Goal: Task Accomplishment & Management: Complete application form

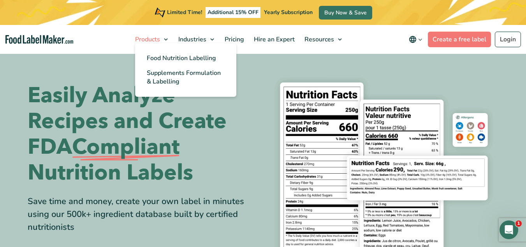
click at [152, 39] on span "Products" at bounding box center [147, 39] width 28 height 9
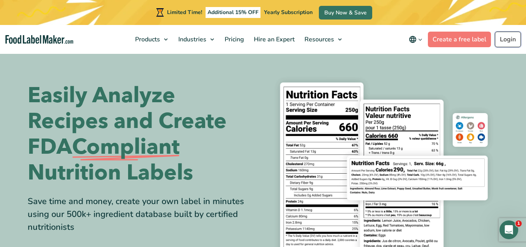
click at [508, 34] on link "Login" at bounding box center [508, 40] width 26 height 16
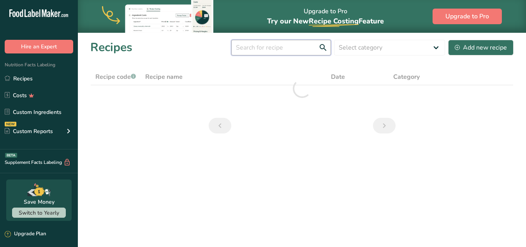
click at [287, 48] on input "text" at bounding box center [281, 48] width 100 height 16
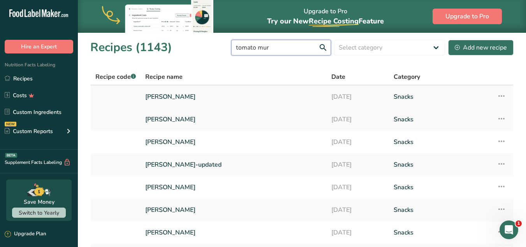
type input "tomato mur"
click at [180, 99] on link "Tomato Murukk" at bounding box center [233, 96] width 177 height 16
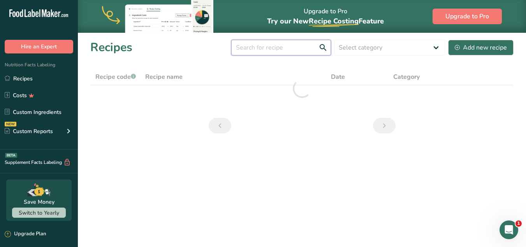
click at [266, 47] on input "text" at bounding box center [281, 48] width 100 height 16
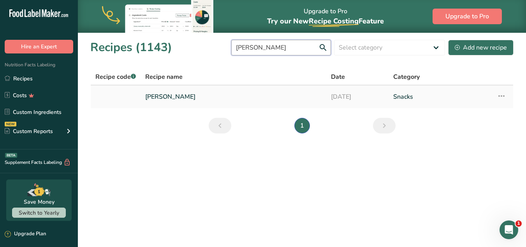
type input "tomato muruku"
click at [339, 93] on link "19-06-2025" at bounding box center [357, 96] width 53 height 16
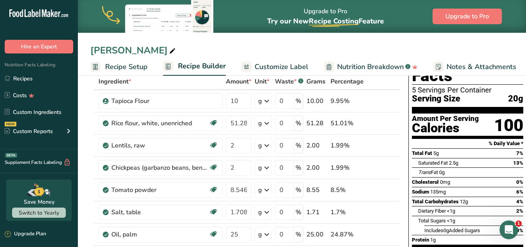
scroll to position [41, 0]
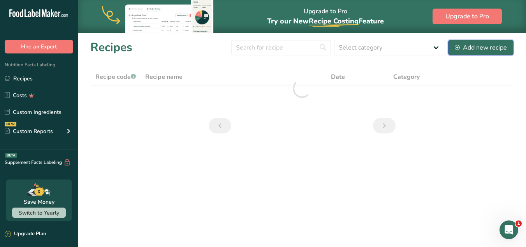
click at [457, 46] on icon at bounding box center [457, 47] width 5 height 5
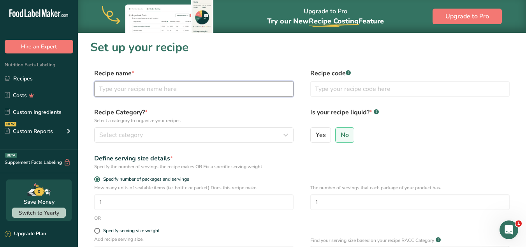
click at [232, 85] on input "text" at bounding box center [193, 89] width 199 height 16
type input "tomato murukku"
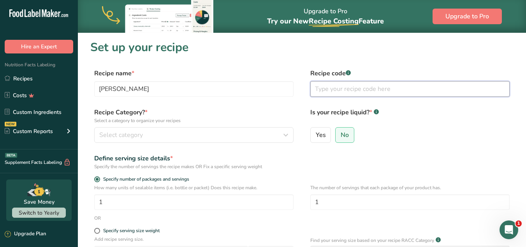
click at [320, 89] on input "text" at bounding box center [409, 89] width 199 height 16
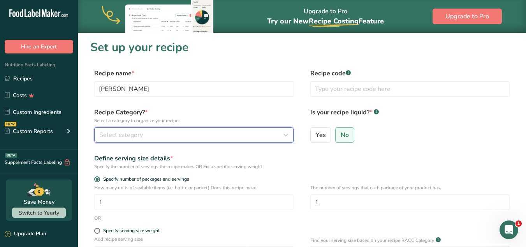
click at [279, 133] on div "Select category" at bounding box center [191, 134] width 185 height 9
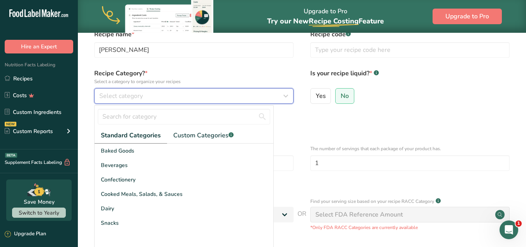
scroll to position [47, 0]
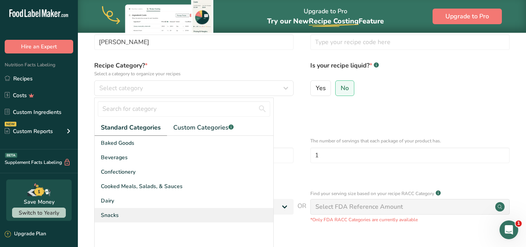
click at [120, 216] on div "Snacks" at bounding box center [184, 215] width 179 height 14
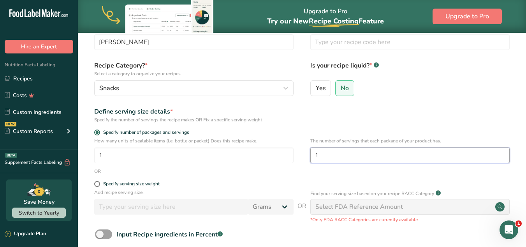
click at [333, 157] on input "1" at bounding box center [409, 155] width 199 height 16
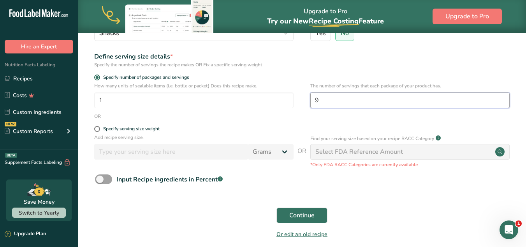
scroll to position [120, 0]
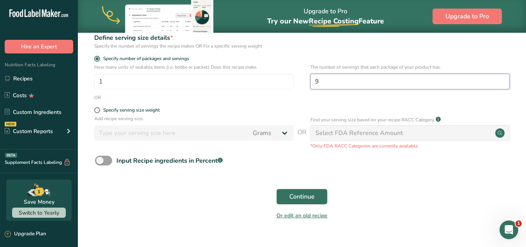
type input "9"
click at [298, 200] on span "Continue" at bounding box center [301, 196] width 25 height 9
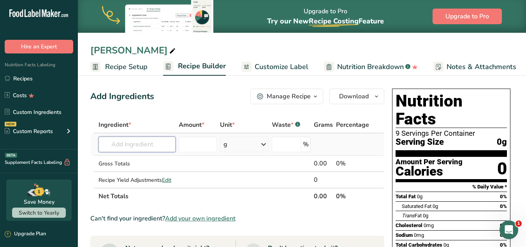
click at [150, 143] on input "text" at bounding box center [137, 144] width 77 height 16
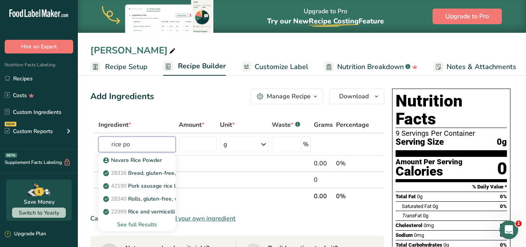
type input "rice po"
type input "rice flour ,"
click at [151, 220] on div "See full Results" at bounding box center [137, 224] width 65 height 8
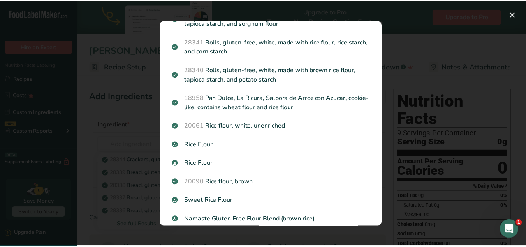
scroll to position [275, 0]
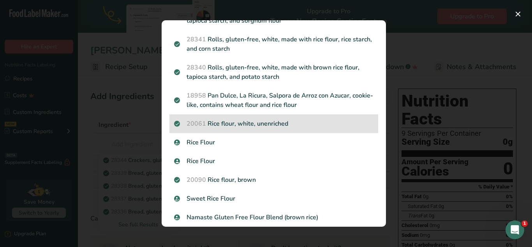
click at [296, 124] on p "20061 Rice flour, white, unenriched" at bounding box center [273, 123] width 199 height 9
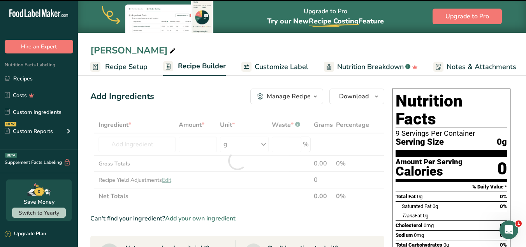
type input "0"
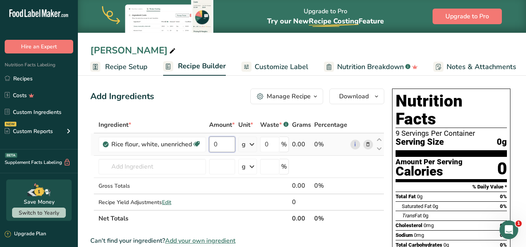
click at [219, 144] on input "0" at bounding box center [222, 144] width 26 height 16
paste input "57.68"
type input "57.68"
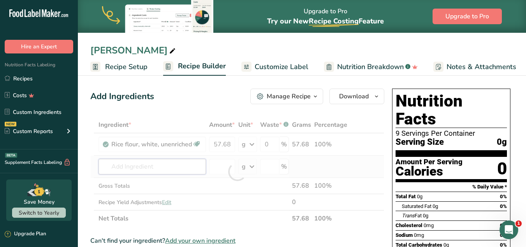
click at [152, 166] on div "Ingredient * Amount * Unit * Waste * .a-a{fill:#347362;}.b-a{fill:#fff;} Grams …" at bounding box center [237, 171] width 294 height 110
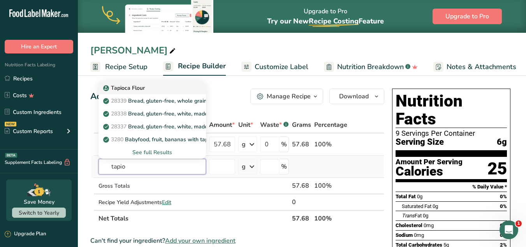
type input "tapio"
click at [130, 88] on p "Tapioca Flour" at bounding box center [125, 88] width 40 height 8
type input "Tapioca Flour"
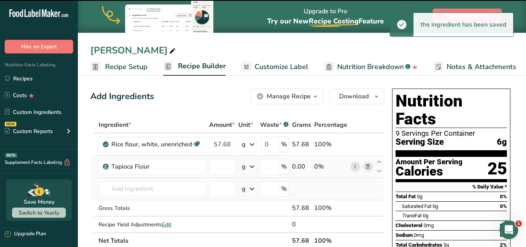
type input "0"
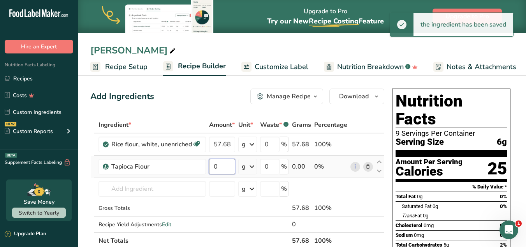
click at [216, 167] on input "0" at bounding box center [222, 167] width 26 height 16
paste input "21.35"
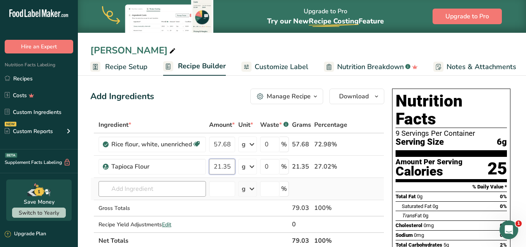
type input "21.35"
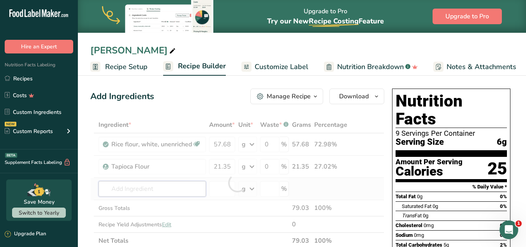
click at [160, 190] on div "Ingredient * Amount * Unit * Waste * .a-a{fill:#347362;}.b-a{fill:#fff;} Grams …" at bounding box center [237, 182] width 294 height 132
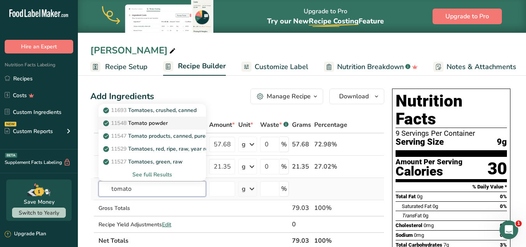
type input "tomato"
click at [150, 119] on p "11548 Tomato powder" at bounding box center [136, 123] width 63 height 8
type input "Tomato powder"
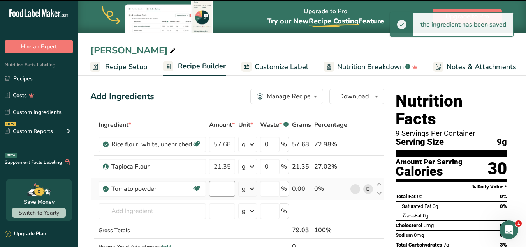
type input "0"
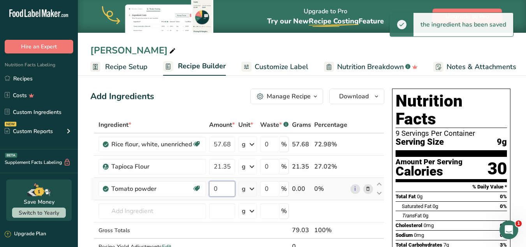
click at [226, 191] on input "0" at bounding box center [222, 189] width 26 height 16
paste input "5.51"
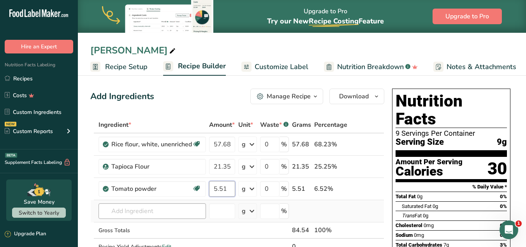
type input "5.51"
click at [160, 210] on div "Ingredient * Amount * Unit * Waste * .a-a{fill:#347362;}.b-a{fill:#fff;} Grams …" at bounding box center [237, 193] width 294 height 154
drag, startPoint x: 132, startPoint y: 212, endPoint x: 124, endPoint y: 210, distance: 8.9
click at [124, 210] on input "urad d" at bounding box center [153, 211] width 108 height 16
type input "urad"
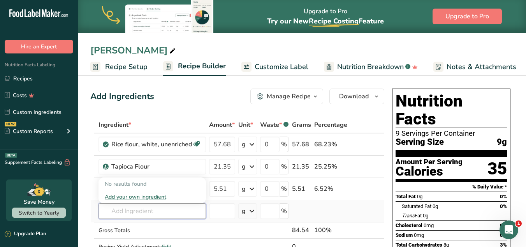
click at [140, 214] on input "text" at bounding box center [153, 211] width 108 height 16
type input "ur"
type input "u"
type input "blackgram"
click at [129, 188] on link "Black gram" at bounding box center [153, 183] width 108 height 13
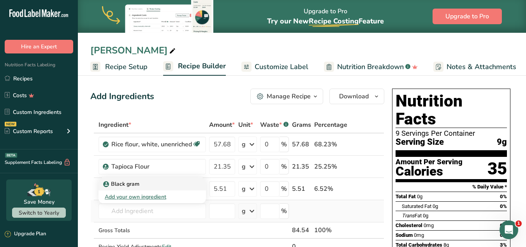
type input "Black gram"
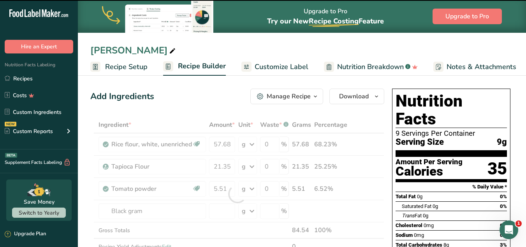
type input "0"
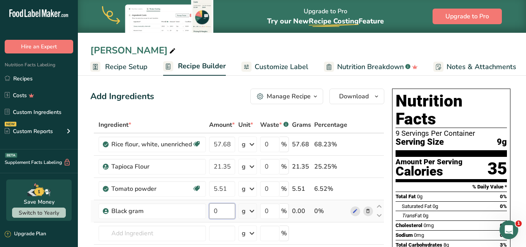
click at [226, 204] on input "0" at bounding box center [222, 211] width 26 height 16
paste input "3.67"
type input "3.67"
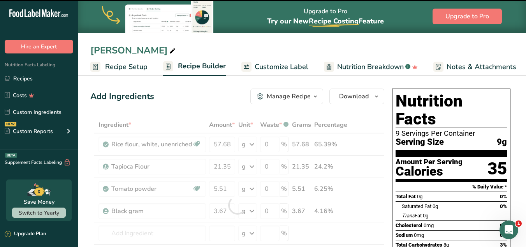
drag, startPoint x: 176, startPoint y: 243, endPoint x: 176, endPoint y: 237, distance: 5.9
click at [176, 237] on div "Ingredient * Amount * Unit * Waste * .a-a{fill:#347362;}.b-a{fill:#fff;} Grams …" at bounding box center [237, 204] width 294 height 176
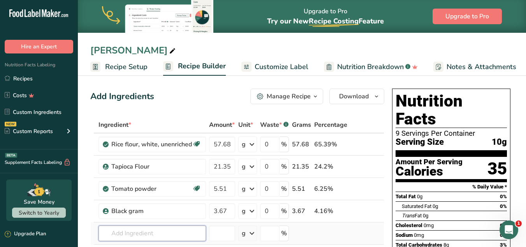
click at [179, 233] on input "text" at bounding box center [153, 233] width 108 height 16
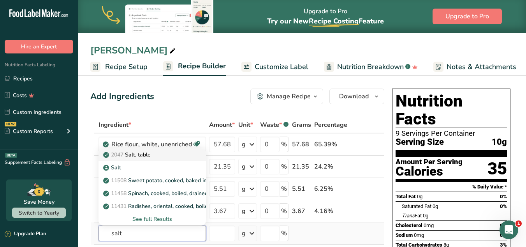
type input "salt"
click at [167, 157] on div "2047 Salt, table" at bounding box center [146, 154] width 83 height 8
type input "Salt, table"
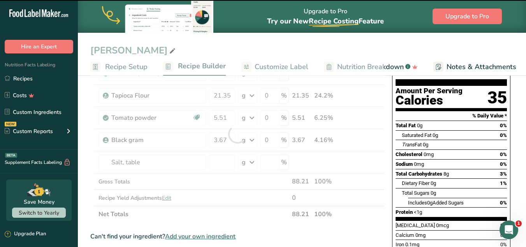
scroll to position [84, 0]
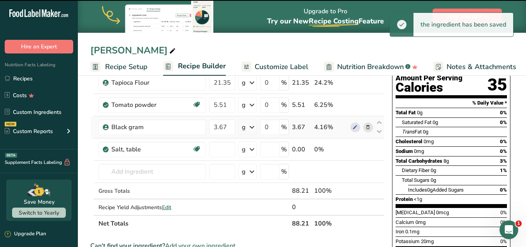
type input "0"
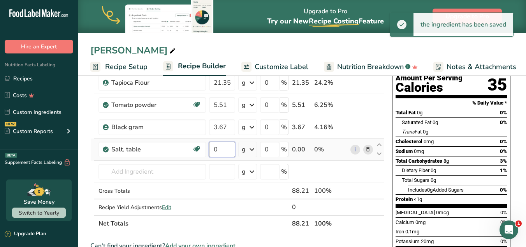
click at [220, 147] on input "0" at bounding box center [222, 149] width 26 height 16
paste input "3.67"
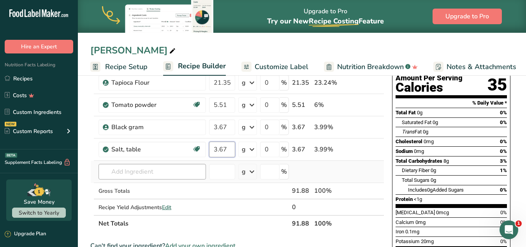
type input "3.67"
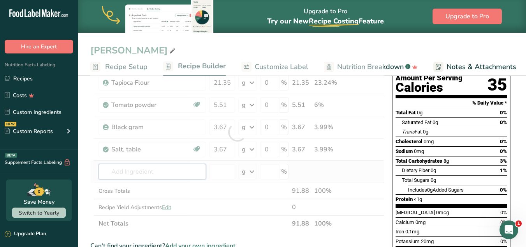
click at [153, 170] on div "Ingredient * Amount * Unit * Waste * .a-a{fill:#347362;}.b-a{fill:#fff;} Grams …" at bounding box center [237, 132] width 294 height 199
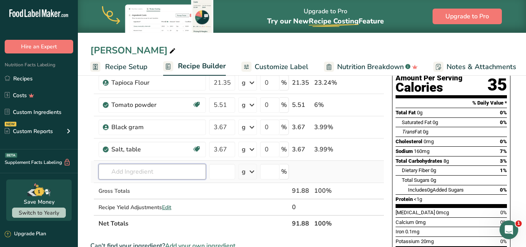
click at [124, 170] on input "text" at bounding box center [153, 172] width 108 height 16
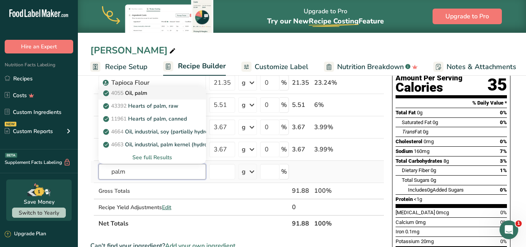
type input "palm"
click at [139, 95] on p "4055 Oil, palm" at bounding box center [126, 93] width 42 height 8
type input "Oil, palm"
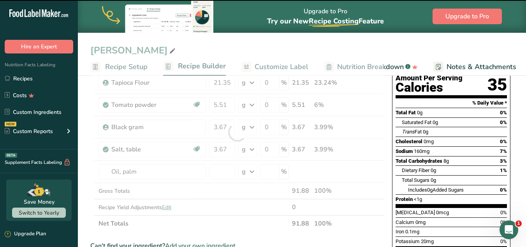
type input "0"
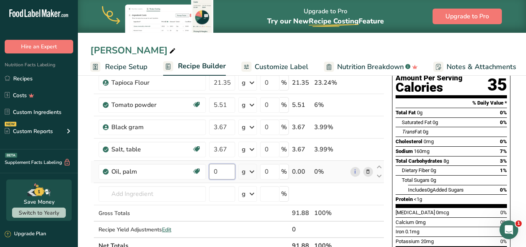
click at [219, 171] on input "0" at bounding box center [222, 172] width 26 height 16
paste input "88.1"
type input "88.1"
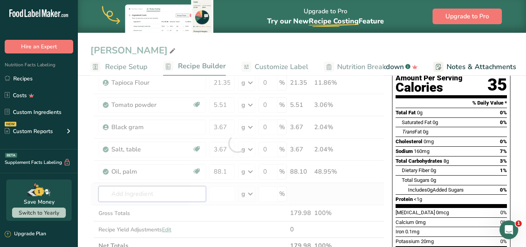
click at [150, 199] on div "Ingredient * Amount * Unit * Waste * .a-a{fill:#347362;}.b-a{fill:#fff;} Grams …" at bounding box center [237, 143] width 294 height 221
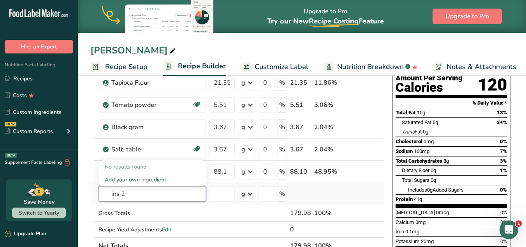
drag, startPoint x: 127, startPoint y: 196, endPoint x: 94, endPoint y: 190, distance: 33.2
click at [94, 190] on tr "ins 2 No results found Add your own ingredient g Weight Units g kg mg See more …" at bounding box center [237, 194] width 293 height 22
type input "ins 2"
click at [93, 175] on td at bounding box center [92, 171] width 3 height 22
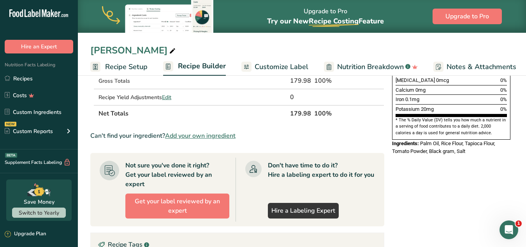
scroll to position [212, 0]
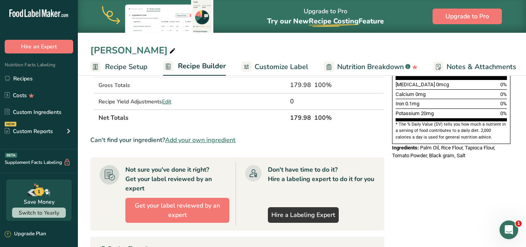
click at [236, 141] on span "Add your own ingredient" at bounding box center [200, 139] width 71 height 9
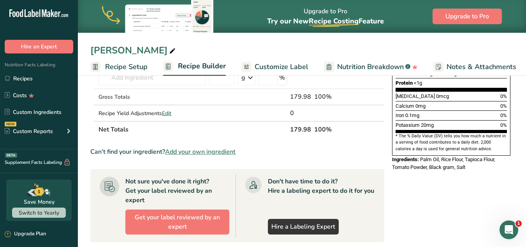
scroll to position [213, 0]
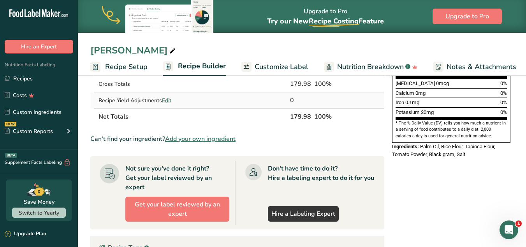
click at [166, 99] on span "Edit" at bounding box center [166, 100] width 9 height 7
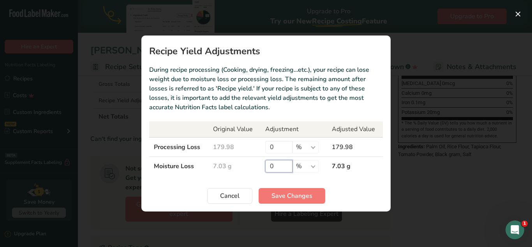
click at [269, 167] on input "0" at bounding box center [278, 166] width 27 height 12
click at [279, 167] on input "0" at bounding box center [278, 166] width 27 height 12
type input "8"
click at [448, 26] on div "Recipe yield modal" at bounding box center [266, 123] width 532 height 247
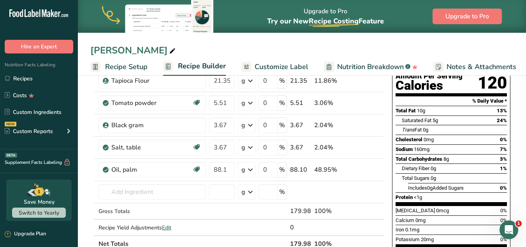
scroll to position [89, 0]
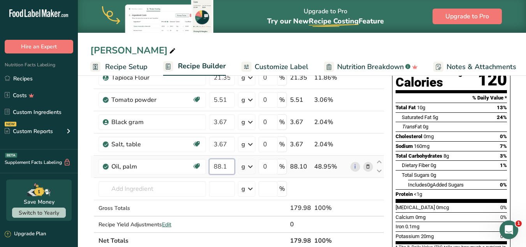
drag, startPoint x: 213, startPoint y: 168, endPoint x: 236, endPoint y: 168, distance: 22.2
click at [235, 168] on input "88.1" at bounding box center [222, 167] width 26 height 16
type input "54"
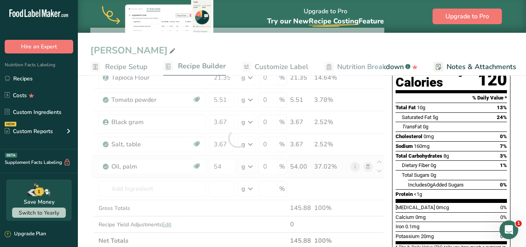
click at [246, 163] on div "Ingredient * Amount * Unit * Waste * .a-a{fill:#347362;}.b-a{fill:#fff;} Grams …" at bounding box center [237, 138] width 294 height 221
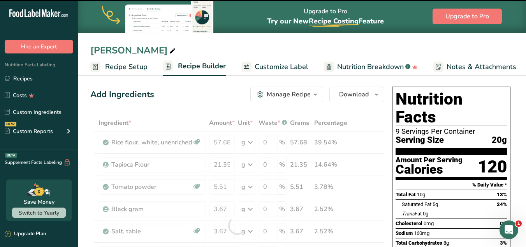
scroll to position [1, 0]
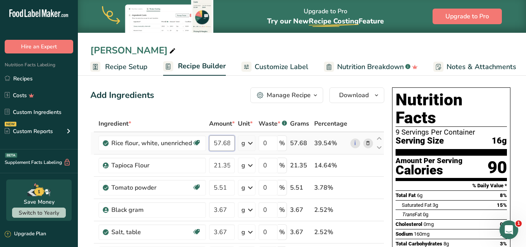
drag, startPoint x: 214, startPoint y: 145, endPoint x: 231, endPoint y: 142, distance: 17.0
click at [231, 142] on input "57.68" at bounding box center [222, 143] width 26 height 16
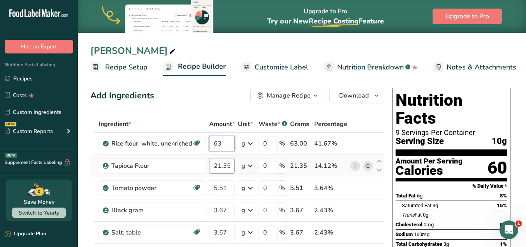
type input "63"
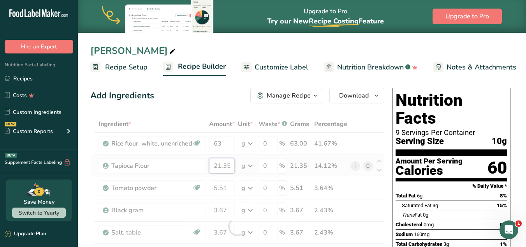
click at [220, 159] on div "Ingredient * Amount * Unit * Waste * .a-a{fill:#347362;}.b-a{fill:#fff;} Grams …" at bounding box center [237, 226] width 294 height 221
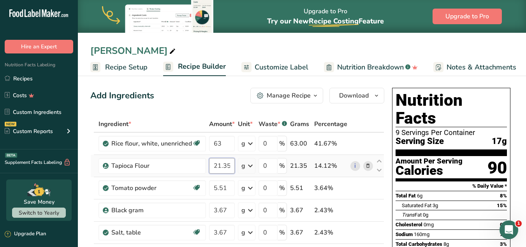
click at [225, 166] on input "21.35" at bounding box center [222, 166] width 26 height 16
type input "21.65"
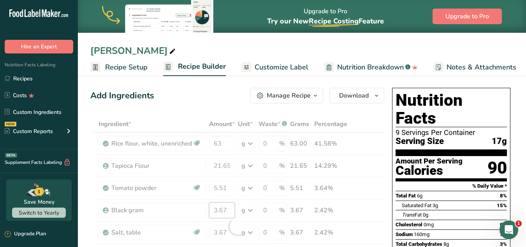
drag, startPoint x: 226, startPoint y: 210, endPoint x: 212, endPoint y: 208, distance: 14.9
click at [212, 208] on div "Ingredient * Amount * Unit * Waste * .a-a{fill:#347362;}.b-a{fill:#fff;} Grams …" at bounding box center [237, 226] width 294 height 221
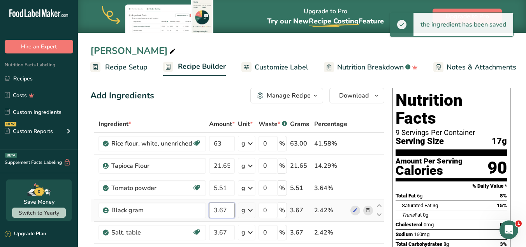
drag, startPoint x: 213, startPoint y: 209, endPoint x: 230, endPoint y: 210, distance: 16.4
click at [230, 210] on input "3.67" at bounding box center [222, 210] width 26 height 16
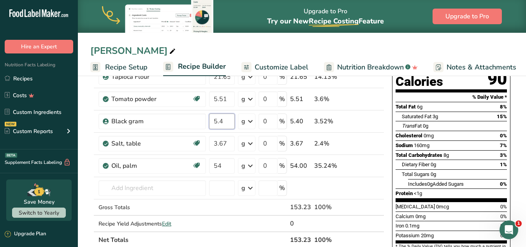
scroll to position [106, 0]
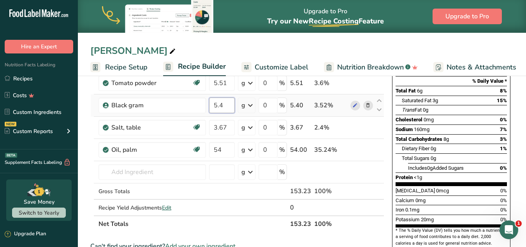
type input "5.4"
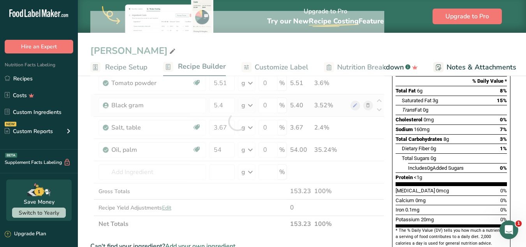
click at [291, 103] on div "Ingredient * Amount * Unit * Waste * .a-a{fill:#347362;}.b-a{fill:#fff;} Grams …" at bounding box center [237, 121] width 294 height 221
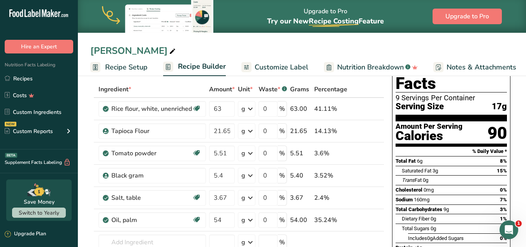
scroll to position [32, 0]
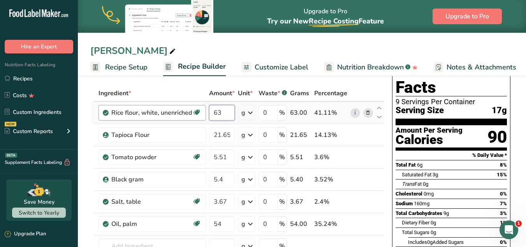
drag, startPoint x: 224, startPoint y: 114, endPoint x: 206, endPoint y: 109, distance: 18.6
click at [206, 109] on tr "Rice flour, white, unenriched Dairy free Gluten free Vegan Vegetarian Soy free …" at bounding box center [237, 113] width 293 height 22
type input "74.4"
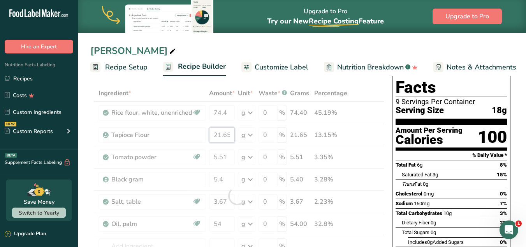
drag, startPoint x: 218, startPoint y: 136, endPoint x: 236, endPoint y: 135, distance: 18.7
click at [236, 135] on div "Ingredient * Amount * Unit * Waste * .a-a{fill:#347362;}.b-a{fill:#fff;} Grams …" at bounding box center [237, 195] width 294 height 221
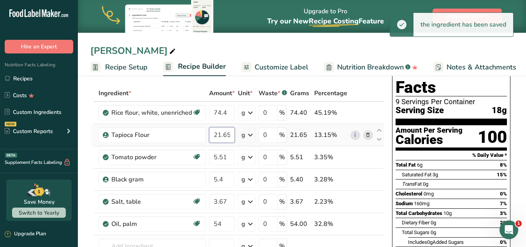
drag, startPoint x: 229, startPoint y: 136, endPoint x: 218, endPoint y: 134, distance: 11.5
click at [218, 134] on input "21.65" at bounding box center [222, 135] width 26 height 16
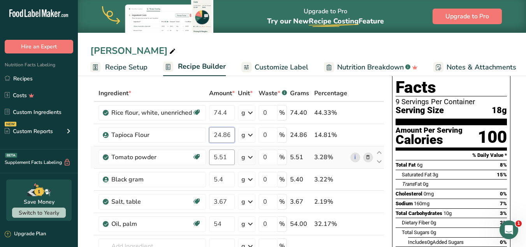
type input "24.86"
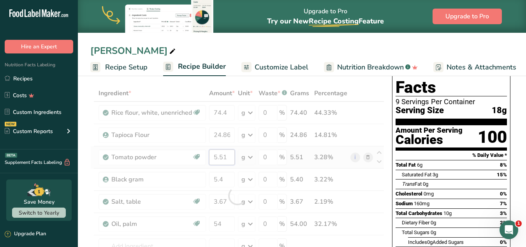
click at [224, 161] on div "Ingredient * Amount * Unit * Waste * .a-a{fill:#347362;}.b-a{fill:#fff;} Grams …" at bounding box center [237, 195] width 294 height 221
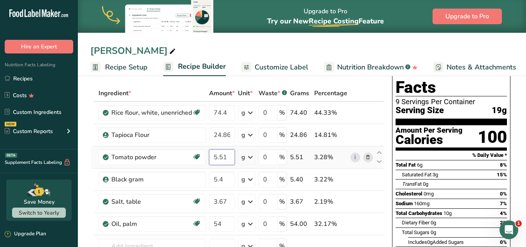
drag, startPoint x: 225, startPoint y: 158, endPoint x: 220, endPoint y: 158, distance: 5.5
click at [220, 158] on input "5.51" at bounding box center [222, 157] width 26 height 16
type input "5.9"
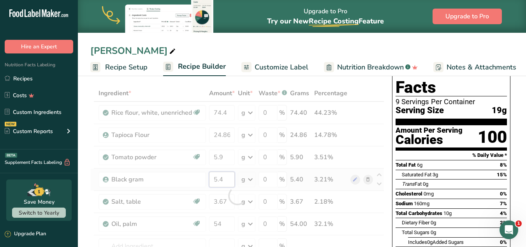
click at [224, 178] on div "Ingredient * Amount * Unit * Waste * .a-a{fill:#347362;}.b-a{fill:#fff;} Grams …" at bounding box center [237, 195] width 294 height 221
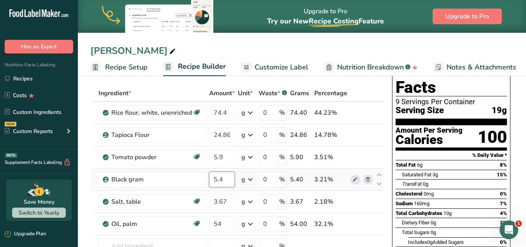
drag, startPoint x: 224, startPoint y: 181, endPoint x: 209, endPoint y: 178, distance: 14.7
click at [209, 178] on input "5.4" at bounding box center [222, 179] width 26 height 16
type input "6.39"
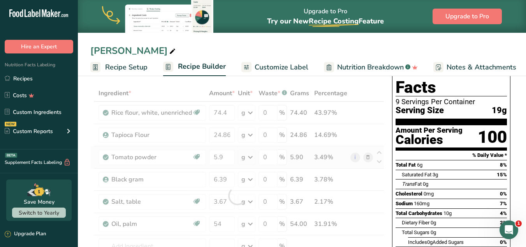
click at [367, 152] on div "Ingredient * Amount * Unit * Waste * .a-a{fill:#347362;}.b-a{fill:#fff;} Grams …" at bounding box center [237, 195] width 294 height 221
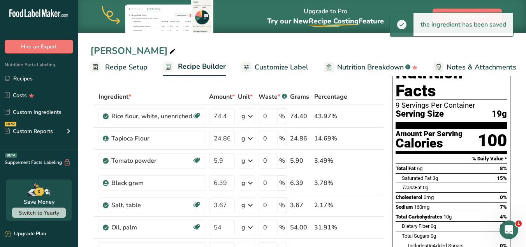
scroll to position [25, 0]
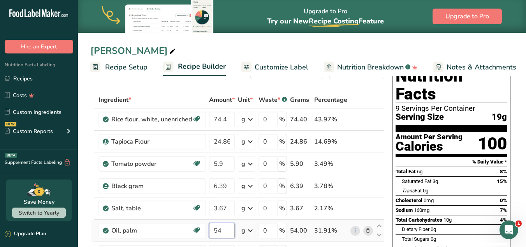
click at [228, 228] on input "54" at bounding box center [222, 230] width 26 height 16
type input "5"
type input "63"
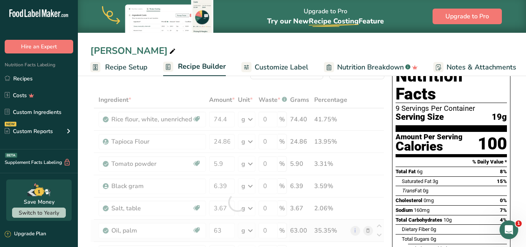
click at [257, 227] on div "Ingredient * Amount * Unit * Waste * .a-a{fill:#347362;}.b-a{fill:#fff;} Grams …" at bounding box center [237, 202] width 294 height 221
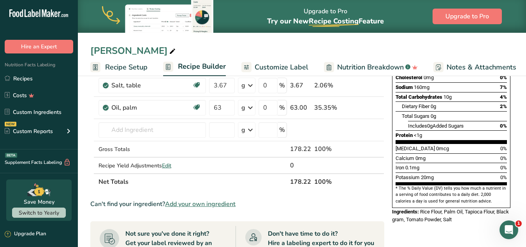
scroll to position [152, 0]
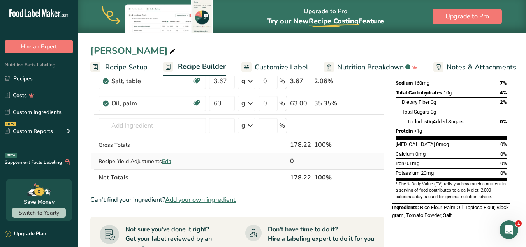
click at [169, 160] on span "Edit" at bounding box center [166, 160] width 9 height 7
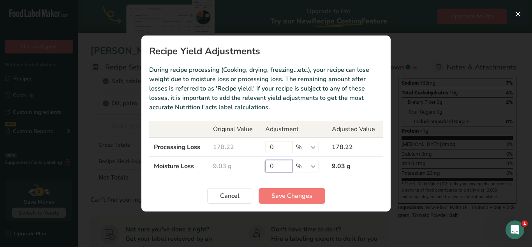
click at [280, 164] on input "0" at bounding box center [278, 166] width 27 height 12
type input "85"
click at [286, 200] on button "Save Changes" at bounding box center [292, 196] width 67 height 16
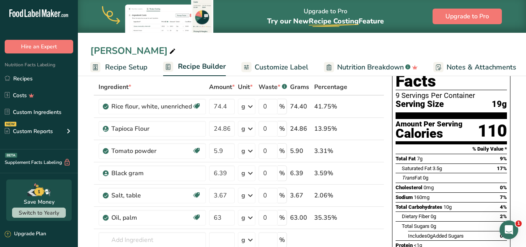
scroll to position [17, 0]
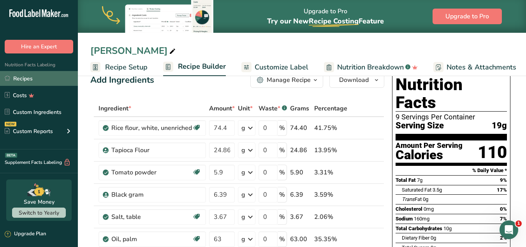
click at [32, 79] on link "Recipes" at bounding box center [39, 78] width 78 height 15
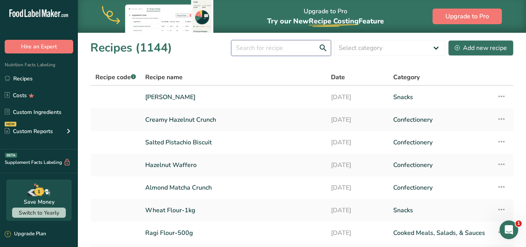
click at [304, 50] on input "text" at bounding box center [281, 48] width 100 height 16
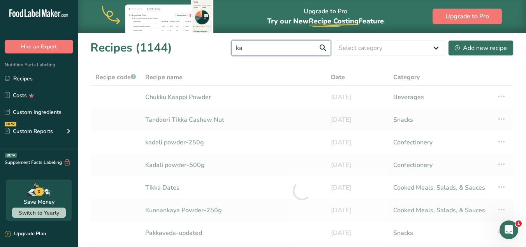
type input "k"
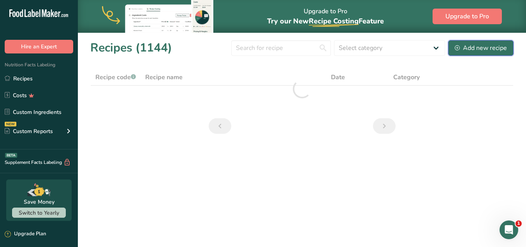
click at [461, 49] on div "Add new recipe" at bounding box center [481, 47] width 52 height 9
click at [268, 51] on input "text" at bounding box center [281, 48] width 100 height 16
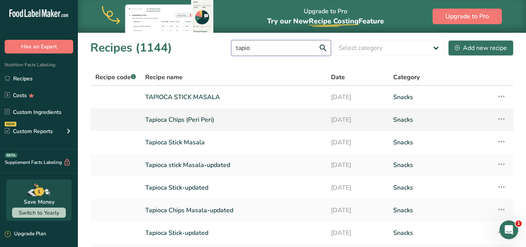
type input "tapio"
click at [302, 122] on link "Tapioca Chips (Peri Peri)" at bounding box center [233, 119] width 176 height 16
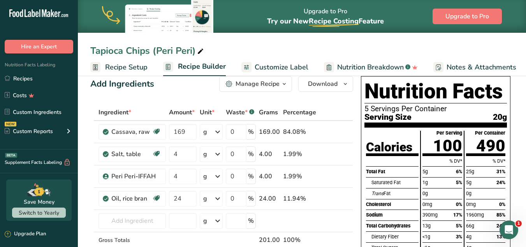
scroll to position [12, 0]
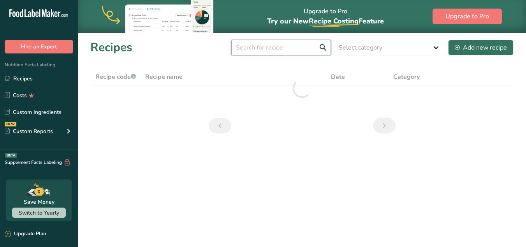
click at [292, 49] on input "text" at bounding box center [281, 48] width 100 height 16
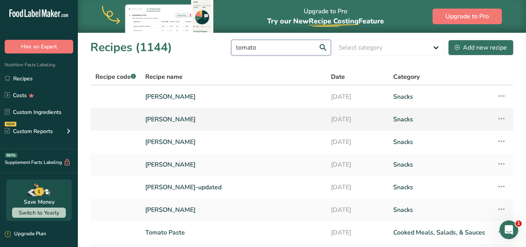
type input "tomato"
click at [283, 116] on link "[PERSON_NAME]" at bounding box center [233, 119] width 176 height 16
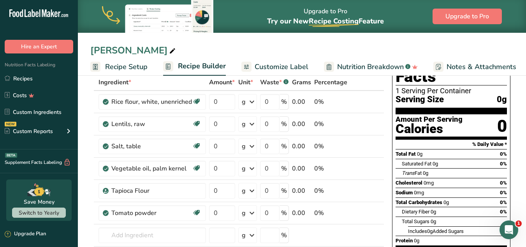
scroll to position [48, 0]
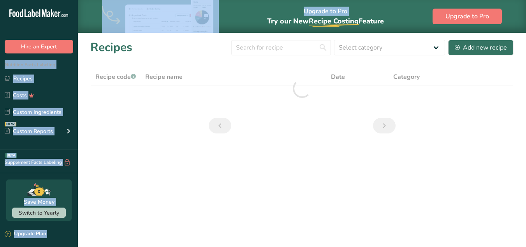
drag, startPoint x: 396, startPoint y: 19, endPoint x: 270, endPoint y: 26, distance: 126.0
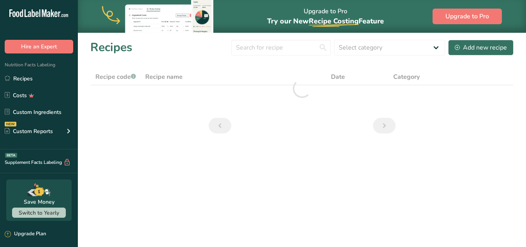
click at [186, 97] on div at bounding box center [301, 89] width 423 height 40
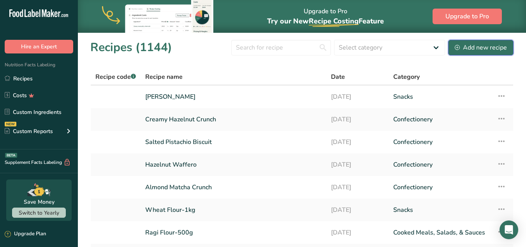
click at [460, 45] on icon at bounding box center [457, 47] width 5 height 5
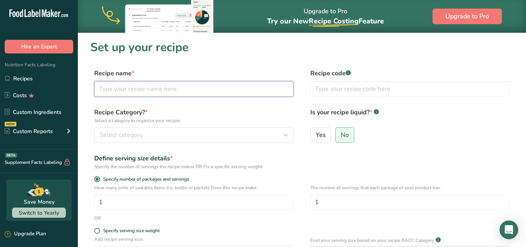
click at [198, 91] on input "text" at bounding box center [193, 89] width 199 height 16
type input "kappa chips"
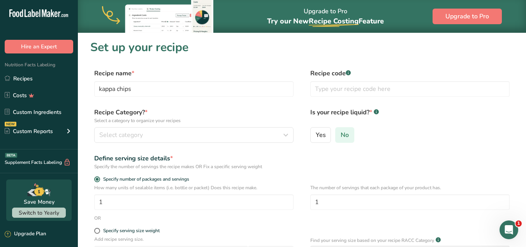
click at [345, 133] on span "No" at bounding box center [345, 135] width 8 height 8
click at [341, 133] on input "No" at bounding box center [338, 134] width 5 height 5
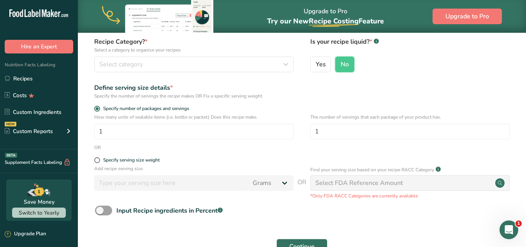
scroll to position [63, 0]
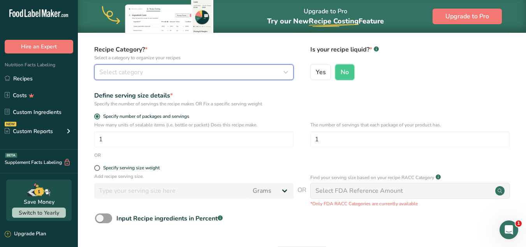
click at [292, 75] on button "Select category" at bounding box center [193, 72] width 199 height 16
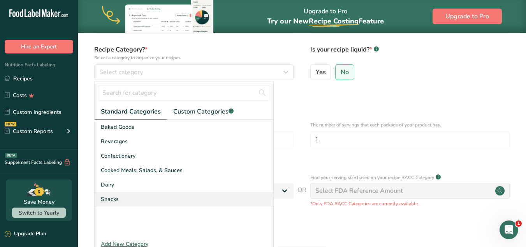
click at [135, 199] on div "Snacks" at bounding box center [184, 199] width 179 height 14
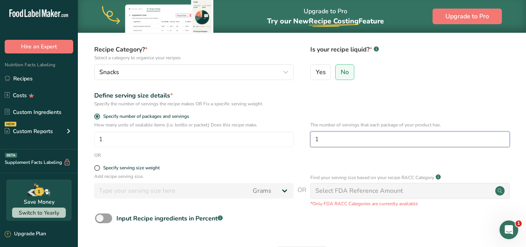
click at [347, 140] on input "1" at bounding box center [409, 139] width 199 height 16
type input "1"
type input "9"
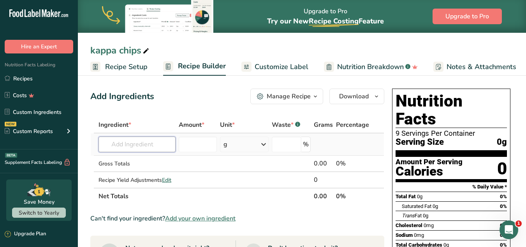
click at [130, 145] on input "text" at bounding box center [137, 144] width 77 height 16
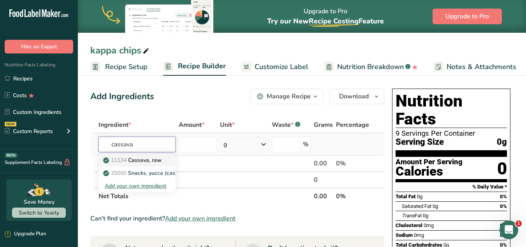
type input "cassava"
click at [147, 159] on p "11134 Cassava, raw" at bounding box center [133, 160] width 57 height 8
type input "Cassava, raw"
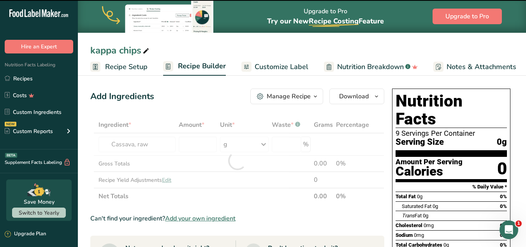
type input "0"
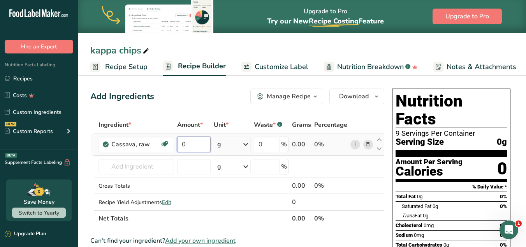
click at [199, 142] on input "0" at bounding box center [193, 144] width 33 height 16
type input "169"
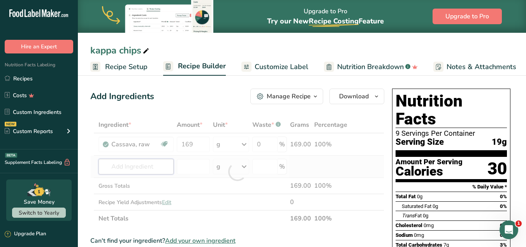
click at [142, 174] on div "Ingredient * Amount * Unit * Waste * .a-a{fill:#347362;}.b-a{fill:#fff;} Grams …" at bounding box center [237, 171] width 294 height 110
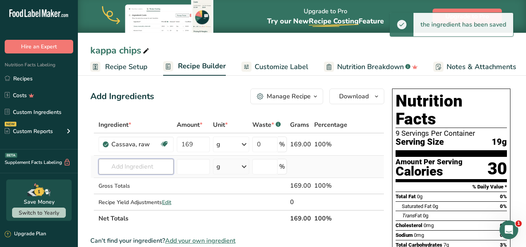
click at [136, 167] on input "text" at bounding box center [136, 167] width 75 height 16
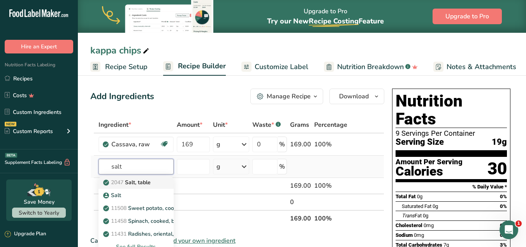
type input "salt"
click at [136, 184] on p "2047 Salt, table" at bounding box center [128, 182] width 46 height 8
type input "Salt, table"
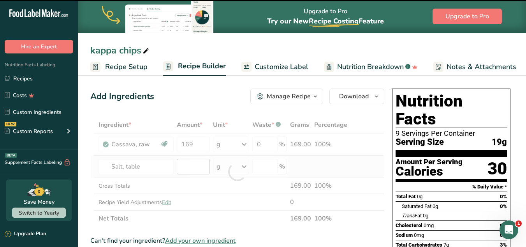
type input "0"
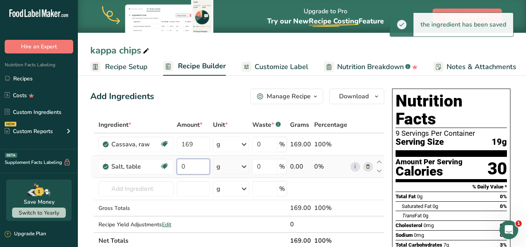
click at [185, 169] on input "0" at bounding box center [193, 167] width 33 height 16
type input "4"
click at [156, 182] on div "Ingredient * Amount * Unit * Waste * .a-a{fill:#347362;}.b-a{fill:#fff;} Grams …" at bounding box center [237, 182] width 294 height 132
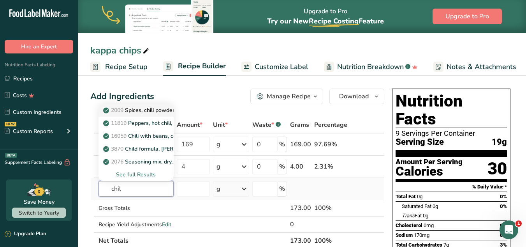
type input "chil"
click at [160, 108] on p "2009 Spices, chili powder" at bounding box center [140, 110] width 70 height 8
type input "Spices, chili powder"
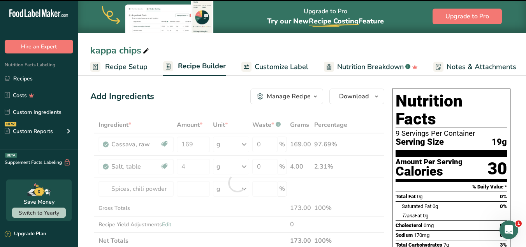
type input "0"
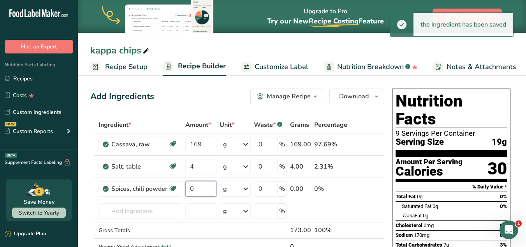
click at [192, 187] on input "0" at bounding box center [200, 189] width 31 height 16
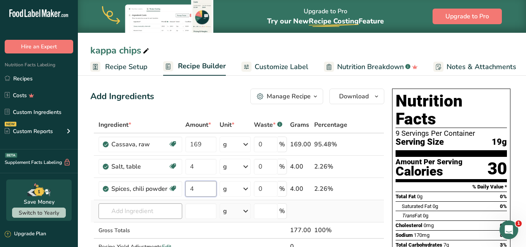
type input "4"
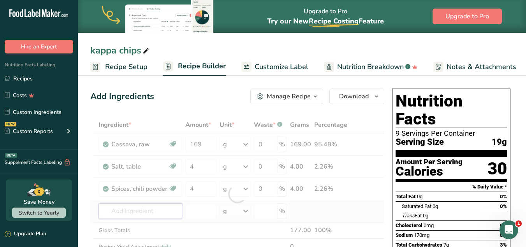
click at [144, 214] on div "Ingredient * Amount * Unit * Waste * .a-a{fill:#347362;}.b-a{fill:#fff;} Grams …" at bounding box center [237, 193] width 294 height 154
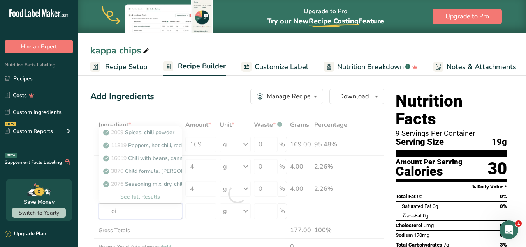
type input "oil"
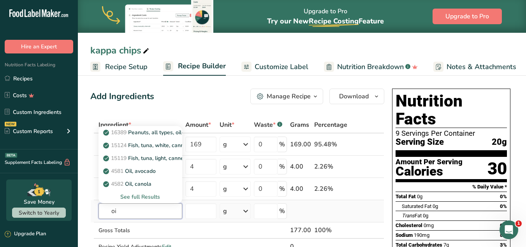
type input "o"
type input "palm"
click at [140, 132] on p "4055 Oil, palm" at bounding box center [126, 132] width 42 height 8
type input "Oil, palm"
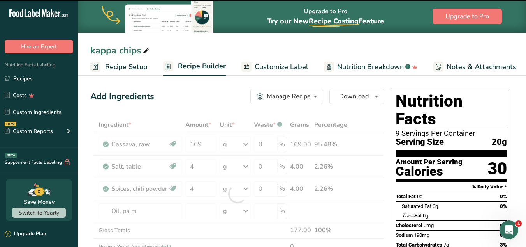
type input "0"
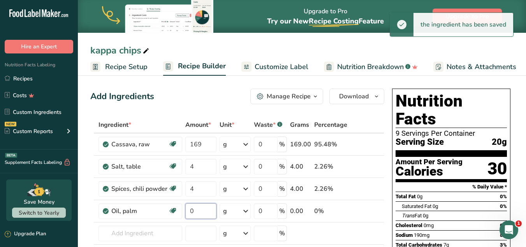
click at [201, 217] on input "0" at bounding box center [200, 211] width 31 height 16
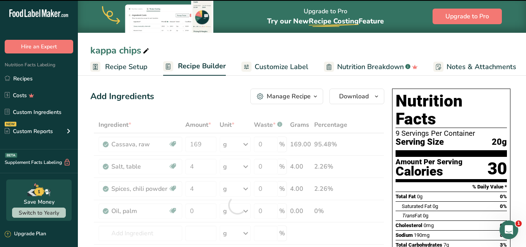
click at [205, 208] on div at bounding box center [237, 204] width 294 height 176
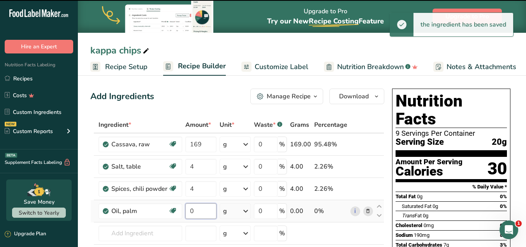
click at [201, 211] on input "0" at bounding box center [200, 211] width 31 height 16
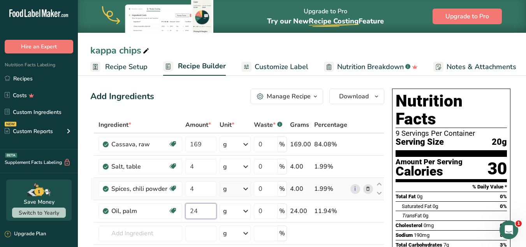
type input "24"
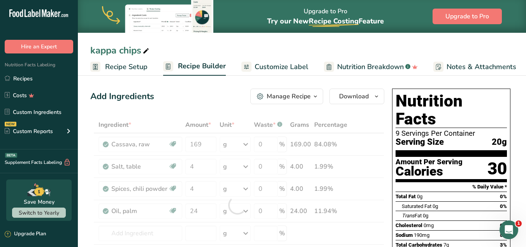
click at [363, 127] on div "Ingredient * Amount * Unit * Waste * .a-a{fill:#347362;}.b-a{fill:#fff;} Grams …" at bounding box center [237, 204] width 294 height 176
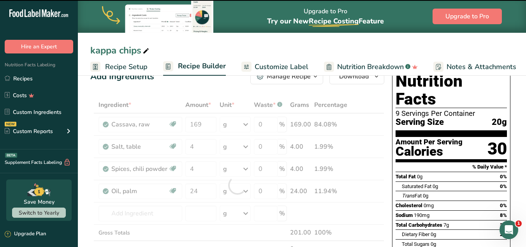
scroll to position [19, 0]
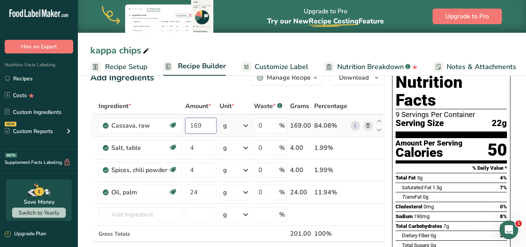
drag, startPoint x: 203, startPoint y: 125, endPoint x: 189, endPoint y: 125, distance: 14.8
click at [189, 125] on input "169" at bounding box center [200, 126] width 31 height 16
type input "151.3"
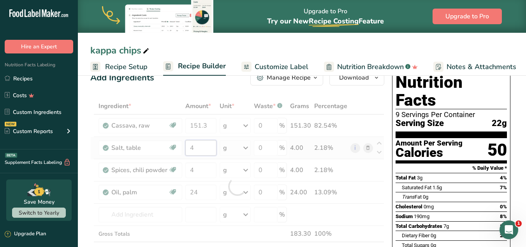
click at [193, 153] on div "Ingredient * Amount * Unit * Waste * .a-a{fill:#347362;}.b-a{fill:#fff;} Grams …" at bounding box center [237, 186] width 294 height 176
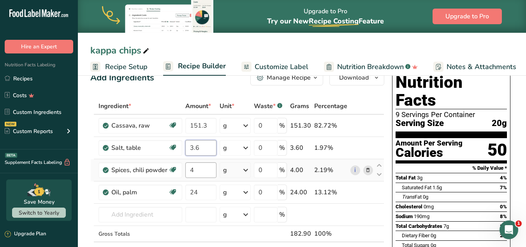
type input "3.6"
click at [198, 169] on div "Ingredient * Amount * Unit * Waste * .a-a{fill:#347362;}.b-a{fill:#fff;} Grams …" at bounding box center [237, 186] width 294 height 176
type input "3.6"
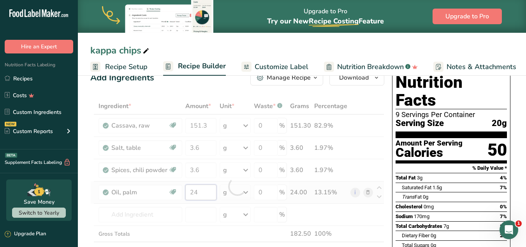
click at [198, 192] on div "Ingredient * Amount * Unit * Waste * .a-a{fill:#347362;}.b-a{fill:#fff;} Grams …" at bounding box center [237, 186] width 294 height 176
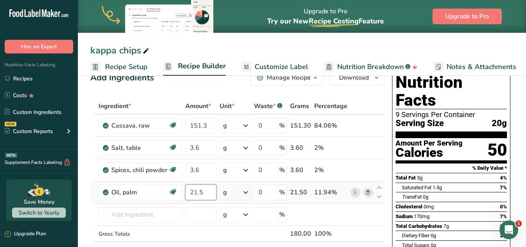
type input "21.5"
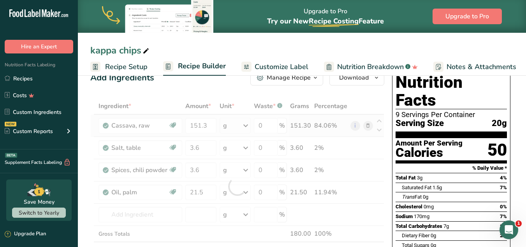
click at [350, 129] on div "Ingredient * Amount * Unit * Waste * .a-a{fill:#347362;}.b-a{fill:#fff;} Grams …" at bounding box center [237, 186] width 294 height 176
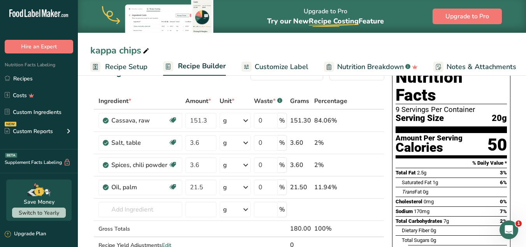
scroll to position [26, 0]
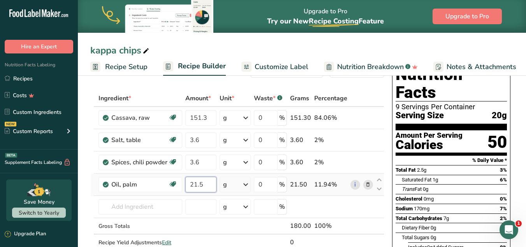
drag, startPoint x: 202, startPoint y: 184, endPoint x: 190, endPoint y: 183, distance: 12.5
click at [190, 183] on input "21.5" at bounding box center [200, 184] width 31 height 16
type input "40"
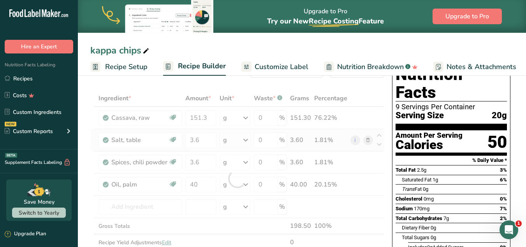
click at [219, 134] on div "Ingredient * Amount * Unit * Waste * .a-a{fill:#347362;}.b-a{fill:#fff;} Grams …" at bounding box center [237, 178] width 294 height 176
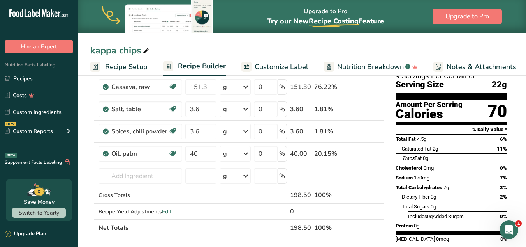
scroll to position [58, 0]
drag, startPoint x: 194, startPoint y: 86, endPoint x: 210, endPoint y: 86, distance: 16.7
click at [210, 86] on input "151.3" at bounding box center [200, 87] width 31 height 16
type input "145"
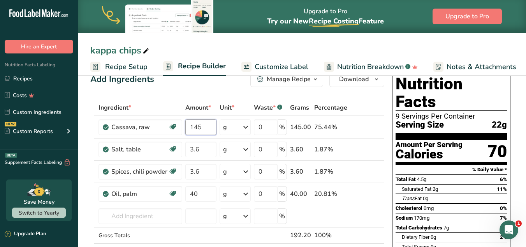
scroll to position [16, 0]
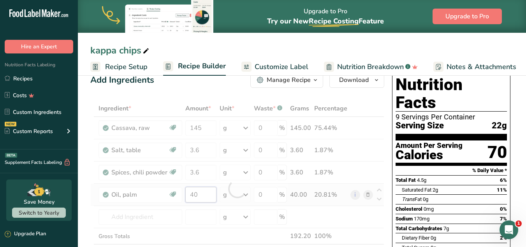
click at [199, 197] on div "Ingredient * Amount * Unit * Waste * .a-a{fill:#347362;}.b-a{fill:#fff;} Grams …" at bounding box center [237, 188] width 294 height 176
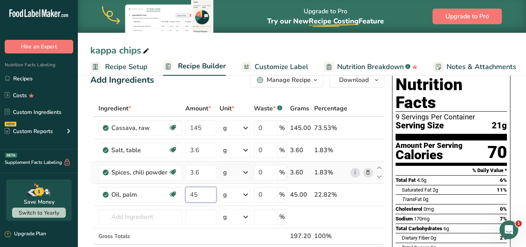
type input "45"
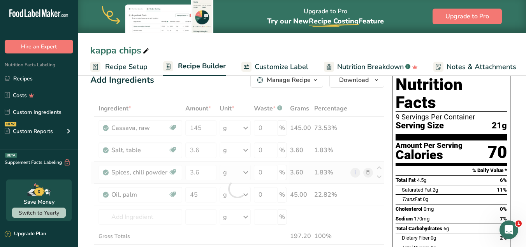
click at [237, 163] on div "Ingredient * Amount * Unit * Waste * .a-a{fill:#347362;}.b-a{fill:#fff;} Grams …" at bounding box center [237, 188] width 294 height 176
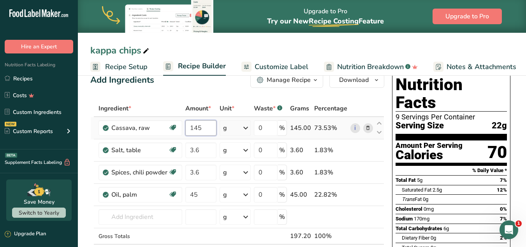
click at [203, 127] on input "145" at bounding box center [200, 128] width 31 height 16
type input "140"
click at [308, 142] on div "Ingredient * Amount * Unit * Waste * .a-a{fill:#347362;}.b-a{fill:#fff;} Grams …" at bounding box center [237, 188] width 294 height 176
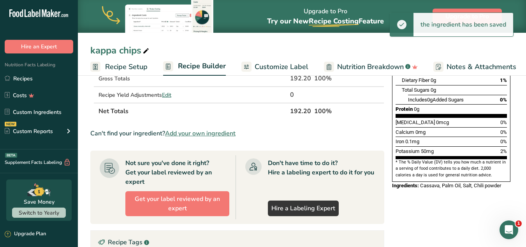
scroll to position [183, 0]
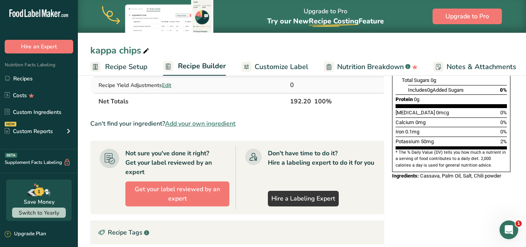
click at [165, 84] on span "Edit" at bounding box center [166, 84] width 9 height 7
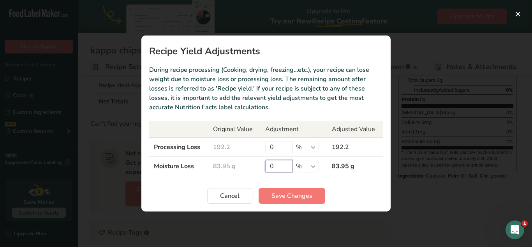
click at [276, 161] on input "0" at bounding box center [278, 166] width 27 height 12
type input "85"
click at [291, 196] on span "Save Changes" at bounding box center [292, 195] width 41 height 9
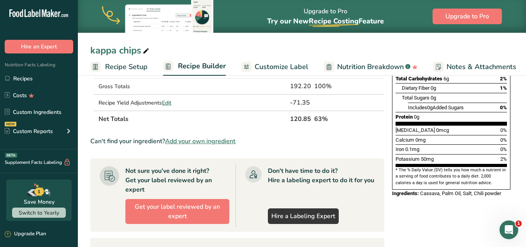
scroll to position [157, 0]
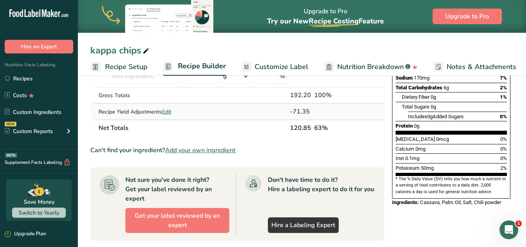
click at [171, 115] on span "Edit" at bounding box center [166, 111] width 9 height 7
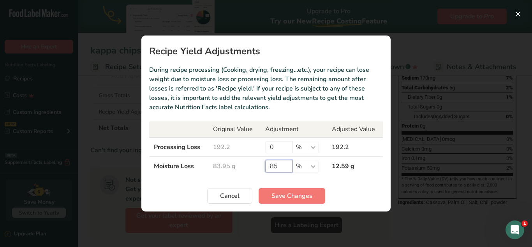
drag, startPoint x: 278, startPoint y: 164, endPoint x: 267, endPoint y: 164, distance: 11.3
click at [267, 164] on input "85" at bounding box center [278, 166] width 27 height 12
type input "5"
type input "98"
click at [279, 199] on span "Save Changes" at bounding box center [292, 195] width 41 height 9
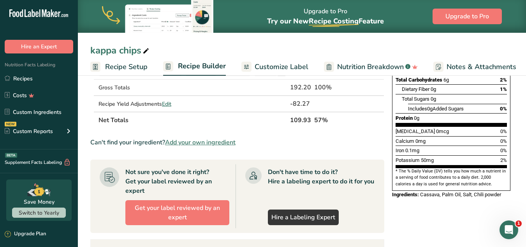
scroll to position [185, 0]
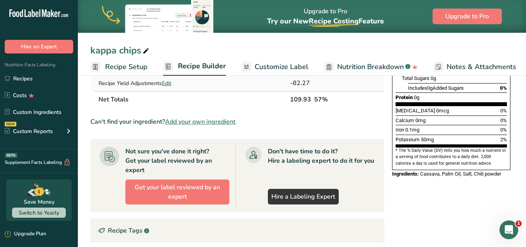
click at [169, 83] on span "Edit" at bounding box center [166, 82] width 9 height 7
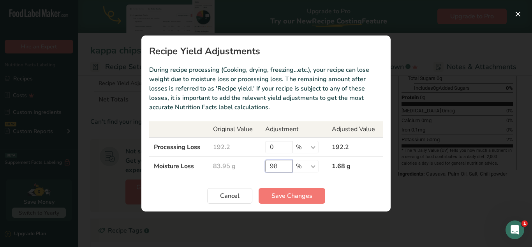
drag, startPoint x: 280, startPoint y: 165, endPoint x: 264, endPoint y: 161, distance: 16.7
click at [264, 161] on td "98 % g kg mg mcg lb oz" at bounding box center [294, 166] width 67 height 19
type input "80"
click at [279, 193] on span "Save Changes" at bounding box center [292, 195] width 41 height 9
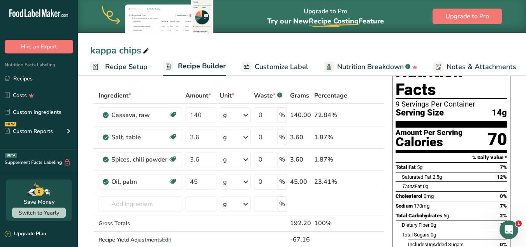
scroll to position [28, 0]
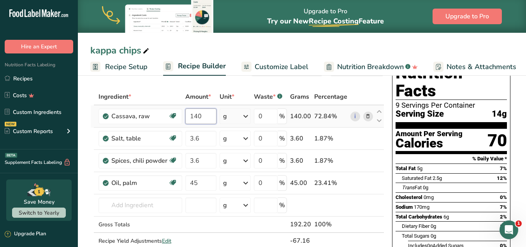
drag, startPoint x: 202, startPoint y: 118, endPoint x: 194, endPoint y: 116, distance: 8.7
click at [194, 116] on input "140" at bounding box center [200, 116] width 31 height 16
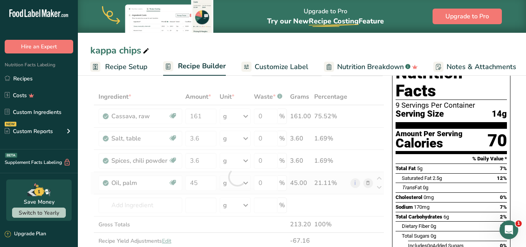
click at [243, 184] on div "Ingredient * Amount * Unit * Waste * .a-a{fill:#347362;}.b-a{fill:#fff;} Grams …" at bounding box center [237, 176] width 294 height 176
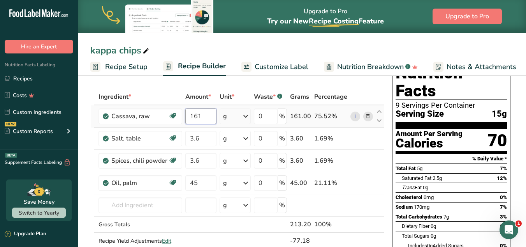
click at [202, 116] on input "161" at bounding box center [200, 116] width 31 height 16
type input "169"
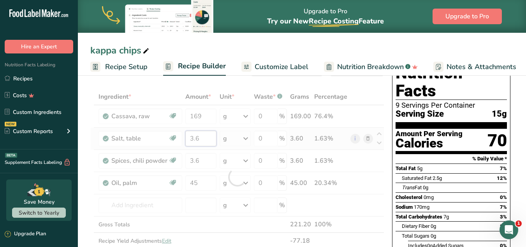
click at [193, 137] on div "Ingredient * Amount * Unit * Waste * .a-a{fill:#347362;}.b-a{fill:#fff;} Grams …" at bounding box center [237, 176] width 294 height 176
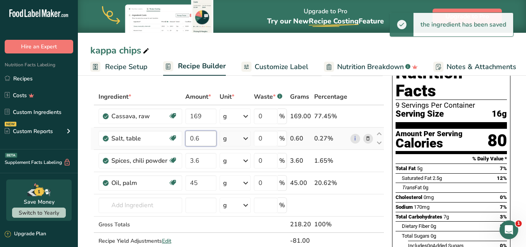
type input "0.64"
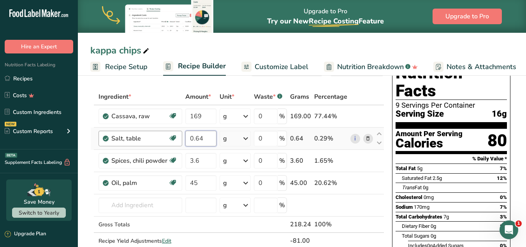
drag, startPoint x: 210, startPoint y: 138, endPoint x: 182, endPoint y: 133, distance: 28.6
click at [182, 133] on tr "Salt, table Dairy free Gluten free Vegan Vegetarian Soy free 0.64 g Portions 1 …" at bounding box center [237, 138] width 293 height 22
type input "4.6"
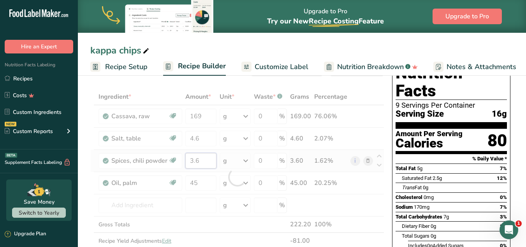
click at [192, 160] on div "Ingredient * Amount * Unit * Waste * .a-a{fill:#347362;}.b-a{fill:#fff;} Grams …" at bounding box center [237, 176] width 294 height 176
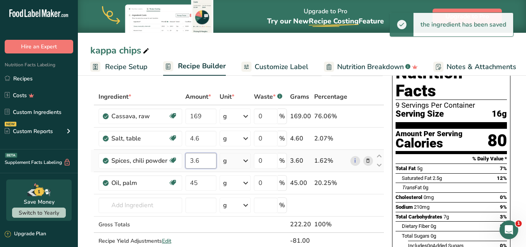
drag, startPoint x: 204, startPoint y: 160, endPoint x: 183, endPoint y: 157, distance: 21.2
click at [183, 157] on tr "Spices, chili powder Source of Antioxidants Dairy free Gluten free Vegan Vegeta…" at bounding box center [237, 161] width 293 height 22
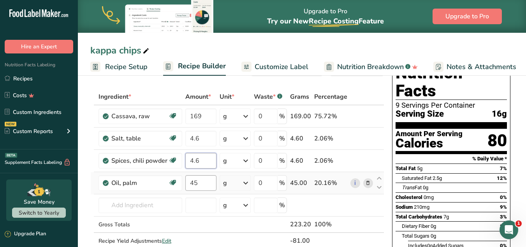
type input "4.6"
click at [199, 183] on div "Ingredient * Amount * Unit * Waste * .a-a{fill:#347362;}.b-a{fill:#fff;} Grams …" at bounding box center [237, 176] width 294 height 176
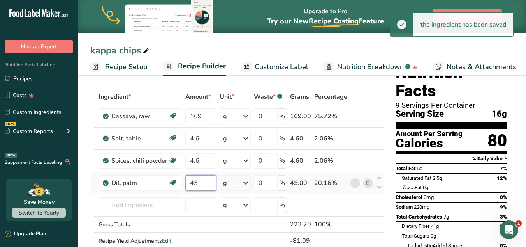
click at [193, 182] on input "45" at bounding box center [200, 183] width 31 height 16
click at [193, 182] on input "5" at bounding box center [200, 183] width 31 height 16
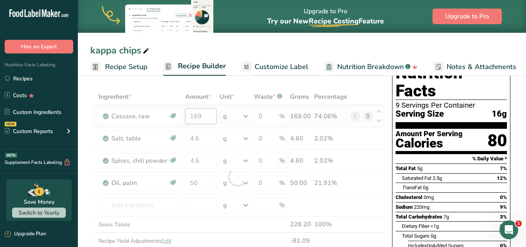
click at [190, 117] on div "Ingredient * Amount * Unit * Waste * .a-a{fill:#347362;}.b-a{fill:#fff;} Grams …" at bounding box center [237, 176] width 294 height 176
click at [204, 180] on div "Ingredient * Amount * Unit * Waste * .a-a{fill:#347362;}.b-a{fill:#fff;} Grams …" at bounding box center [237, 176] width 294 height 176
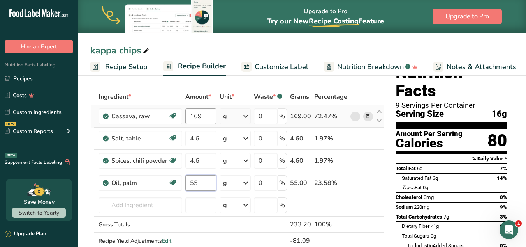
type input "55"
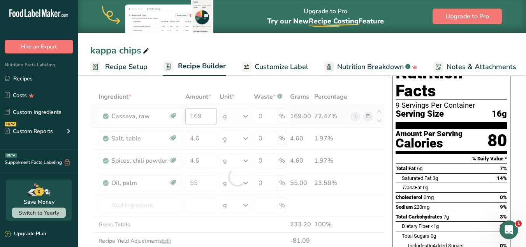
click at [201, 118] on div "Ingredient * Amount * Unit * Waste * .a-a{fill:#347362;}.b-a{fill:#fff;} Grams …" at bounding box center [237, 176] width 294 height 176
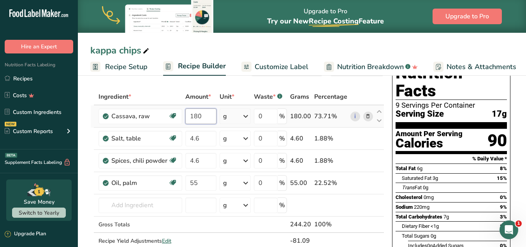
type input "180"
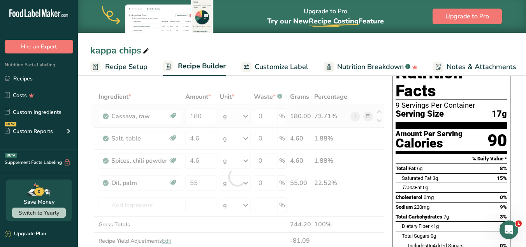
click at [228, 123] on div "Ingredient * Amount * Unit * Waste * .a-a{fill:#347362;}.b-a{fill:#fff;} Grams …" at bounding box center [237, 176] width 294 height 176
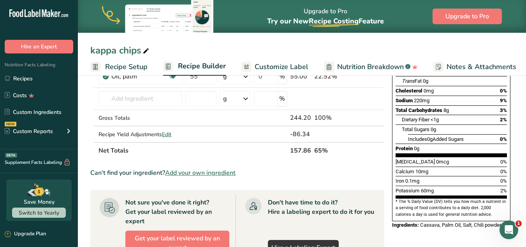
scroll to position [155, 0]
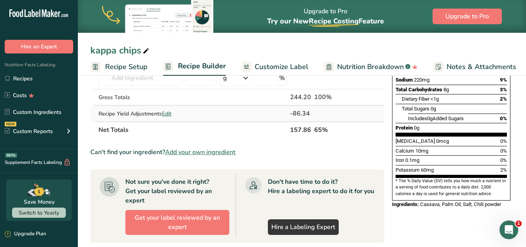
click at [171, 112] on span "Edit" at bounding box center [166, 113] width 9 height 7
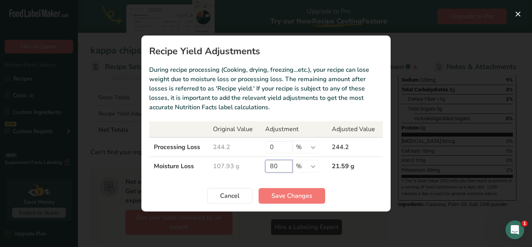
drag, startPoint x: 285, startPoint y: 167, endPoint x: 273, endPoint y: 161, distance: 13.2
click at [273, 161] on input "80" at bounding box center [278, 166] width 27 height 12
type input "08"
click at [269, 166] on input "08" at bounding box center [278, 166] width 27 height 12
click at [283, 165] on input "08" at bounding box center [278, 166] width 27 height 12
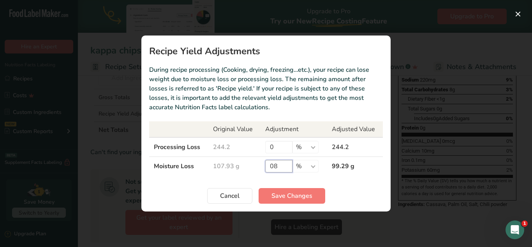
drag, startPoint x: 275, startPoint y: 166, endPoint x: 268, endPoint y: 166, distance: 7.4
click at [268, 166] on input "08" at bounding box center [278, 166] width 27 height 12
type input "95"
click at [286, 191] on span "Save Changes" at bounding box center [292, 195] width 41 height 9
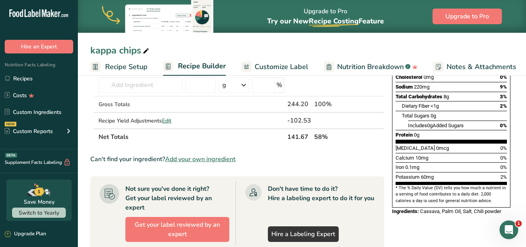
scroll to position [147, 0]
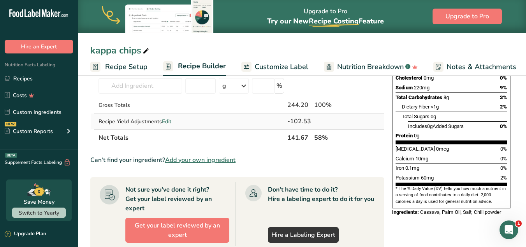
click at [167, 123] on span "Edit" at bounding box center [166, 121] width 9 height 7
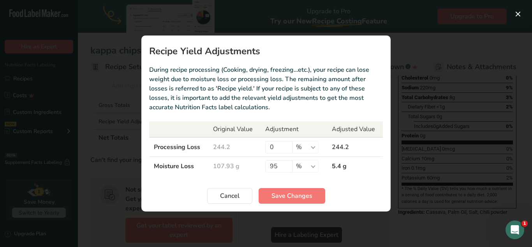
click at [407, 146] on div "Recipe yield modal" at bounding box center [266, 123] width 532 height 247
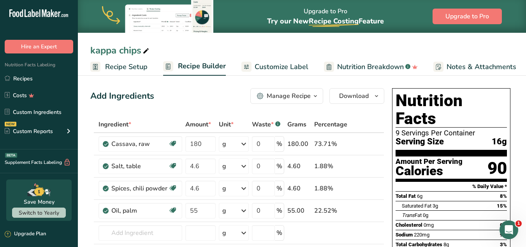
scroll to position [0, 0]
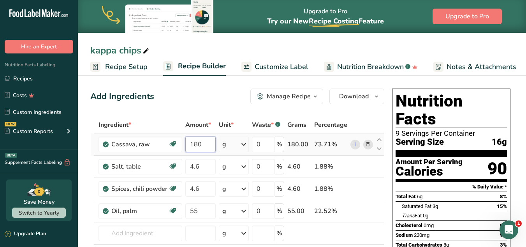
click at [199, 146] on input "180" at bounding box center [200, 144] width 31 height 16
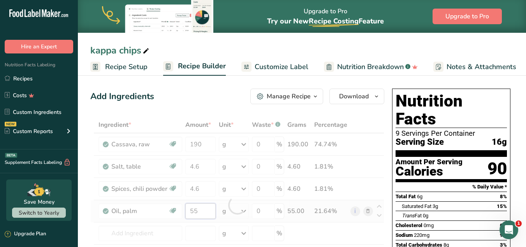
click at [192, 212] on div "Ingredient * Amount * Unit * Waste * .a-a{fill:#347362;}.b-a{fill:#fff;} Grams …" at bounding box center [237, 204] width 294 height 176
click at [196, 165] on div "Ingredient * Amount * Unit * Waste * .a-a{fill:#347362;}.b-a{fill:#fff;} Grams …" at bounding box center [237, 204] width 294 height 176
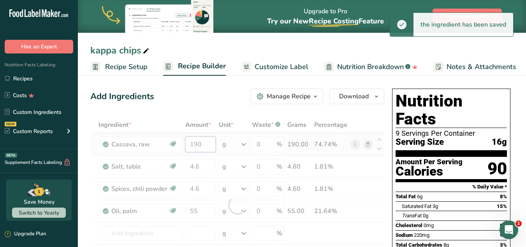
click at [207, 147] on div "Ingredient * Amount * Unit * Waste * .a-a{fill:#347362;}.b-a{fill:#fff;} Grams …" at bounding box center [237, 204] width 294 height 176
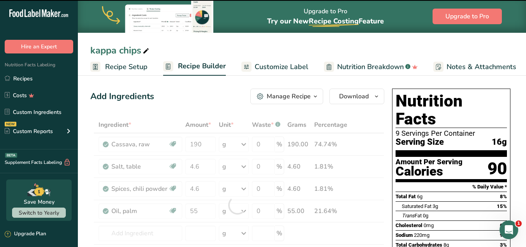
click at [205, 138] on div at bounding box center [237, 204] width 294 height 176
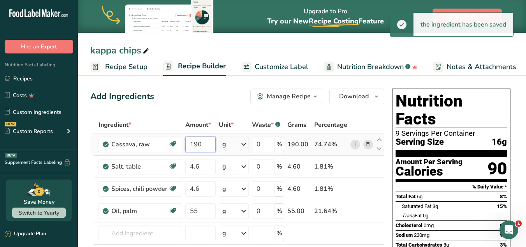
drag, startPoint x: 203, startPoint y: 145, endPoint x: 194, endPoint y: 143, distance: 8.3
click at [194, 143] on input "190" at bounding box center [200, 144] width 31 height 16
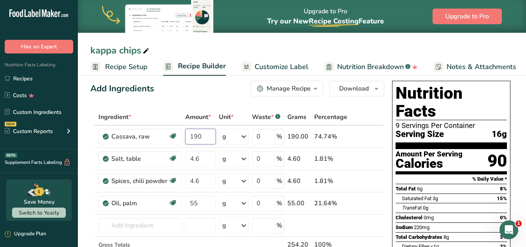
scroll to position [12, 0]
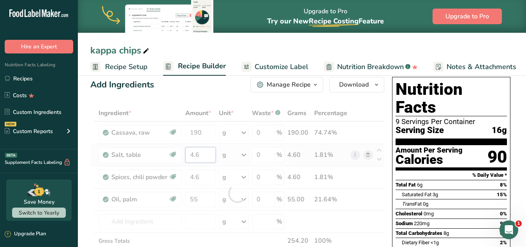
click at [200, 153] on div "Ingredient * Amount * Unit * Waste * .a-a{fill:#347362;}.b-a{fill:#fff;} Grams …" at bounding box center [237, 193] width 294 height 176
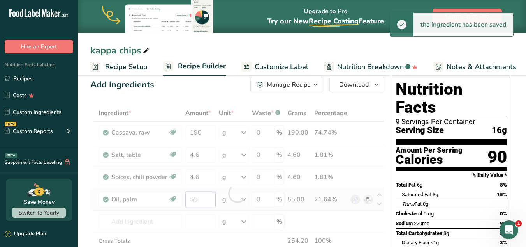
click at [199, 199] on div "Ingredient * Amount * Unit * Waste * .a-a{fill:#347362;}.b-a{fill:#fff;} Grams …" at bounding box center [237, 193] width 294 height 176
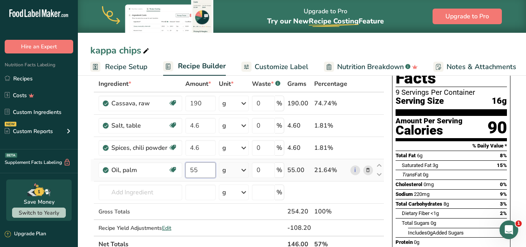
scroll to position [0, 0]
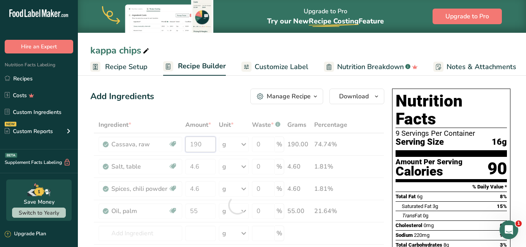
drag, startPoint x: 188, startPoint y: 143, endPoint x: 210, endPoint y: 145, distance: 22.3
click at [210, 145] on div "Ingredient * Amount * Unit * Waste * .a-a{fill:#347362;}.b-a{fill:#fff;} Grams …" at bounding box center [237, 204] width 294 height 176
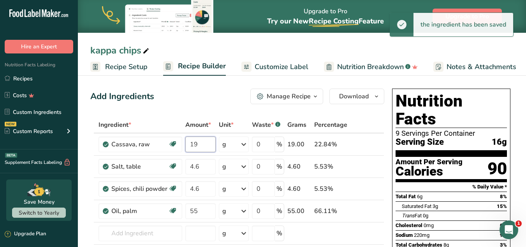
type input "1"
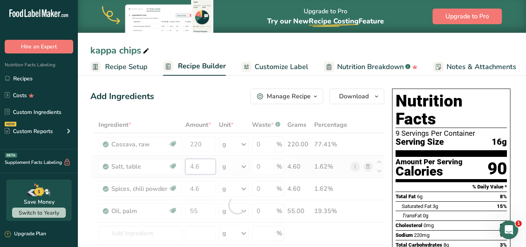
click at [212, 168] on div "Ingredient * Amount * Unit * Waste * .a-a{fill:#347362;}.b-a{fill:#fff;} Grams …" at bounding box center [237, 204] width 294 height 176
click at [197, 143] on div "Ingredient * Amount * Unit * Waste * .a-a{fill:#347362;}.b-a{fill:#fff;} Grams …" at bounding box center [237, 204] width 294 height 176
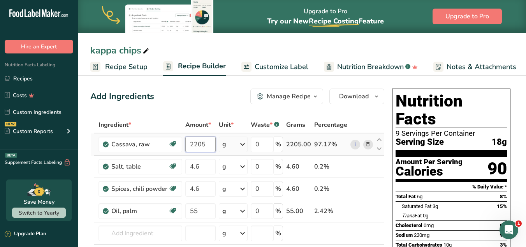
drag, startPoint x: 205, startPoint y: 144, endPoint x: 194, endPoint y: 144, distance: 11.7
click at [194, 144] on input "2205" at bounding box center [200, 144] width 30 height 16
type input "250"
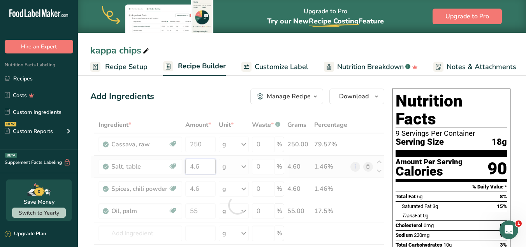
click at [193, 166] on div "Ingredient * Amount * Unit * Waste * .a-a{fill:#347362;}.b-a{fill:#fff;} Grams …" at bounding box center [237, 204] width 294 height 176
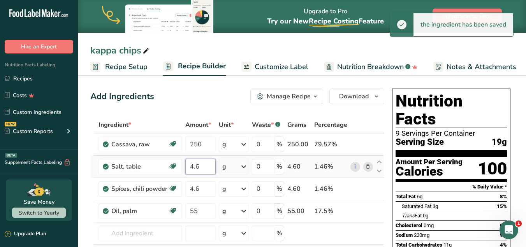
type input "0.6"
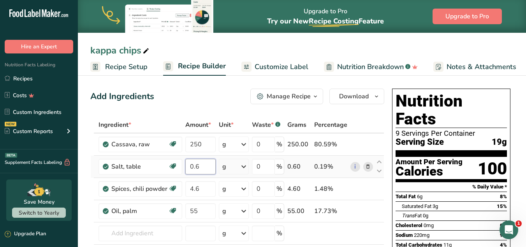
drag, startPoint x: 201, startPoint y: 166, endPoint x: 189, endPoint y: 164, distance: 11.9
click at [189, 164] on input "0.6" at bounding box center [200, 167] width 31 height 16
type input "5"
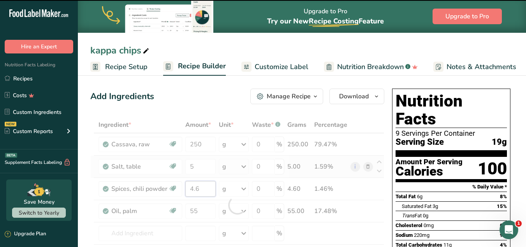
drag, startPoint x: 202, startPoint y: 184, endPoint x: 199, endPoint y: 174, distance: 10.6
click at [199, 174] on tbody "Cassava, raw Dairy free Gluten free Vegan Vegetarian Soy free 250 g Portions 1 …" at bounding box center [237, 204] width 293 height 143
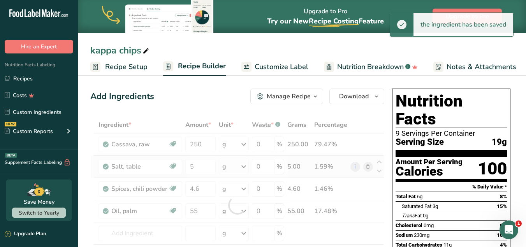
click at [199, 174] on div "Ingredient * Amount * Unit * Waste * .a-a{fill:#347362;}.b-a{fill:#fff;} Grams …" at bounding box center [237, 204] width 294 height 176
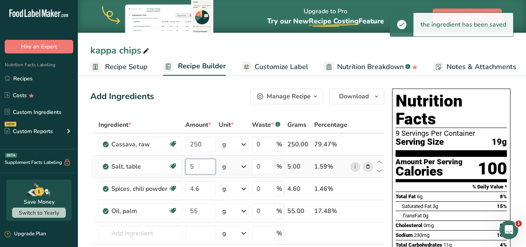
click at [194, 168] on input "5" at bounding box center [200, 167] width 31 height 16
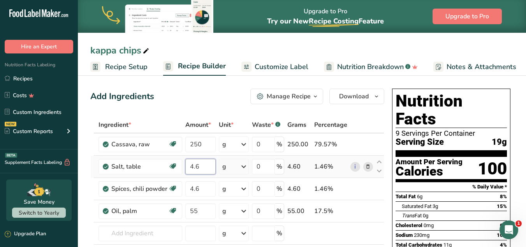
type input "4.6"
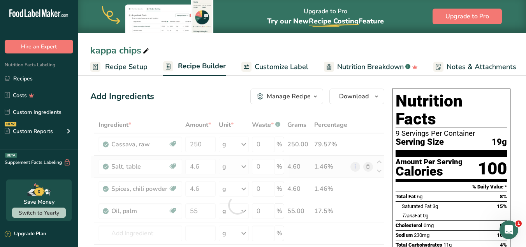
click at [277, 163] on div "Ingredient * Amount * Unit * Waste * .a-a{fill:#347362;}.b-a{fill:#fff;} Grams …" at bounding box center [237, 204] width 294 height 176
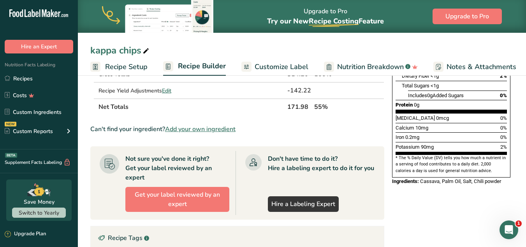
scroll to position [175, 0]
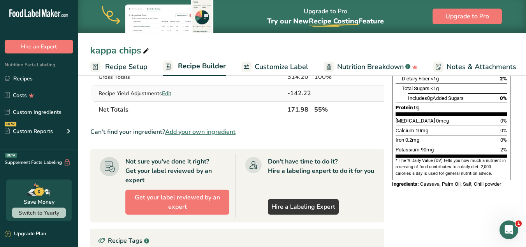
click at [171, 93] on span "Edit" at bounding box center [166, 93] width 9 height 7
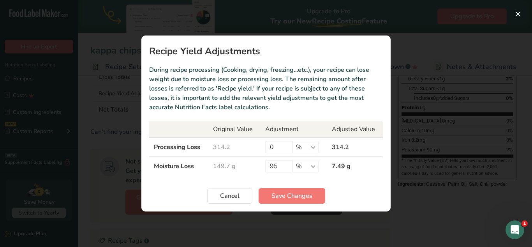
click at [417, 120] on div "Recipe yield modal" at bounding box center [266, 123] width 532 height 247
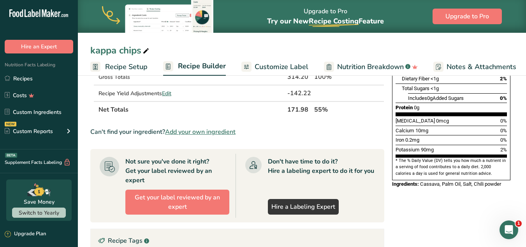
click at [417, 137] on span "0.2mg" at bounding box center [413, 140] width 14 height 6
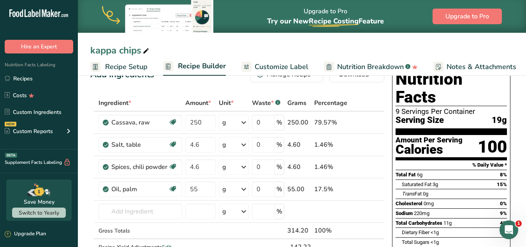
scroll to position [0, 0]
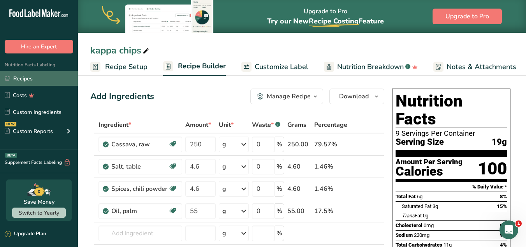
click at [27, 75] on link "Recipes" at bounding box center [39, 78] width 78 height 15
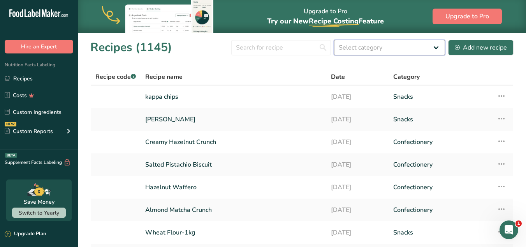
drag, startPoint x: 377, startPoint y: 48, endPoint x: 323, endPoint y: 257, distance: 216.7
click at [323, 246] on html ".a-20{fill:#fff;} Hire an Expert Nutrition Facts Labeling Recipes Costs Custom …" at bounding box center [263, 187] width 526 height 374
click at [292, 43] on input "text" at bounding box center [281, 48] width 100 height 16
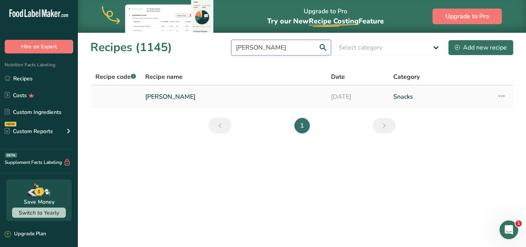
type input "maggi murukk"
click at [248, 92] on link "Maggi Murukk" at bounding box center [233, 96] width 176 height 16
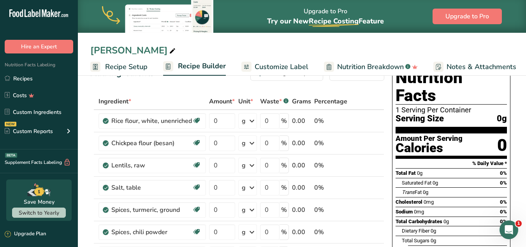
scroll to position [18, 0]
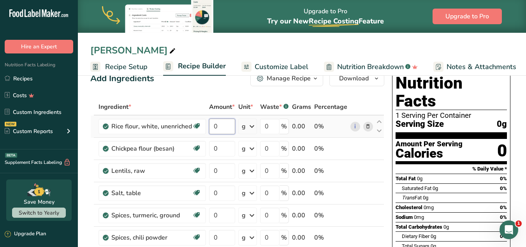
click at [221, 128] on input "0" at bounding box center [222, 126] width 26 height 16
paste input "63"
type input "63"
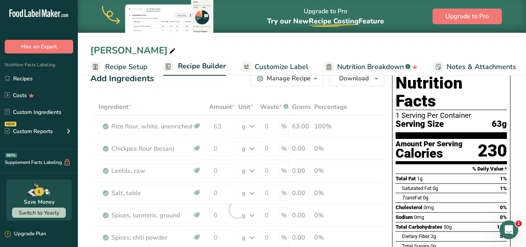
click at [138, 67] on span "Recipe Setup" at bounding box center [126, 67] width 42 height 11
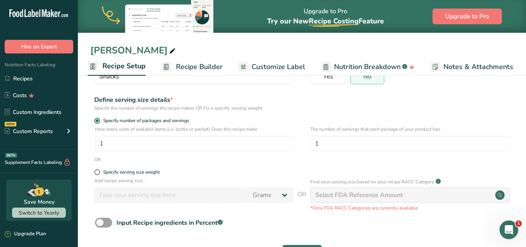
scroll to position [109, 0]
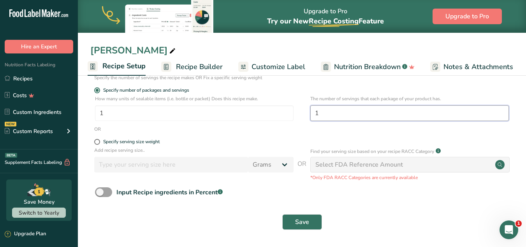
click at [349, 108] on input "1" at bounding box center [409, 113] width 199 height 16
type input "9"
click at [308, 221] on span "Save" at bounding box center [302, 221] width 14 height 9
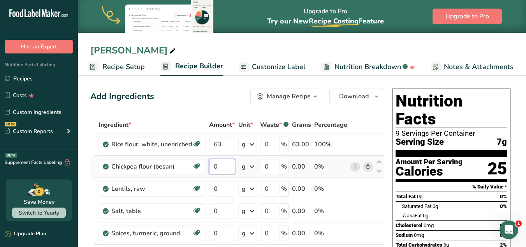
click at [219, 166] on input "0" at bounding box center [222, 167] width 26 height 16
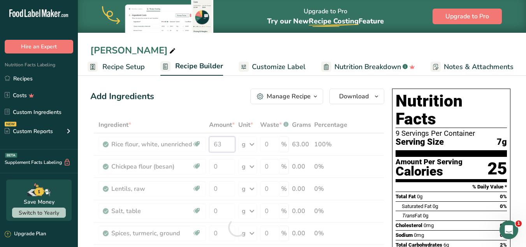
drag, startPoint x: 222, startPoint y: 147, endPoint x: 208, endPoint y: 143, distance: 14.3
click at [208, 143] on div "Ingredient * Amount * Unit * Waste * .a-a{fill:#347362;}.b-a{fill:#fff;} Grams …" at bounding box center [237, 226] width 294 height 221
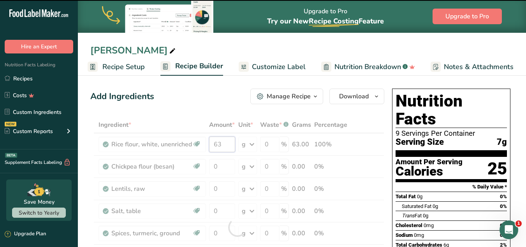
paste input "128.12"
click at [228, 164] on div "Ingredient * Amount * Unit * Waste * .a-a{fill:#347362;}.b-a{fill:#fff;} Grams …" at bounding box center [237, 226] width 294 height 221
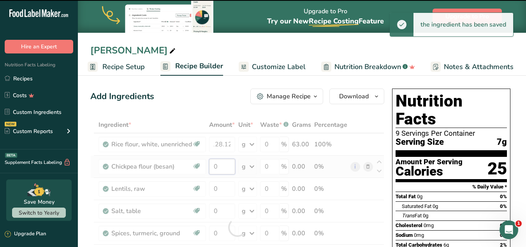
type input "63"
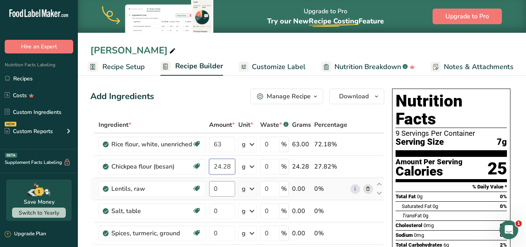
type input "24.28"
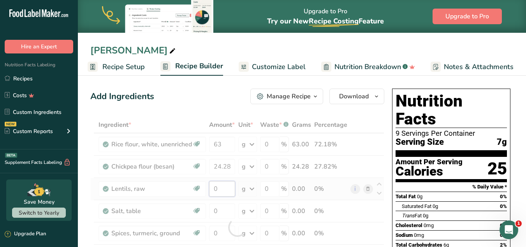
click at [224, 188] on div "Ingredient * Amount * Unit * Waste * .a-a{fill:#347362;}.b-a{fill:#fff;} Grams …" at bounding box center [237, 226] width 294 height 221
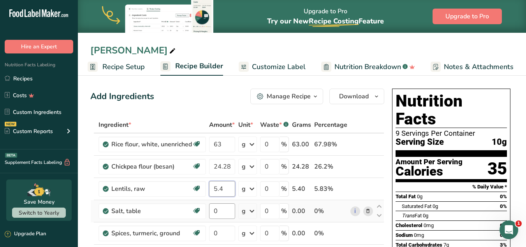
type input "5.4"
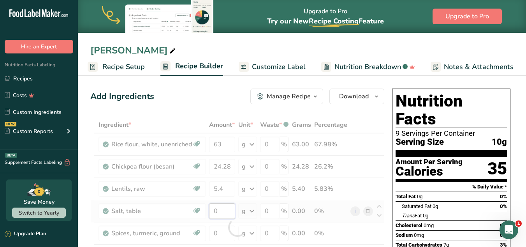
click at [219, 213] on div "Ingredient * Amount * Unit * Waste * .a-a{fill:#347362;}.b-a{fill:#fff;} Grams …" at bounding box center [237, 226] width 294 height 221
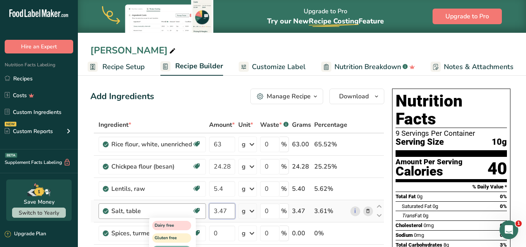
type input "3.47"
click at [218, 230] on div "Ingredient * Amount * Unit * Waste * .a-a{fill:#347362;}.b-a{fill:#fff;} Grams …" at bounding box center [237, 226] width 294 height 221
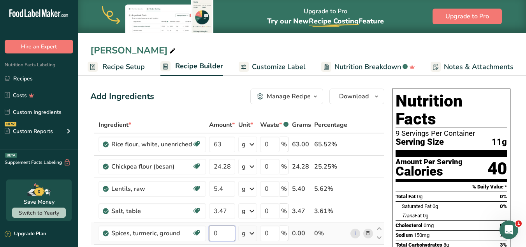
click at [217, 231] on input "0" at bounding box center [222, 233] width 26 height 16
type input "61"
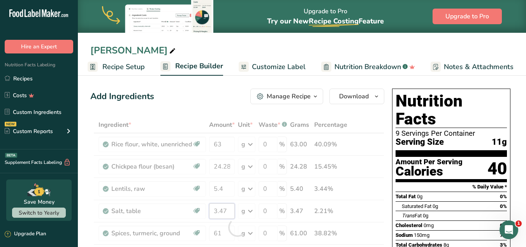
drag, startPoint x: 227, startPoint y: 213, endPoint x: 219, endPoint y: 213, distance: 8.2
click at [219, 213] on div "Ingredient * Amount * Unit * Waste * .a-a{fill:#347362;}.b-a{fill:#fff;} Grams …" at bounding box center [237, 226] width 294 height 221
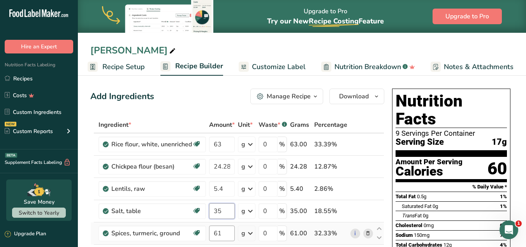
type input "35"
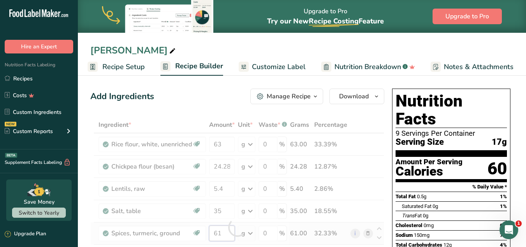
click at [219, 234] on div "Ingredient * Amount * Unit * Waste * .a-a{fill:#347362;}.b-a{fill:#fff;} Grams …" at bounding box center [237, 226] width 294 height 221
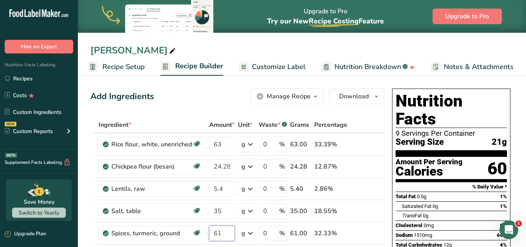
scroll to position [56, 0]
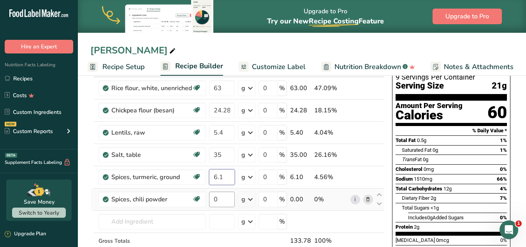
type input "6.1"
click at [218, 202] on div "Ingredient * Amount * Unit * Waste * .a-a{fill:#347362;}.b-a{fill:#fff;} Grams …" at bounding box center [237, 170] width 294 height 221
type input "6.1"
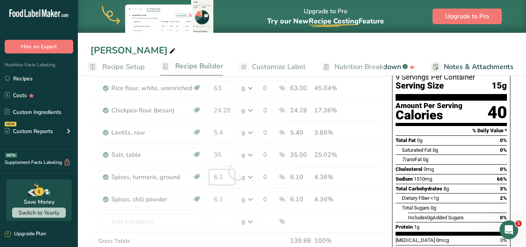
drag, startPoint x: 224, startPoint y: 175, endPoint x: 212, endPoint y: 175, distance: 11.7
click at [212, 175] on div "Ingredient * Amount * Unit * Waste * .a-a{fill:#347362;}.b-a{fill:#fff;} Grams …" at bounding box center [237, 170] width 294 height 221
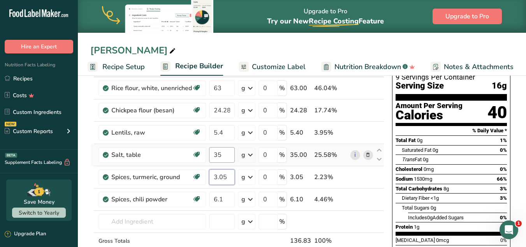
type input "3.05"
click at [224, 160] on div "Ingredient * Amount * Unit * Waste * .a-a{fill:#347362;}.b-a{fill:#fff;} Grams …" at bounding box center [237, 170] width 294 height 221
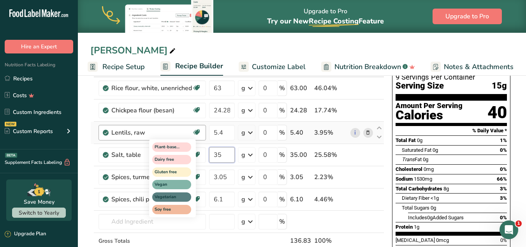
type input "3"
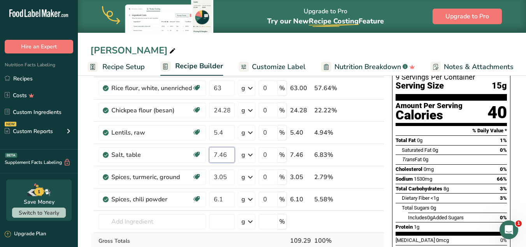
type input "7.46"
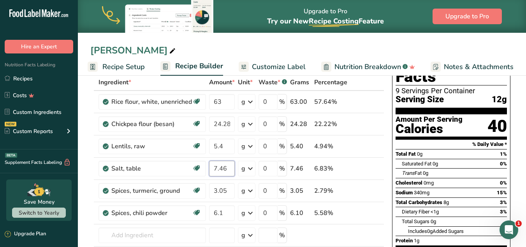
scroll to position [38, 0]
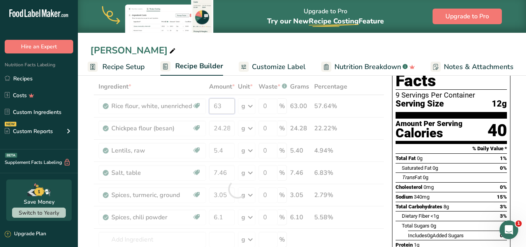
drag, startPoint x: 225, startPoint y: 106, endPoint x: 214, endPoint y: 104, distance: 11.5
click at [214, 104] on div "Ingredient * Amount * Unit * Waste * .a-a{fill:#347362;}.b-a{fill:#fff;} Grams …" at bounding box center [237, 188] width 294 height 221
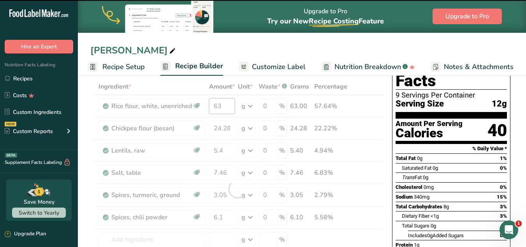
paste input "128.12"
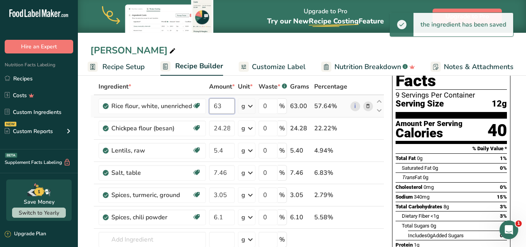
scroll to position [0, 0]
drag, startPoint x: 225, startPoint y: 108, endPoint x: 206, endPoint y: 103, distance: 20.1
click at [206, 103] on tr "Rice flour, white, unenriched Dairy free Gluten free Vegan Vegetarian Soy free …" at bounding box center [237, 106] width 293 height 22
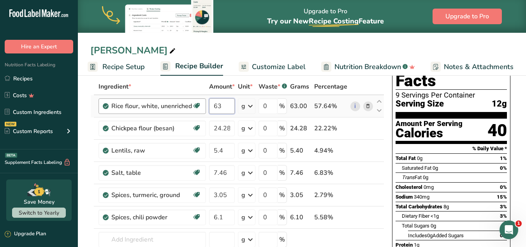
paste input "128.12"
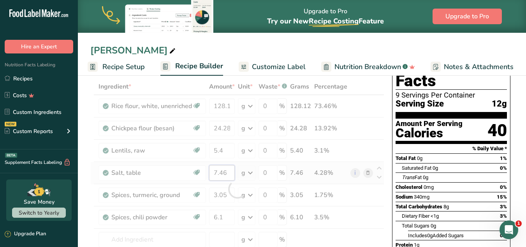
click at [227, 169] on div "Ingredient * Amount * Unit * Waste * .a-a{fill:#347362;}.b-a{fill:#fff;} Grams …" at bounding box center [237, 188] width 294 height 221
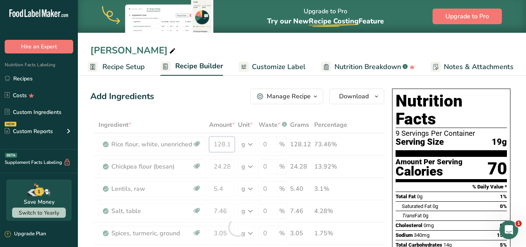
drag, startPoint x: 213, startPoint y: 143, endPoint x: 252, endPoint y: 143, distance: 39.4
click at [252, 143] on div "Ingredient * Amount * Unit * Waste * .a-a{fill:#347362;}.b-a{fill:#fff;} Grams …" at bounding box center [237, 226] width 294 height 221
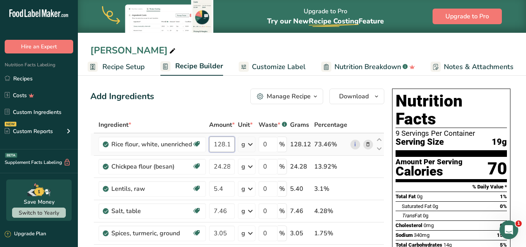
scroll to position [0, 3]
drag, startPoint x: 216, startPoint y: 144, endPoint x: 244, endPoint y: 140, distance: 28.7
click at [244, 140] on tr "Rice flour, white, unenriched Dairy free Gluten free Vegan Vegetarian Soy free …" at bounding box center [237, 144] width 293 height 22
type input "1"
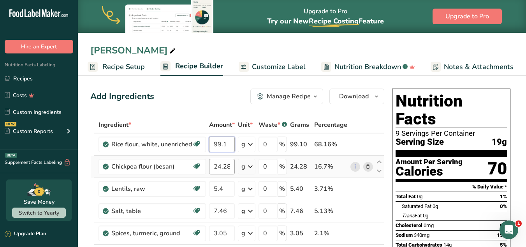
type input "99.1"
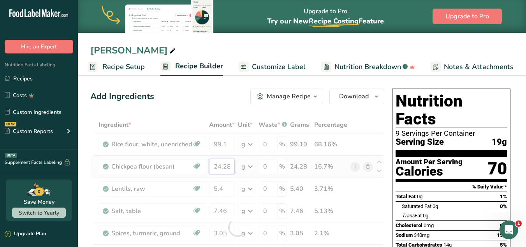
click at [231, 166] on div "Ingredient * Amount * Unit * Waste * .a-a{fill:#347362;}.b-a{fill:#fff;} Grams …" at bounding box center [237, 226] width 294 height 221
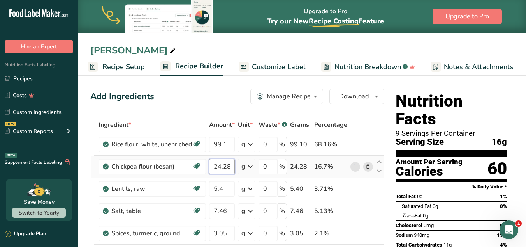
drag, startPoint x: 234, startPoint y: 168, endPoint x: 209, endPoint y: 165, distance: 25.1
click at [209, 165] on input "24.28" at bounding box center [222, 167] width 26 height 16
type input "18.93"
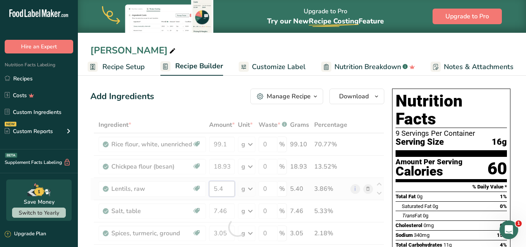
click at [219, 191] on div "Ingredient * Amount * Unit * Waste * .a-a{fill:#347362;}.b-a{fill:#fff;} Grams …" at bounding box center [237, 226] width 294 height 221
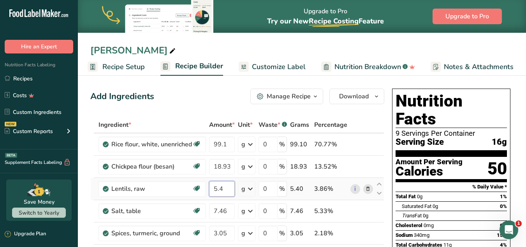
drag, startPoint x: 227, startPoint y: 189, endPoint x: 213, endPoint y: 185, distance: 15.0
click at [213, 185] on input "5.4" at bounding box center [222, 189] width 26 height 16
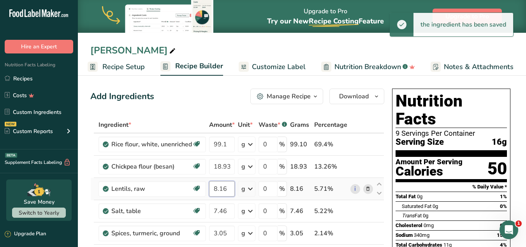
click at [222, 189] on input "8.16" at bounding box center [222, 189] width 26 height 16
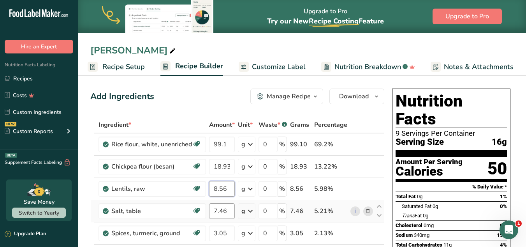
type input "8.56"
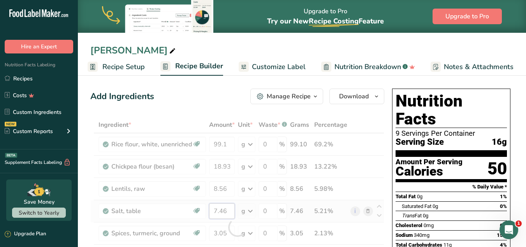
click at [222, 205] on div "Ingredient * Amount * Unit * Waste * .a-a{fill:#347362;}.b-a{fill:#fff;} Grams …" at bounding box center [237, 226] width 294 height 221
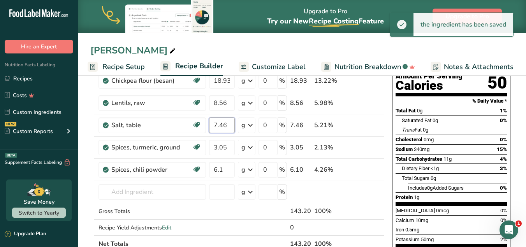
scroll to position [85, 0]
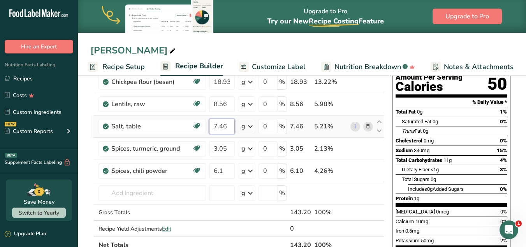
click at [216, 125] on input "7.46" at bounding box center [222, 126] width 26 height 16
type input "0.465"
drag, startPoint x: 230, startPoint y: 125, endPoint x: 211, endPoint y: 124, distance: 18.7
click at [211, 124] on input "0.465" at bounding box center [222, 126] width 26 height 16
type input "5.82"
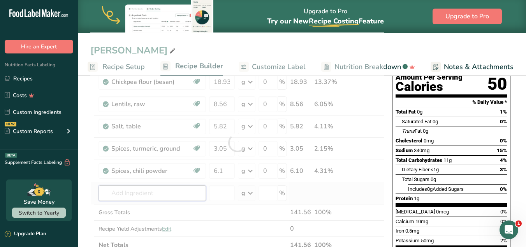
click at [176, 190] on div "Ingredient * Amount * Unit * Waste * .a-a{fill:#347362;}.b-a{fill:#fff;} Grams …" at bounding box center [237, 142] width 294 height 221
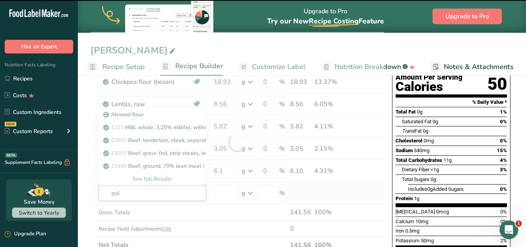
type input "palm"
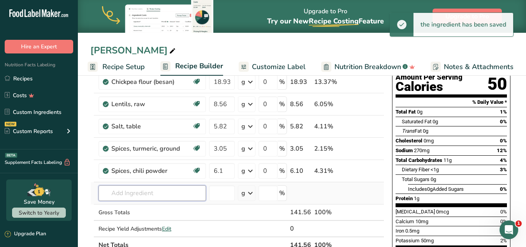
click at [145, 194] on input "text" at bounding box center [153, 193] width 108 height 16
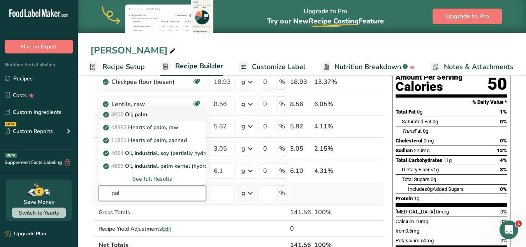
type input "pal"
click at [131, 115] on p "4055 Oil, palm" at bounding box center [126, 114] width 42 height 8
type input "Oil, palm"
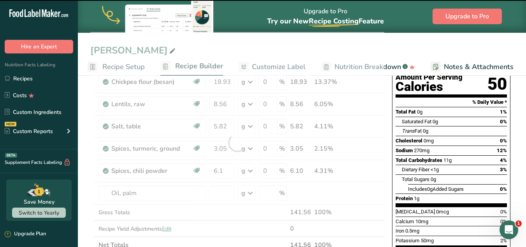
type input "0"
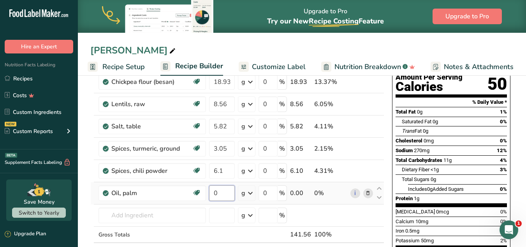
click at [220, 195] on input "0" at bounding box center [222, 193] width 26 height 16
type input "39.64"
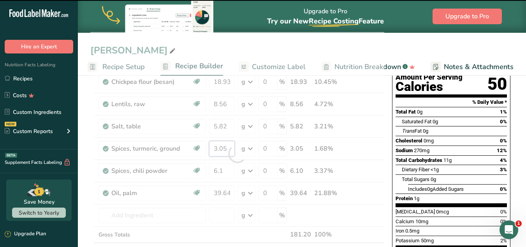
drag, startPoint x: 227, startPoint y: 150, endPoint x: 200, endPoint y: 151, distance: 27.3
click at [200, 151] on div "Ingredient * Amount * Unit * Waste * .a-a{fill:#347362;}.b-a{fill:#fff;} Grams …" at bounding box center [237, 153] width 294 height 243
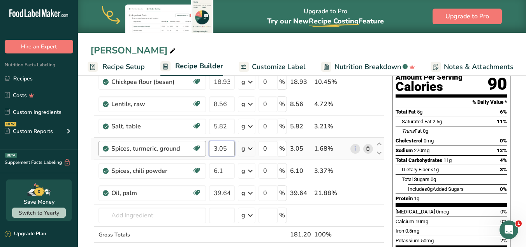
drag, startPoint x: 227, startPoint y: 147, endPoint x: 195, endPoint y: 150, distance: 32.1
click at [195, 150] on tr "Spices, turmeric, ground Source of Antioxidants Dairy free Gluten free Vegan Ve…" at bounding box center [237, 149] width 293 height 22
type input "2.38"
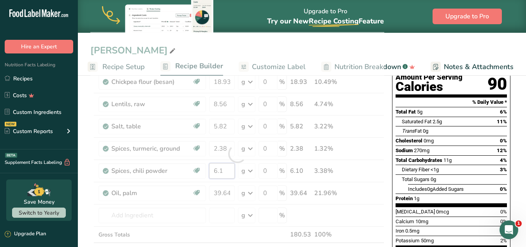
drag, startPoint x: 224, startPoint y: 171, endPoint x: 206, endPoint y: 173, distance: 18.4
click at [206, 173] on div "Ingredient * Amount * Unit * Waste * .a-a{fill:#347362;}.b-a{fill:#fff;} Grams …" at bounding box center [237, 153] width 294 height 243
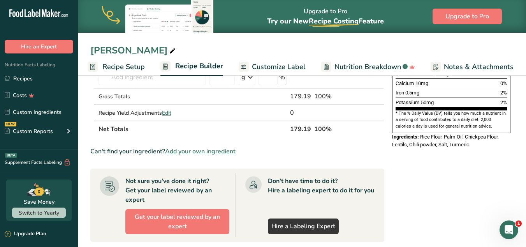
scroll to position [221, 0]
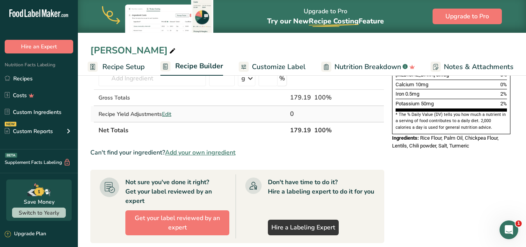
type input "4.76"
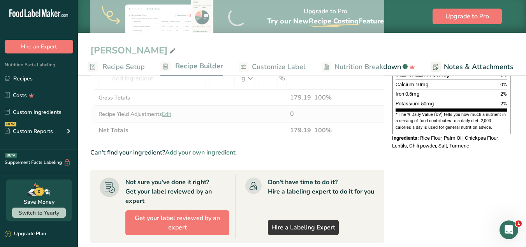
click at [169, 114] on div "Ingredient * Amount * Unit * Waste * .a-a{fill:#347362;}.b-a{fill:#fff;} Grams …" at bounding box center [237, 16] width 294 height 243
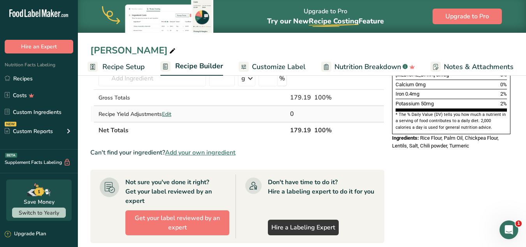
click at [169, 114] on span "Edit" at bounding box center [166, 113] width 9 height 7
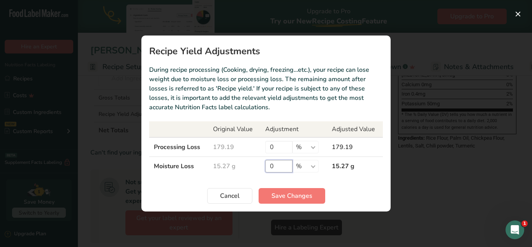
click at [274, 169] on input "0" at bounding box center [278, 166] width 27 height 12
type input "90"
click at [279, 194] on span "Save Changes" at bounding box center [292, 195] width 41 height 9
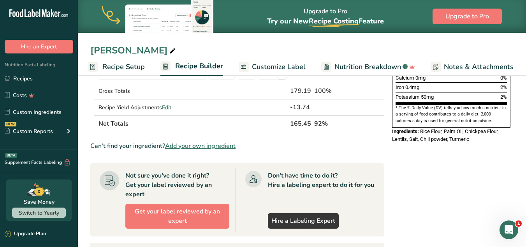
scroll to position [227, 0]
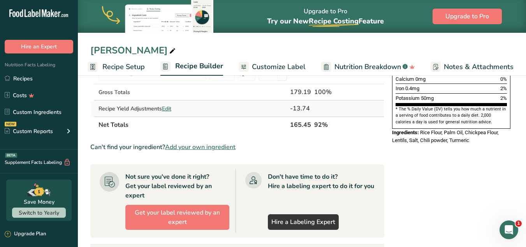
click at [170, 105] on span "Edit" at bounding box center [166, 108] width 9 height 7
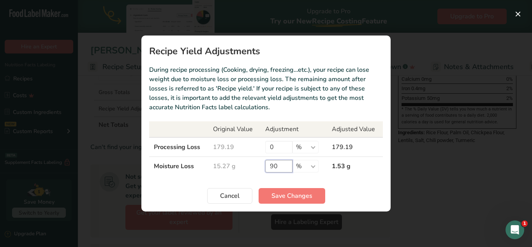
click at [282, 164] on input "90" at bounding box center [278, 166] width 27 height 12
type input "95"
click at [284, 191] on span "Save Changes" at bounding box center [292, 195] width 41 height 9
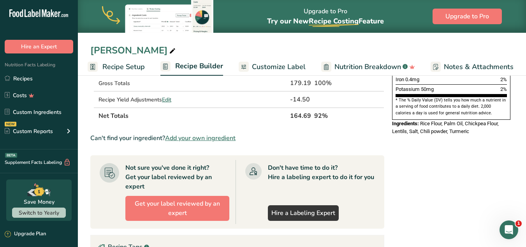
scroll to position [238, 0]
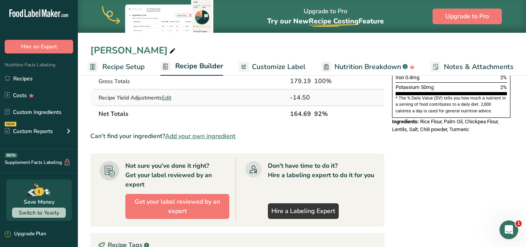
click at [166, 96] on span "Edit" at bounding box center [166, 97] width 9 height 7
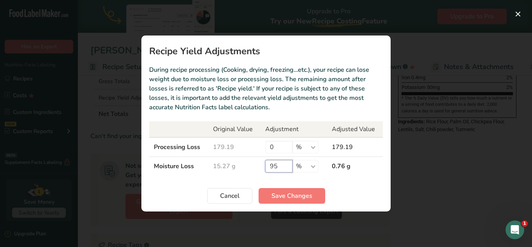
drag, startPoint x: 280, startPoint y: 167, endPoint x: 249, endPoint y: 167, distance: 30.4
click at [249, 167] on tr "Moisture Loss 15.27 g 95 % g kg mg mcg lb oz 0.76 g" at bounding box center [266, 166] width 234 height 19
type input "85"
click at [273, 193] on span "Save Changes" at bounding box center [292, 195] width 41 height 9
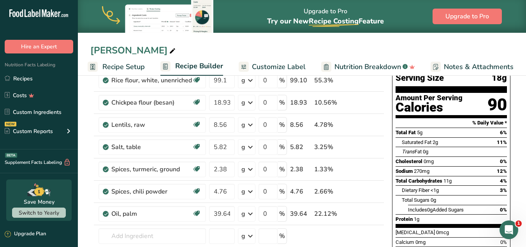
scroll to position [25, 0]
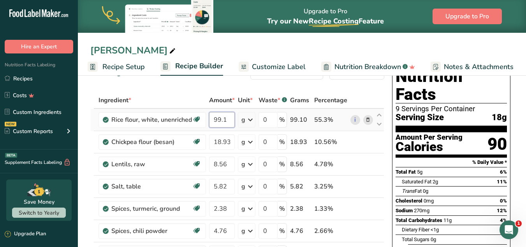
drag, startPoint x: 213, startPoint y: 120, endPoint x: 232, endPoint y: 118, distance: 18.8
click at [232, 118] on input "99.1" at bounding box center [222, 120] width 26 height 16
type input "105"
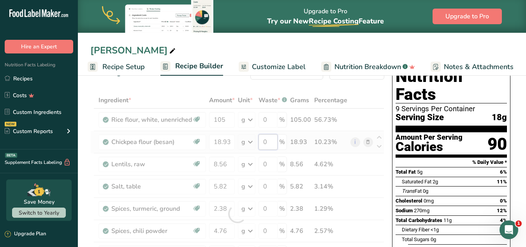
click at [261, 137] on div "Ingredient * Amount * Unit * Waste * .a-a{fill:#347362;}.b-a{fill:#fff;} Grams …" at bounding box center [237, 213] width 294 height 243
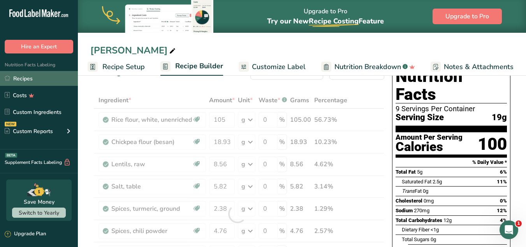
click at [29, 79] on link "Recipes" at bounding box center [39, 78] width 78 height 15
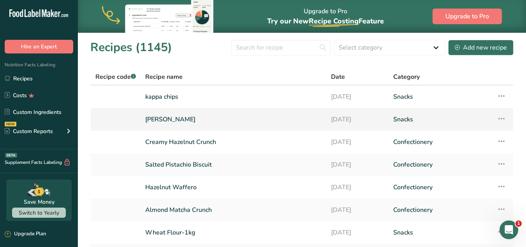
click at [292, 129] on td "tomato murukku" at bounding box center [234, 119] width 186 height 23
click at [475, 47] on div "Add new recipe" at bounding box center [481, 47] width 52 height 9
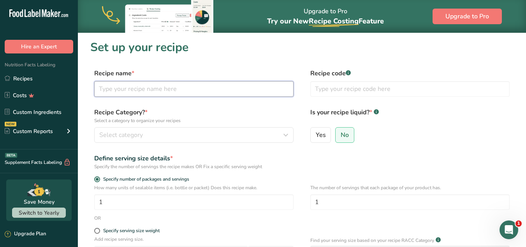
click at [142, 88] on input "text" at bounding box center [193, 89] width 199 height 16
type input "ring"
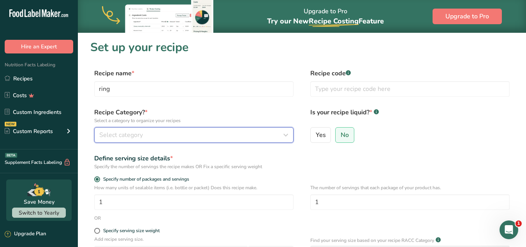
click at [234, 138] on div "Select category" at bounding box center [191, 134] width 185 height 9
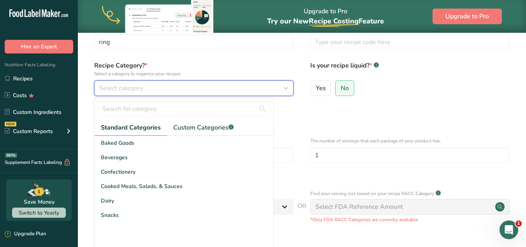
scroll to position [47, 0]
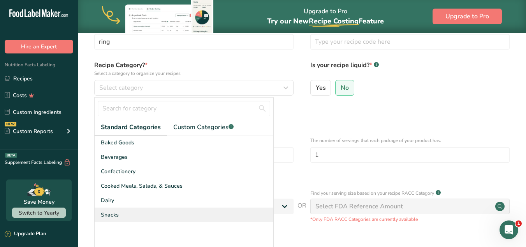
click at [99, 215] on div "Snacks" at bounding box center [184, 214] width 179 height 14
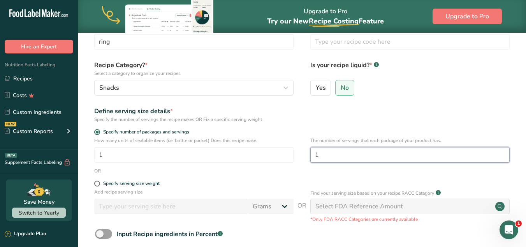
click at [326, 157] on input "1" at bounding box center [409, 155] width 199 height 16
type input "9"
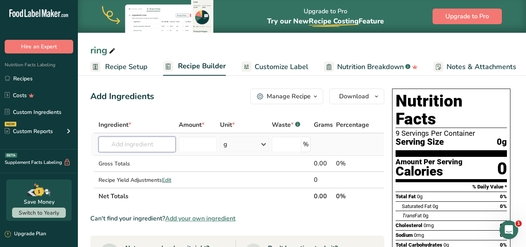
click at [143, 148] on input "text" at bounding box center [137, 144] width 77 height 16
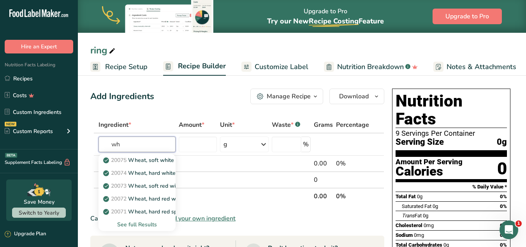
type input "w"
type input "m"
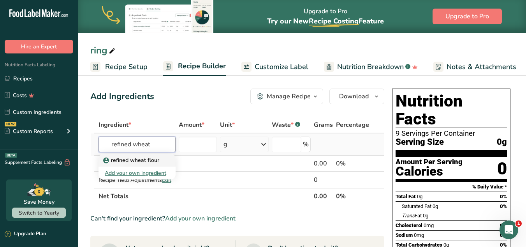
type input "refined wheat"
click at [159, 160] on link "refined wheat flour" at bounding box center [137, 159] width 77 height 13
type input "refined wheat flour"
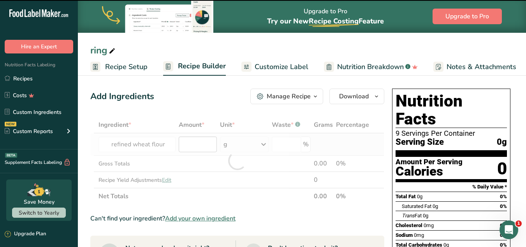
type input "0"
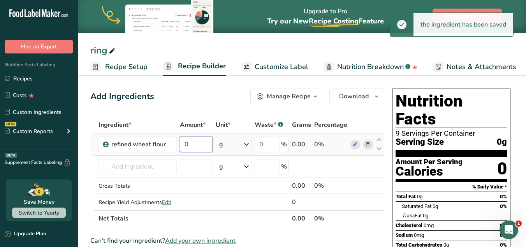
click at [204, 147] on input "0" at bounding box center [196, 144] width 33 height 16
paste input "126.32"
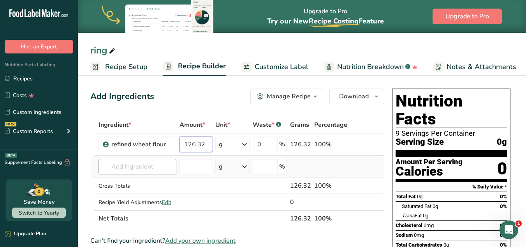
type input "126.32"
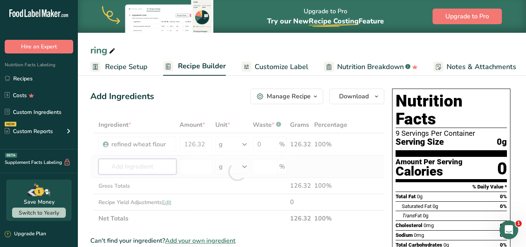
click at [114, 164] on div "Ingredient * Amount * Unit * Waste * .a-a{fill:#347362;}.b-a{fill:#fff;} Grams …" at bounding box center [237, 171] width 294 height 110
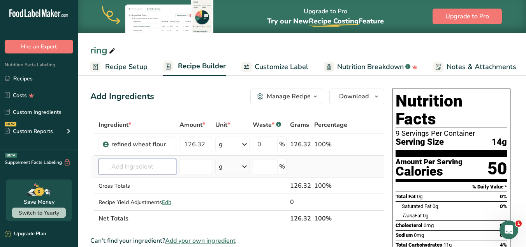
type input "o"
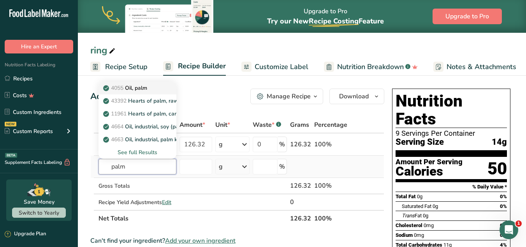
type input "palm"
click at [141, 88] on p "4055 Oil, palm" at bounding box center [126, 88] width 42 height 8
type input "Oil, palm"
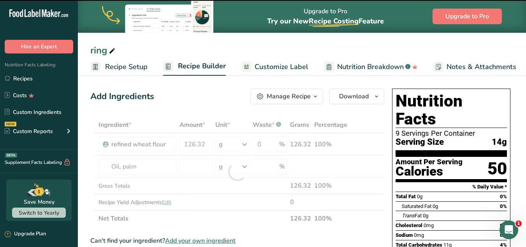
type input "0"
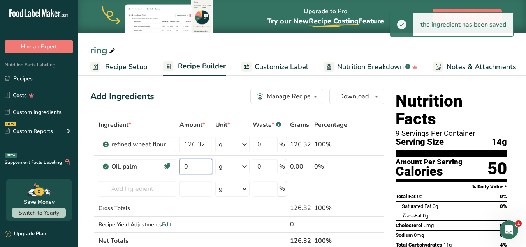
click at [196, 163] on input "0" at bounding box center [196, 167] width 33 height 16
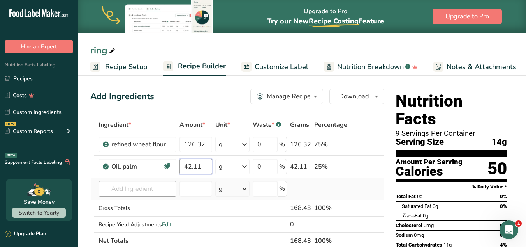
type input "42.11"
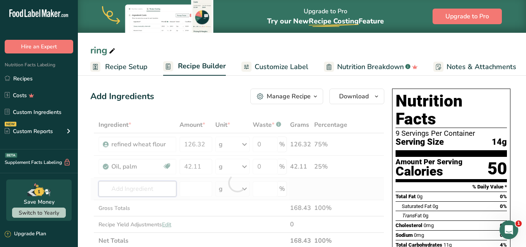
click at [155, 184] on div "Ingredient * Amount * Unit * Waste * .a-a{fill:#347362;}.b-a{fill:#fff;} Grams …" at bounding box center [237, 182] width 294 height 132
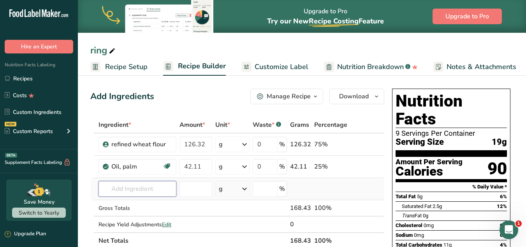
click at [155, 183] on input "text" at bounding box center [138, 189] width 78 height 16
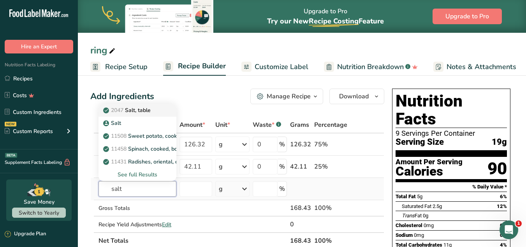
type input "salt"
click at [146, 111] on p "2047 Salt, table" at bounding box center [128, 110] width 46 height 8
type input "Salt, table"
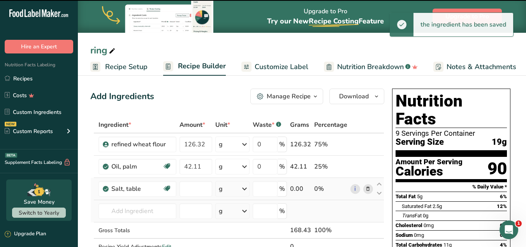
type input "0"
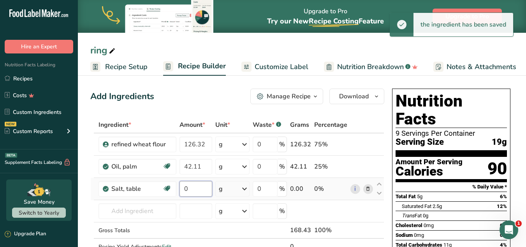
click at [201, 192] on input "0" at bounding box center [196, 189] width 33 height 16
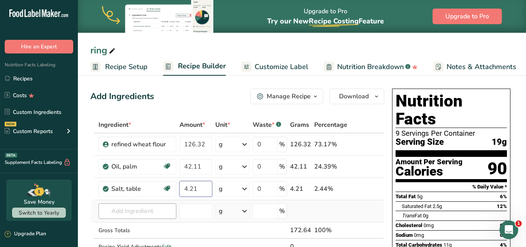
type input "4.21"
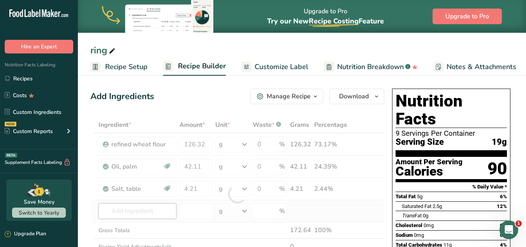
click at [136, 204] on div "Ingredient * Amount * Unit * Waste * .a-a{fill:#347362;}.b-a{fill:#fff;} Grams …" at bounding box center [237, 193] width 294 height 154
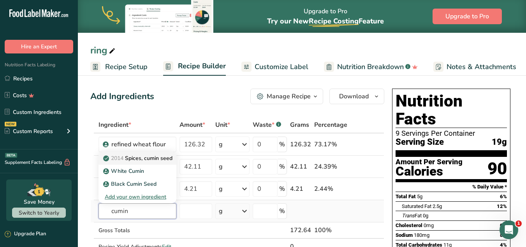
type input "cumin"
click at [144, 159] on p "2014 Spices, cumin seed" at bounding box center [139, 158] width 68 height 8
type input "Spices, cumin seed"
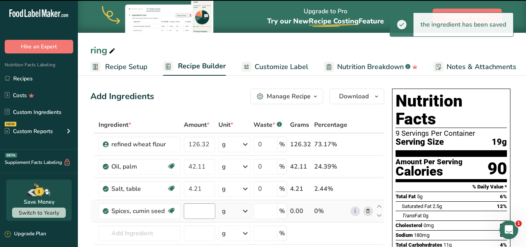
type input "0"
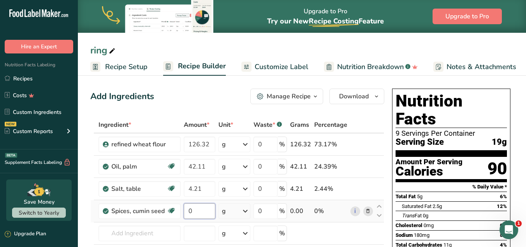
click at [203, 214] on input "0" at bounding box center [200, 211] width 32 height 16
type input "3.16"
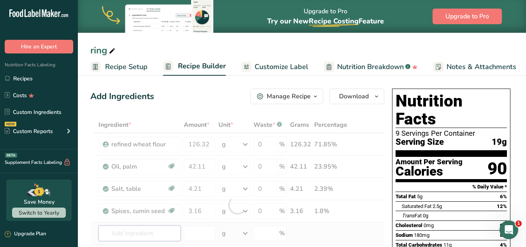
click at [145, 233] on div "Ingredient * Amount * Unit * Waste * .a-a{fill:#347362;}.b-a{fill:#fff;} Grams …" at bounding box center [237, 204] width 294 height 176
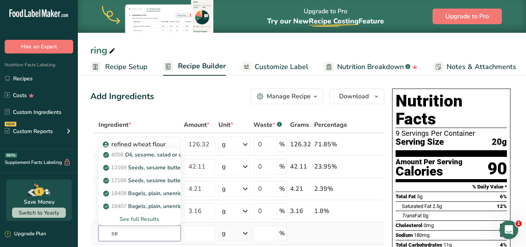
type input "s"
type input "black se"
click at [135, 153] on p "Black Sesame Seed" at bounding box center [133, 154] width 56 height 8
type input "Black Sesame Seed"
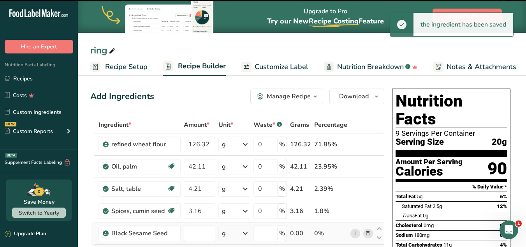
type input "0"
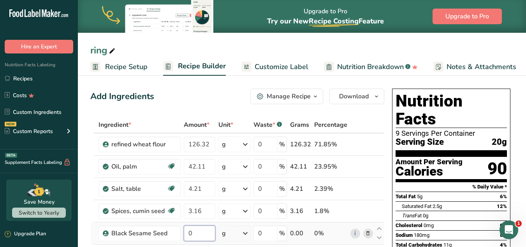
click at [197, 236] on input "0" at bounding box center [200, 233] width 32 height 16
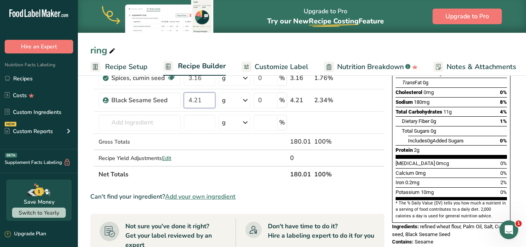
scroll to position [131, 0]
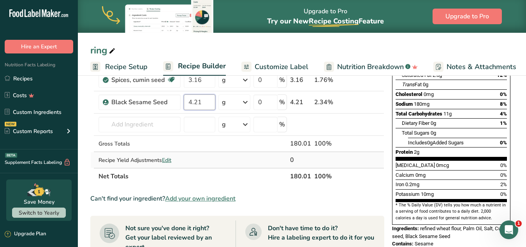
type input "4.21"
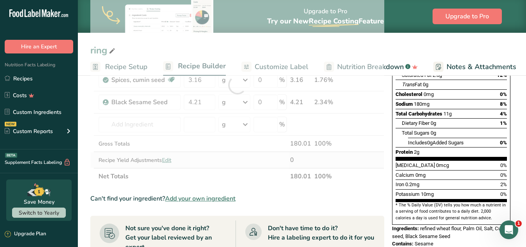
click at [169, 160] on div "Ingredient * Amount * Unit * Waste * .a-a{fill:#347362;}.b-a{fill:#fff;} Grams …" at bounding box center [237, 85] width 294 height 199
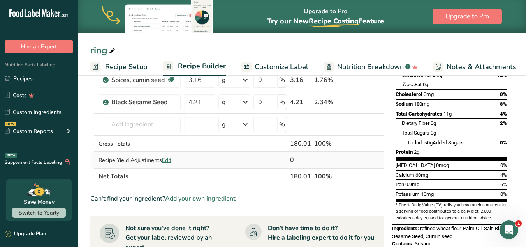
click at [169, 160] on span "Edit" at bounding box center [166, 159] width 9 height 7
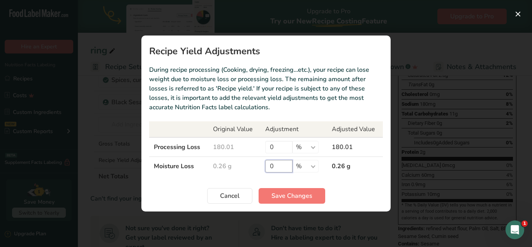
click at [273, 164] on input "0" at bounding box center [278, 166] width 27 height 12
type input "85"
click at [280, 194] on span "Save Changes" at bounding box center [292, 195] width 41 height 9
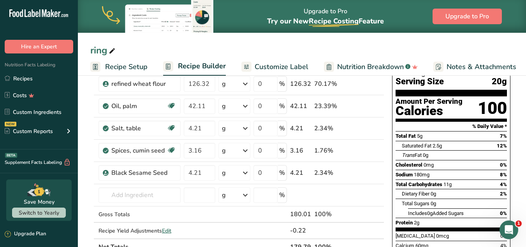
scroll to position [171, 0]
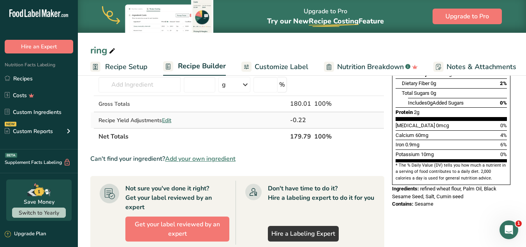
click at [168, 118] on span "Edit" at bounding box center [166, 119] width 9 height 7
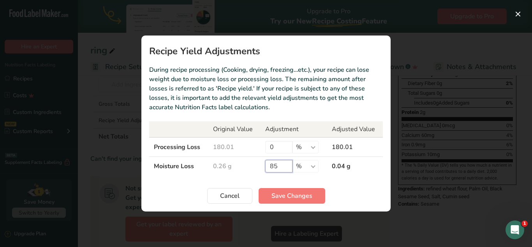
drag, startPoint x: 280, startPoint y: 162, endPoint x: 266, endPoint y: 164, distance: 14.1
click at [266, 164] on input "85" at bounding box center [278, 166] width 27 height 12
type input "95"
click at [277, 199] on span "Save Changes" at bounding box center [292, 195] width 41 height 9
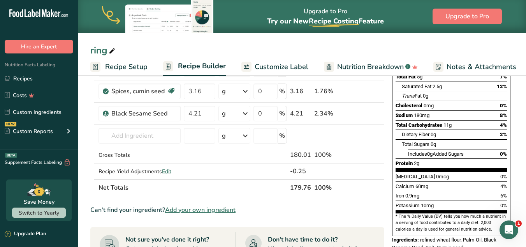
scroll to position [166, 0]
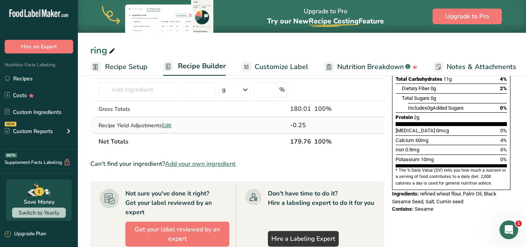
click at [169, 121] on div "Recipe Yield Adjustments Edit" at bounding box center [140, 125] width 82 height 8
click at [169, 125] on span "Edit" at bounding box center [166, 125] width 9 height 7
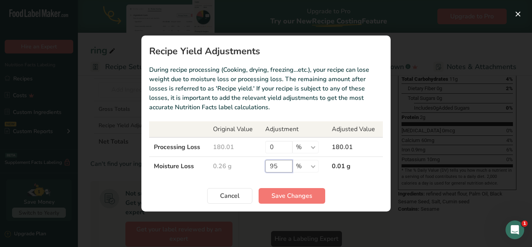
drag, startPoint x: 279, startPoint y: 169, endPoint x: 272, endPoint y: 168, distance: 7.8
click at [272, 168] on input "95" at bounding box center [278, 166] width 27 height 12
type input "80"
click at [277, 194] on span "Save Changes" at bounding box center [292, 195] width 41 height 9
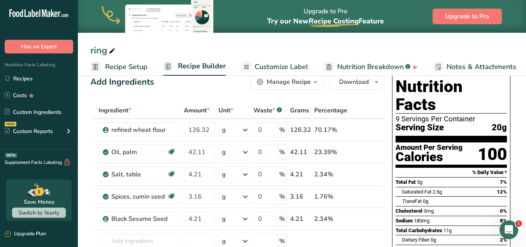
scroll to position [13, 0]
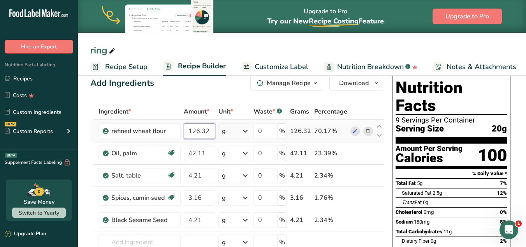
drag, startPoint x: 198, startPoint y: 132, endPoint x: 210, endPoint y: 132, distance: 11.7
click at [210, 132] on input "126.32" at bounding box center [200, 131] width 32 height 16
type input "128"
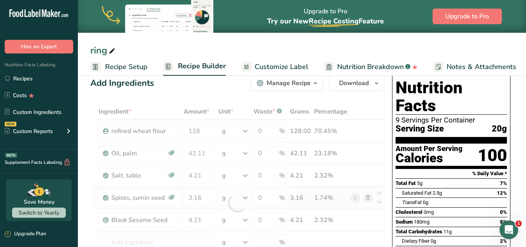
click at [360, 190] on div "Ingredient * Amount * Unit * Waste * .a-a{fill:#347362;}.b-a{fill:#fff;} Grams …" at bounding box center [237, 202] width 294 height 199
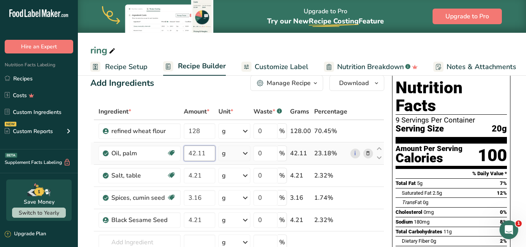
drag, startPoint x: 188, startPoint y: 152, endPoint x: 192, endPoint y: 152, distance: 4.3
click at [192, 152] on input "42.11" at bounding box center [200, 153] width 32 height 16
type input "52.11"
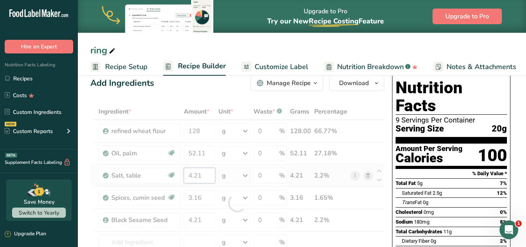
click at [198, 176] on div "Ingredient * Amount * Unit * Waste * .a-a{fill:#347362;}.b-a{fill:#fff;} Grams …" at bounding box center [237, 202] width 294 height 199
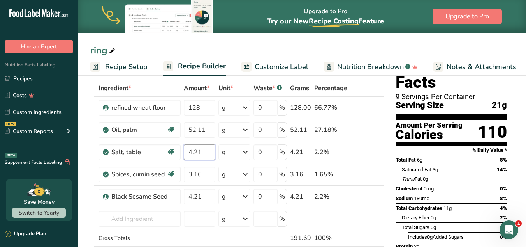
scroll to position [36, 0]
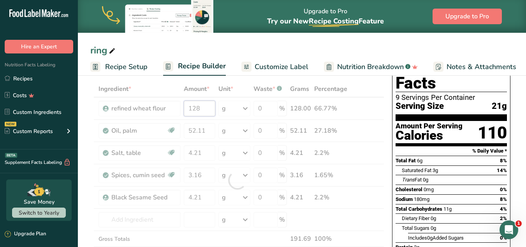
drag, startPoint x: 195, startPoint y: 108, endPoint x: 203, endPoint y: 108, distance: 8.2
click at [203, 108] on div "Ingredient * Amount * Unit * Waste * .a-a{fill:#347362;}.b-a{fill:#fff;} Grams …" at bounding box center [237, 180] width 294 height 199
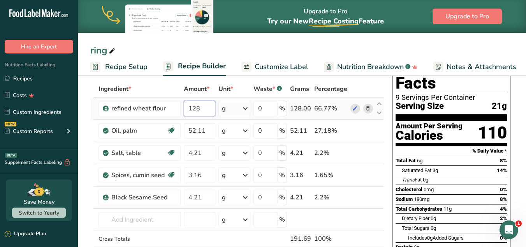
click at [202, 107] on input "128" at bounding box center [200, 108] width 32 height 16
type input "120"
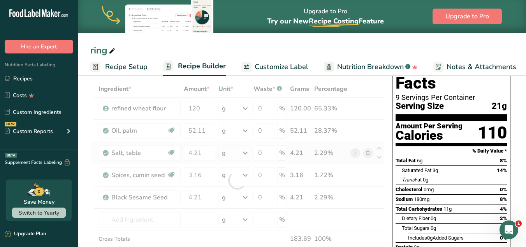
click at [246, 153] on div "Ingredient * Amount * Unit * Waste * .a-a{fill:#347362;}.b-a{fill:#fff;} Grams …" at bounding box center [237, 180] width 294 height 199
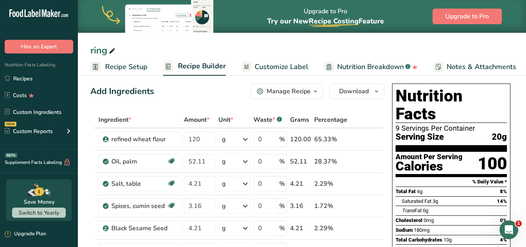
scroll to position [2, 0]
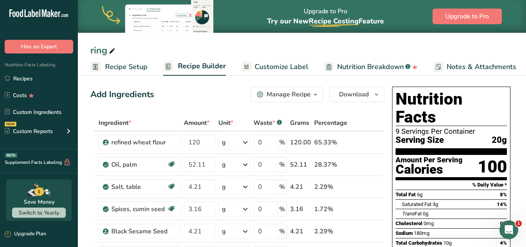
click at [227, 88] on div "Add Ingredients Manage Recipe Delete Recipe Duplicate Recipe Scale Recipe Save …" at bounding box center [237, 94] width 294 height 16
click at [30, 74] on link "Recipes" at bounding box center [39, 78] width 78 height 15
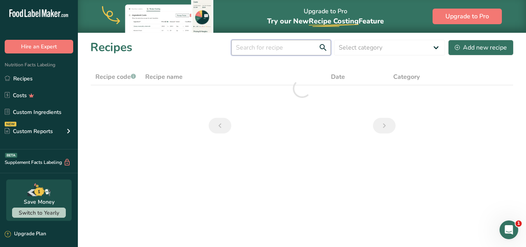
click at [287, 53] on input "text" at bounding box center [281, 48] width 100 height 16
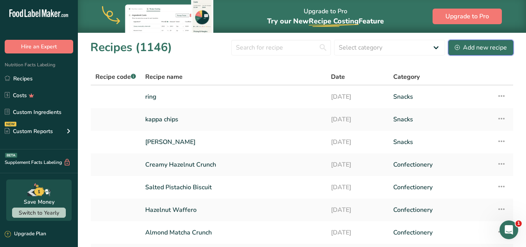
click at [485, 46] on div "Add new recipe" at bounding box center [481, 47] width 52 height 9
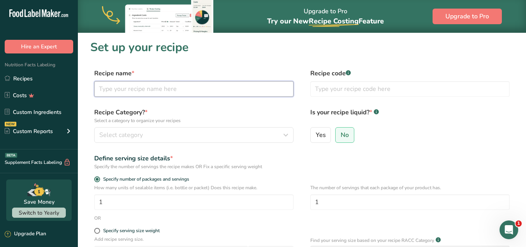
click at [206, 91] on input "text" at bounding box center [193, 89] width 199 height 16
type input "roohi"
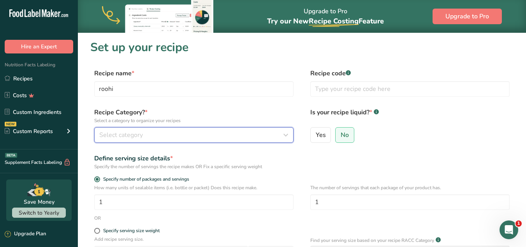
click at [167, 135] on div "Select category" at bounding box center [191, 134] width 185 height 9
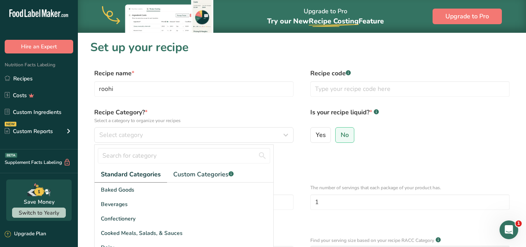
click at [499, 78] on div "Recipe code .a-a{fill:#347362;}.b-a{fill:#fff;}" at bounding box center [409, 85] width 199 height 33
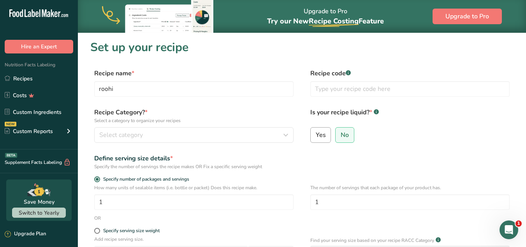
click at [319, 142] on label "Yes" at bounding box center [320, 135] width 21 height 16
click at [316, 137] on input "Yes" at bounding box center [313, 134] width 5 height 5
radio input "true"
radio input "false"
select select "22"
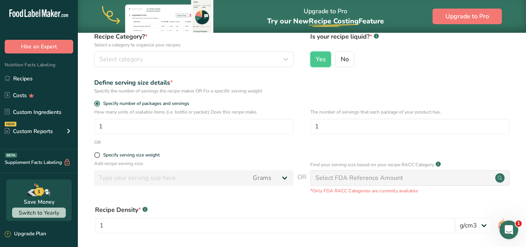
scroll to position [75, 0]
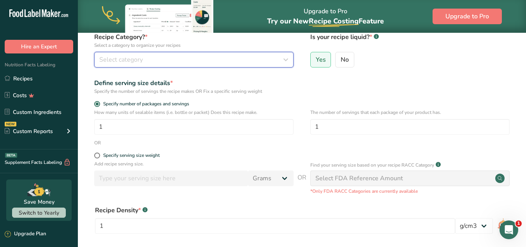
click at [248, 55] on div "Select category" at bounding box center [191, 59] width 185 height 9
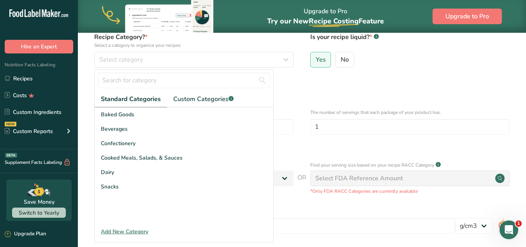
click at [331, 103] on div "Specify number of packages and servings" at bounding box center [301, 105] width 423 height 8
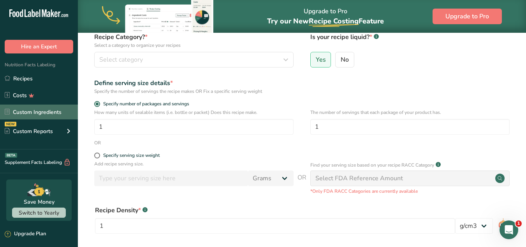
click at [22, 111] on link "Custom Ingredients" at bounding box center [39, 111] width 78 height 15
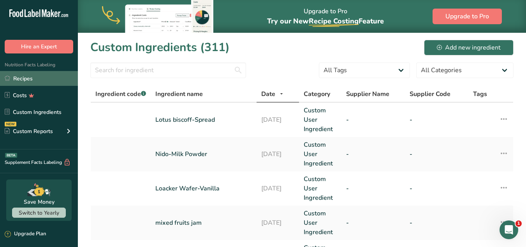
click at [43, 76] on link "Recipes" at bounding box center [39, 78] width 78 height 15
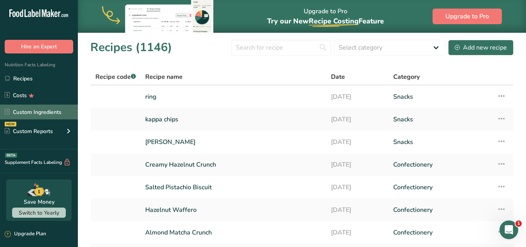
click at [44, 110] on link "Custom Ingredients" at bounding box center [39, 111] width 78 height 15
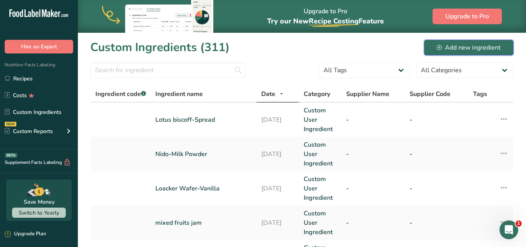
click at [493, 45] on div "Add new ingredient" at bounding box center [469, 47] width 64 height 9
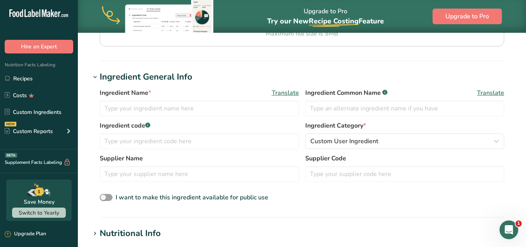
scroll to position [112, 0]
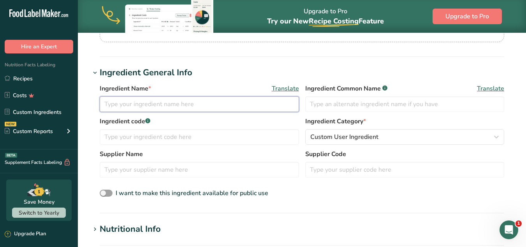
click at [254, 106] on input "text" at bounding box center [199, 104] width 199 height 16
click at [107, 104] on input "roohi" at bounding box center [199, 104] width 199 height 16
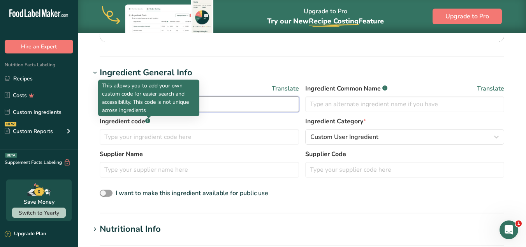
type input "Roohi"
click at [149, 120] on div at bounding box center [149, 118] width 4 height 4
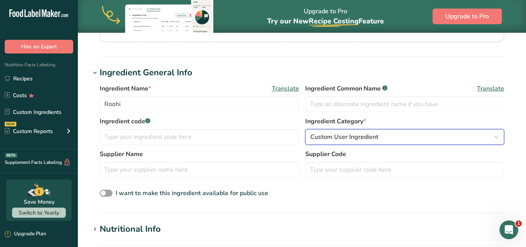
click at [342, 134] on span "Custom User Ingredient" at bounding box center [344, 136] width 68 height 9
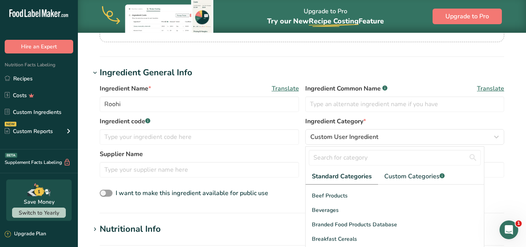
scroll to position [46, 0]
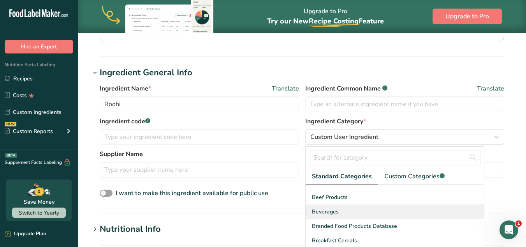
click at [320, 207] on span "Beverages" at bounding box center [325, 211] width 27 height 8
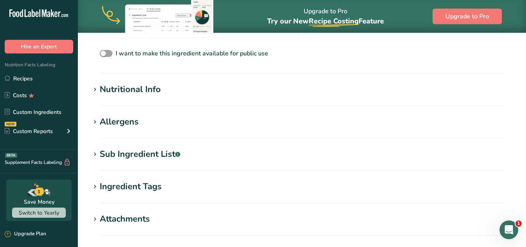
scroll to position [252, 0]
click at [145, 92] on div "Nutritional Info" at bounding box center [130, 89] width 61 height 13
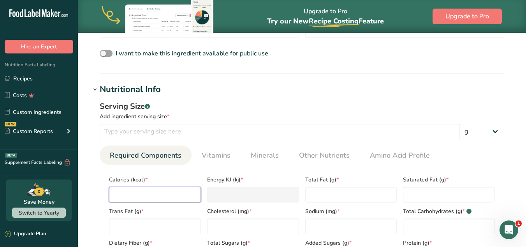
click at [153, 196] on input "number" at bounding box center [155, 195] width 92 height 16
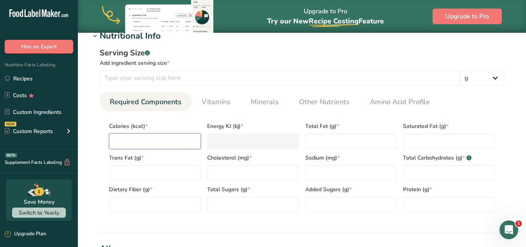
scroll to position [309, 0]
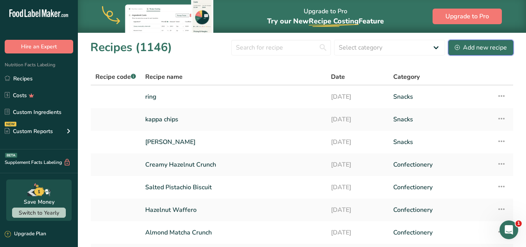
click at [493, 45] on div "Add new recipe" at bounding box center [481, 47] width 52 height 9
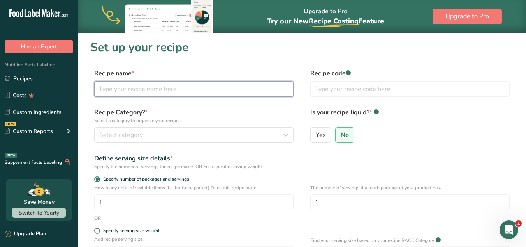
click at [201, 91] on input "text" at bounding box center [193, 89] width 199 height 16
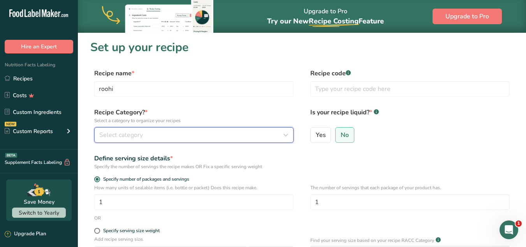
click at [196, 132] on div "Select category" at bounding box center [191, 134] width 185 height 9
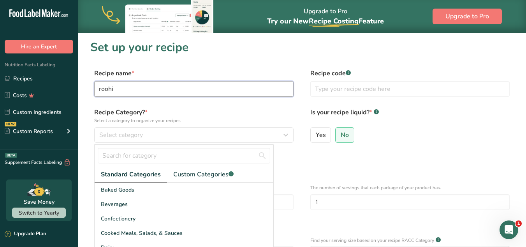
click at [149, 84] on input "roohi" at bounding box center [193, 89] width 199 height 16
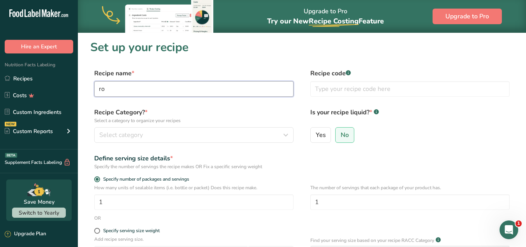
type input "r"
type input "Roohi"
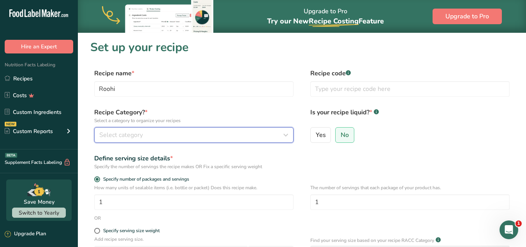
click at [134, 136] on span "Select category" at bounding box center [121, 134] width 44 height 9
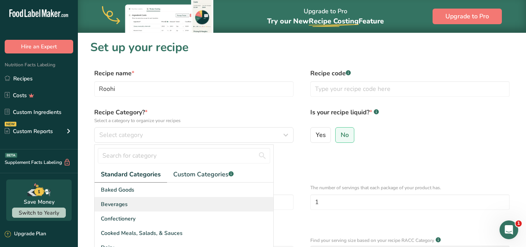
click at [120, 207] on span "Beverages" at bounding box center [114, 204] width 27 height 8
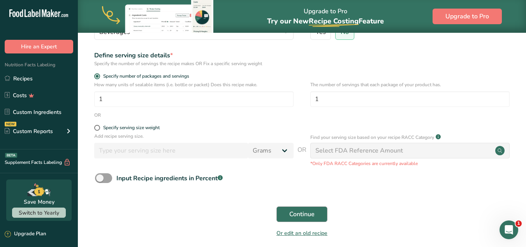
scroll to position [103, 0]
click at [313, 207] on button "Continue" at bounding box center [302, 214] width 51 height 16
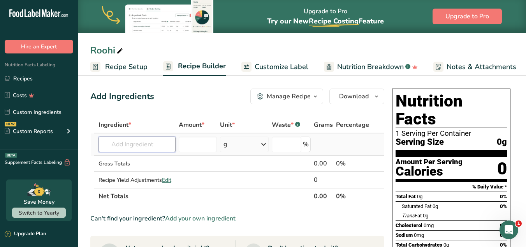
click at [119, 146] on input "text" at bounding box center [137, 144] width 77 height 16
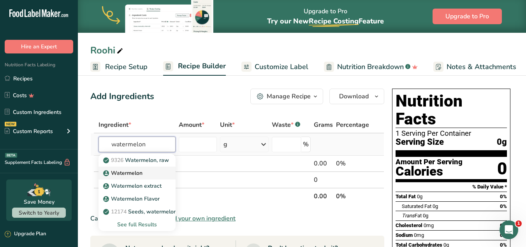
type input "watermelon"
click at [136, 171] on p "Watermelon" at bounding box center [124, 173] width 38 height 8
type input "Watermelon"
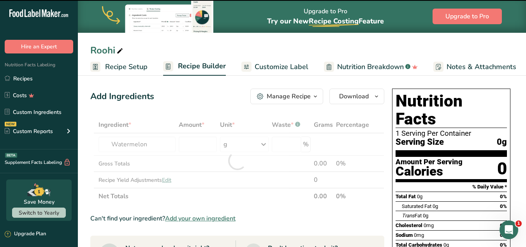
type input "0"
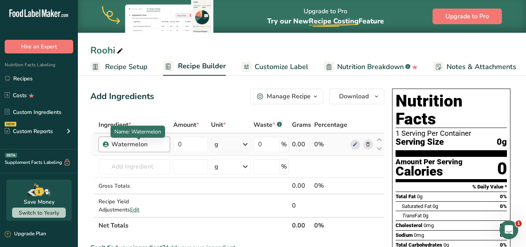
click at [150, 147] on div "Watermelon" at bounding box center [138, 143] width 54 height 9
click at [148, 146] on div "Watermelon" at bounding box center [138, 143] width 54 height 9
click at [371, 147] on span at bounding box center [367, 143] width 9 height 9
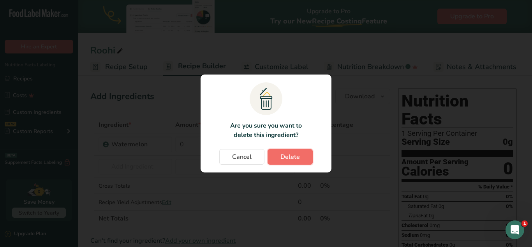
click at [289, 152] on span "Delete" at bounding box center [289, 156] width 19 height 9
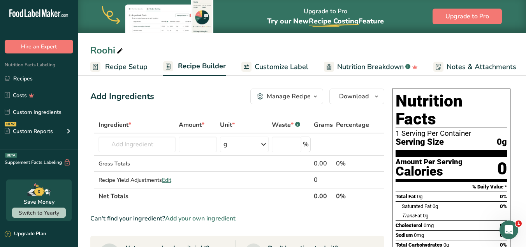
click at [201, 100] on div "Add Ingredients Manage Recipe Delete Recipe Duplicate Recipe Scale Recipe Save …" at bounding box center [237, 96] width 294 height 16
click at [149, 141] on input "text" at bounding box center [137, 144] width 77 height 16
click at [152, 141] on input "text" at bounding box center [137, 144] width 77 height 16
click at [138, 147] on input "text" at bounding box center [137, 144] width 77 height 16
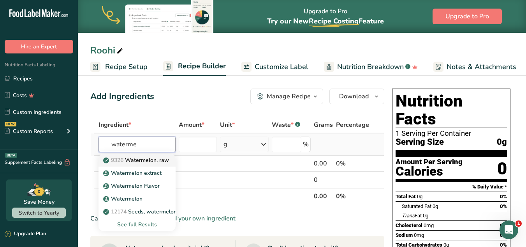
type input "waterme"
click at [136, 162] on p "9326 Watermelon, raw" at bounding box center [137, 160] width 64 height 8
type input "Watermelon, raw"
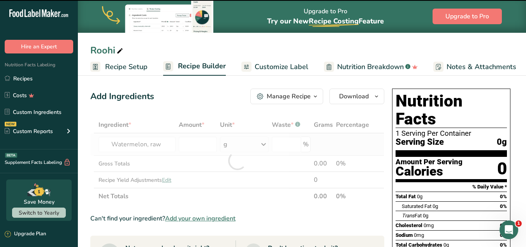
type input "0"
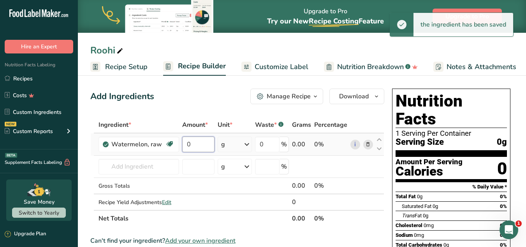
click at [194, 144] on input "0" at bounding box center [198, 144] width 32 height 16
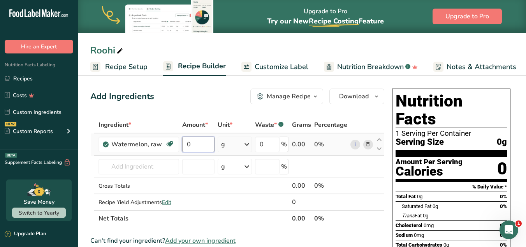
paste input "83"
type input "83"
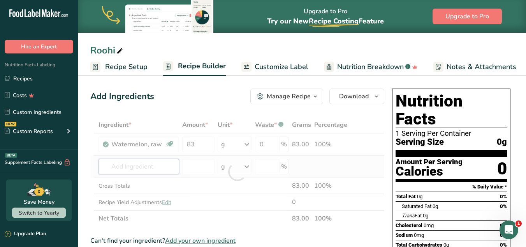
click at [146, 171] on div "Ingredient * Amount * Unit * Waste * .a-a{fill:#347362;}.b-a{fill:#fff;} Grams …" at bounding box center [237, 171] width 294 height 110
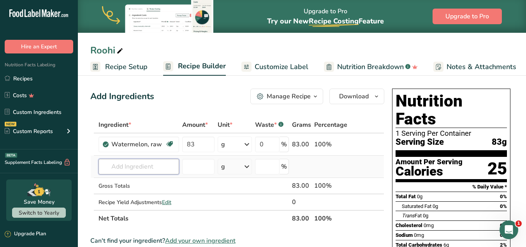
type input "a"
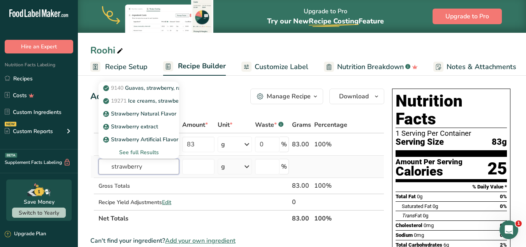
type input "strawberry"
click at [142, 151] on div "See full Results" at bounding box center [139, 152] width 68 height 8
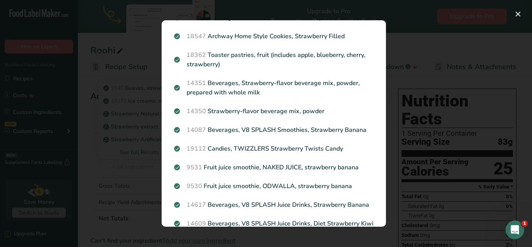
scroll to position [146, 0]
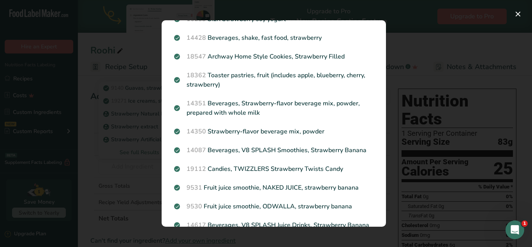
click at [134, 140] on div "Search results modal" at bounding box center [266, 123] width 532 height 247
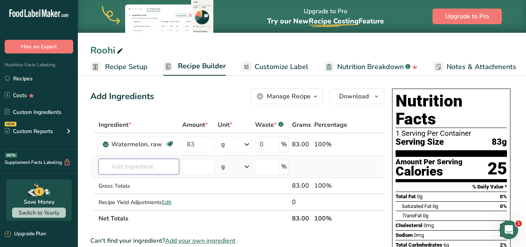
click at [113, 164] on input "text" at bounding box center [139, 167] width 81 height 16
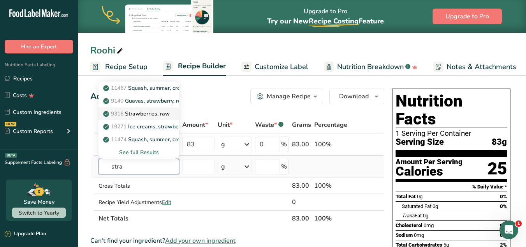
type input "stra"
click at [138, 111] on p "9316 Strawberries, raw" at bounding box center [137, 113] width 65 height 8
type input "Strawberries, raw"
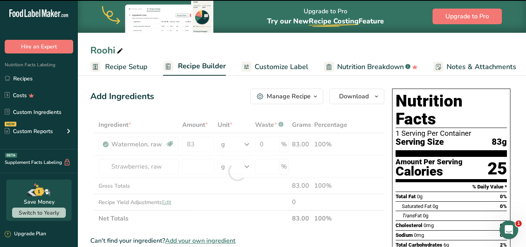
type input "0"
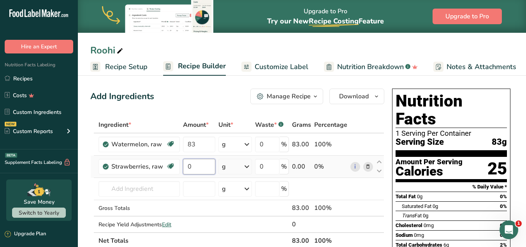
click at [194, 166] on input "0" at bounding box center [199, 167] width 32 height 16
type input "52"
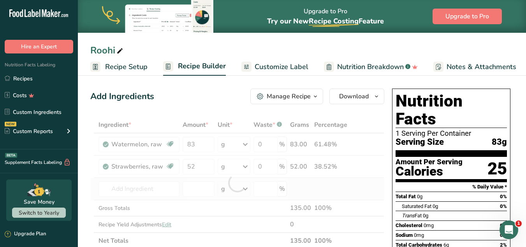
click at [141, 179] on div "Ingredient * Amount * Unit * Waste * .a-a{fill:#347362;}.b-a{fill:#fff;} Grams …" at bounding box center [237, 182] width 294 height 132
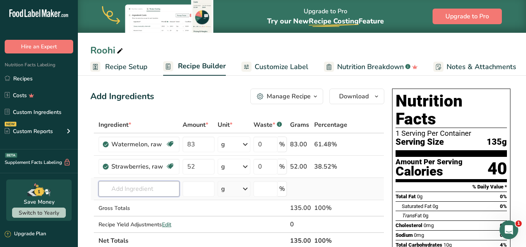
click at [105, 189] on input "text" at bounding box center [139, 189] width 81 height 16
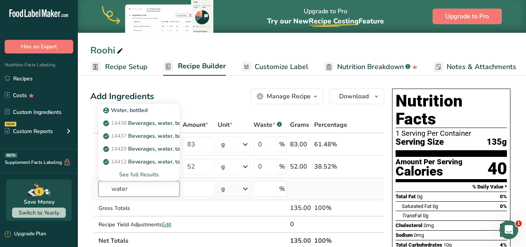
type input "water"
click at [126, 171] on div "See full Results" at bounding box center [139, 174] width 69 height 8
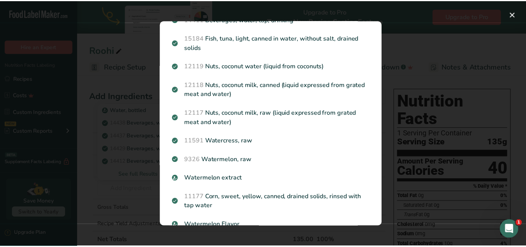
scroll to position [0, 0]
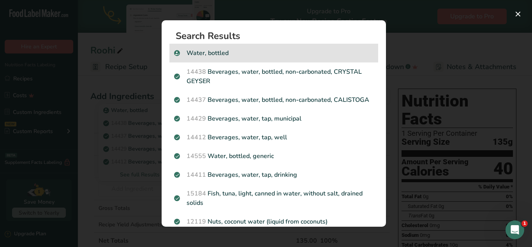
click at [198, 53] on p "Water, bottled" at bounding box center [273, 52] width 199 height 9
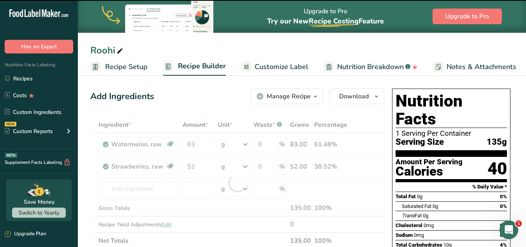
type input "0"
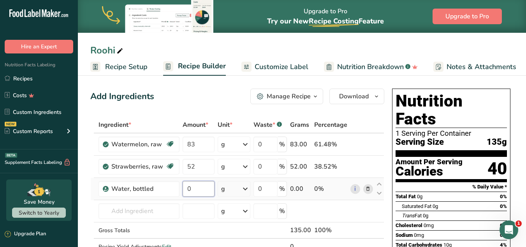
click at [193, 190] on input "0" at bounding box center [199, 189] width 32 height 16
type input "90"
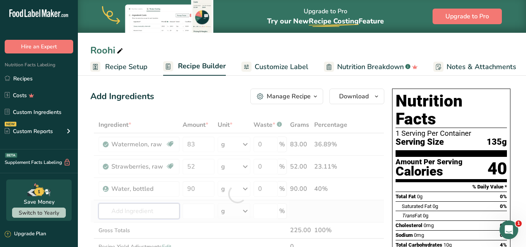
click at [142, 214] on div "Ingredient * Amount * Unit * Waste * .a-a{fill:#347362;}.b-a{fill:#fff;} Grams …" at bounding box center [237, 193] width 294 height 154
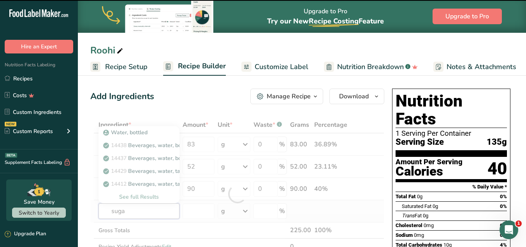
type input "sugar"
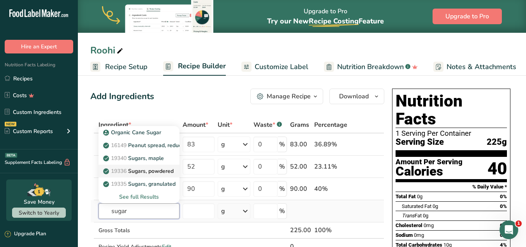
type input "sugar"
click at [139, 175] on link "19336 Sugars, powdered" at bounding box center [139, 170] width 81 height 13
type input "Sugars, powdered"
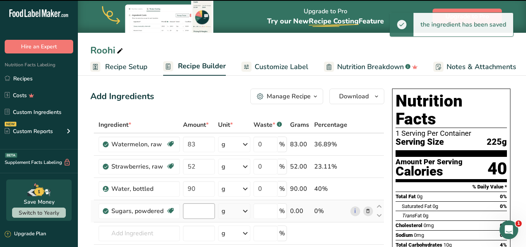
type input "0"
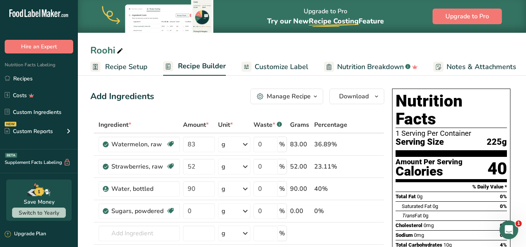
drag, startPoint x: 167, startPoint y: 211, endPoint x: 358, endPoint y: 212, distance: 190.9
click at [358, 212] on tr "Sugars, powdered Dairy free Gluten free Vegan Vegetarian Soy free 0 g Portions …" at bounding box center [237, 211] width 293 height 22
click at [368, 209] on icon at bounding box center [367, 211] width 5 height 8
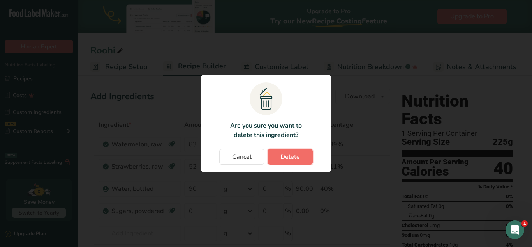
click at [300, 153] on button "Delete" at bounding box center [290, 157] width 45 height 16
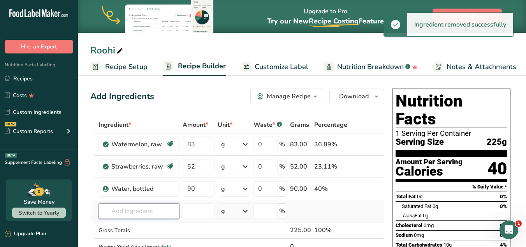
click at [153, 212] on input "text" at bounding box center [139, 211] width 81 height 16
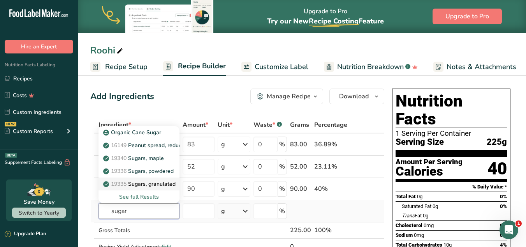
type input "sugar"
click at [133, 186] on p "19335 Sugars, granulated" at bounding box center [140, 184] width 71 height 8
type input "Sugars, granulated"
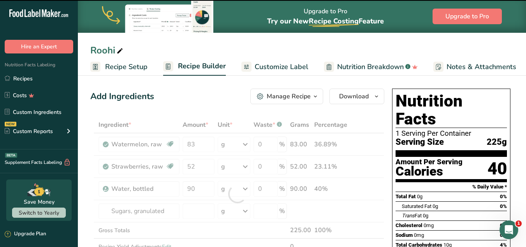
type input "0"
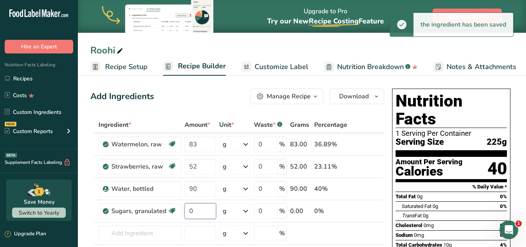
click at [195, 212] on input "0" at bounding box center [201, 211] width 32 height 16
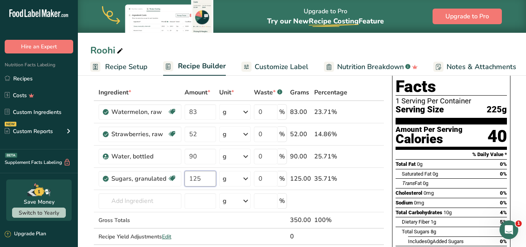
scroll to position [33, 0]
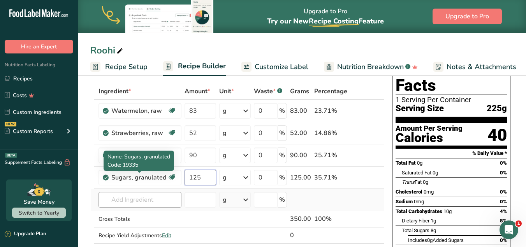
type input "125"
click at [128, 197] on div "Ingredient * Amount * Unit * Waste * .a-a{fill:#347362;}.b-a{fill:#fff;} Grams …" at bounding box center [237, 171] width 294 height 176
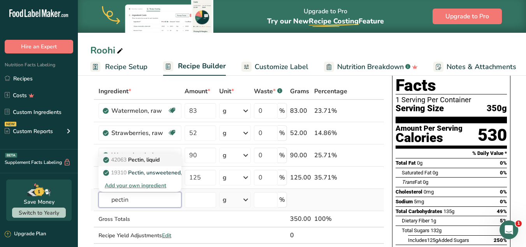
type input "pectin"
click at [152, 161] on p "42063 Pectin, liquid" at bounding box center [132, 159] width 55 height 8
type input "Pectin, liquid"
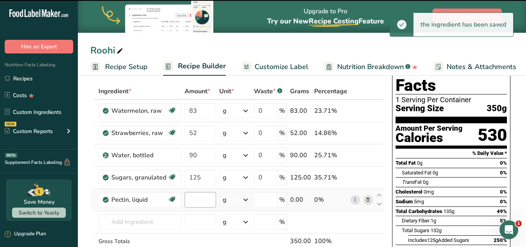
type input "0"
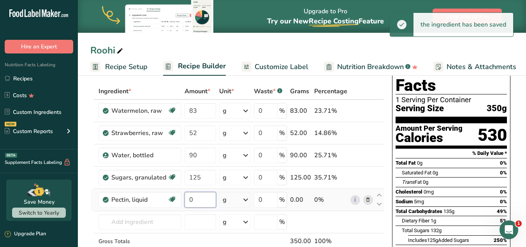
click at [204, 201] on input "0" at bounding box center [201, 200] width 32 height 16
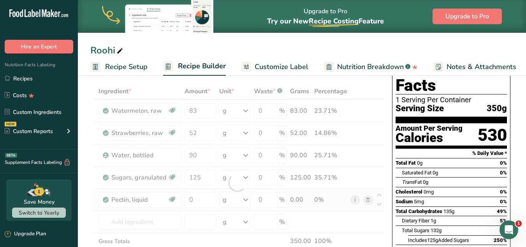
click at [355, 199] on div "Ingredient * Amount * Unit * Waste * .a-a{fill:#347362;}.b-a{fill:#fff;} Grams …" at bounding box center [237, 182] width 294 height 199
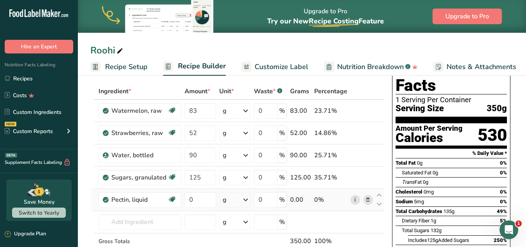
click at [355, 197] on link "i" at bounding box center [356, 200] width 10 height 10
click at [198, 198] on input "0" at bounding box center [201, 200] width 32 height 16
type input "0.3"
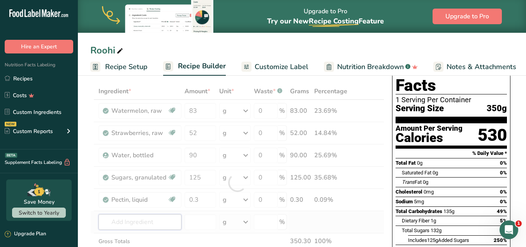
click at [155, 226] on div "Ingredient * Amount * Unit * Waste * .a-a{fill:#347362;}.b-a{fill:#fff;} Grams …" at bounding box center [237, 182] width 294 height 199
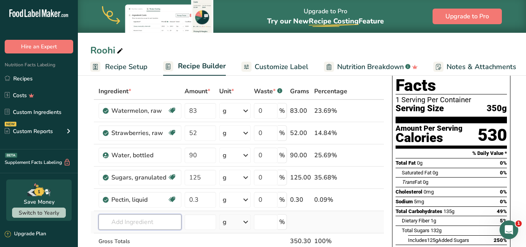
click at [172, 222] on input "text" at bounding box center [140, 222] width 83 height 16
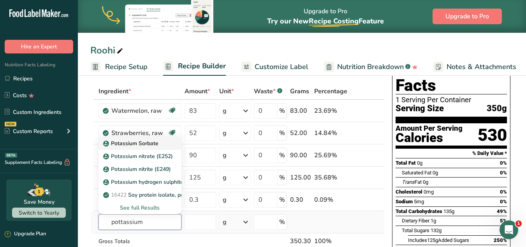
type input "pottassium"
click at [143, 145] on p "Potassium Sorbate" at bounding box center [132, 143] width 54 height 8
type input "Potassium Sorbate"
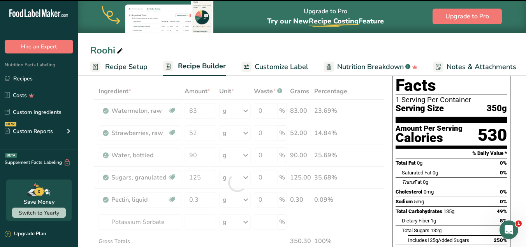
type input "0"
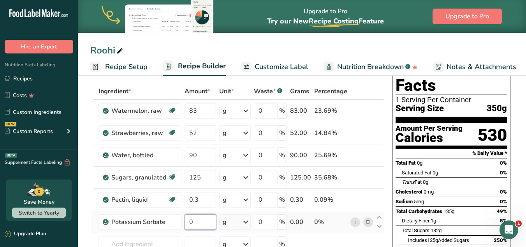
click at [195, 222] on input "0" at bounding box center [201, 222] width 32 height 16
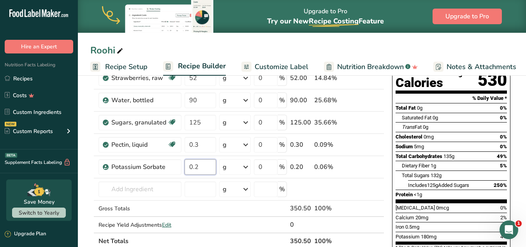
scroll to position [98, 0]
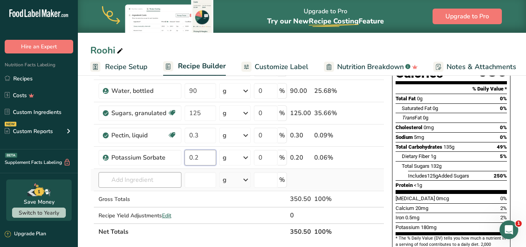
type input "0.2"
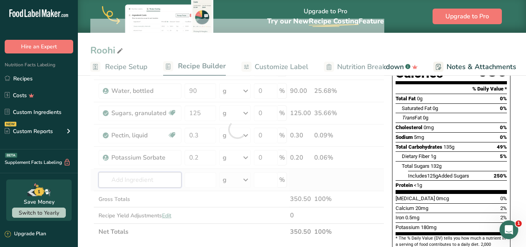
click at [116, 176] on div "Ingredient * Amount * Unit * Waste * .a-a{fill:#347362;}.b-a{fill:#fff;} Grams …" at bounding box center [237, 129] width 294 height 221
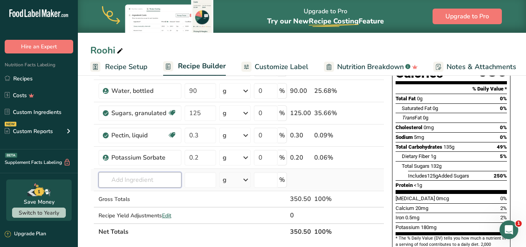
click at [153, 182] on input "text" at bounding box center [140, 180] width 83 height 16
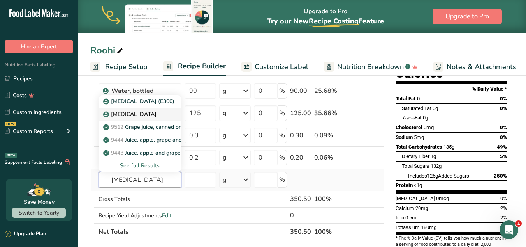
type input "ascor"
click at [130, 112] on p "Ascorbic Acid" at bounding box center [131, 114] width 52 height 8
type input "Ascorbic Acid"
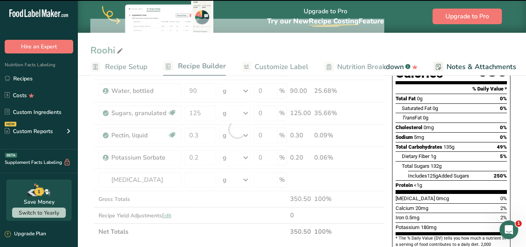
type input "0"
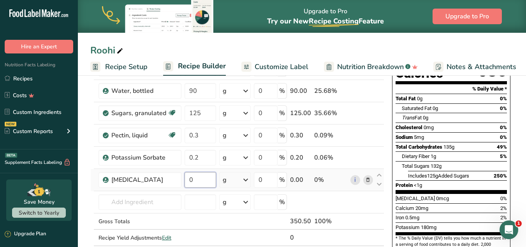
click at [198, 182] on input "0" at bounding box center [201, 180] width 32 height 16
type input "0.25"
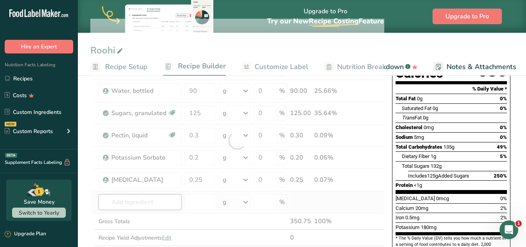
click at [143, 207] on div "Ingredient * Amount * Unit * Waste * .a-a{fill:#347362;}.b-a{fill:#fff;} Grams …" at bounding box center [237, 140] width 294 height 243
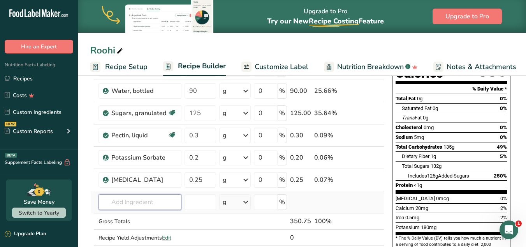
click at [140, 201] on input "text" at bounding box center [140, 202] width 83 height 16
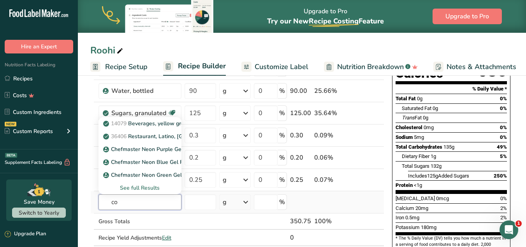
type input "c"
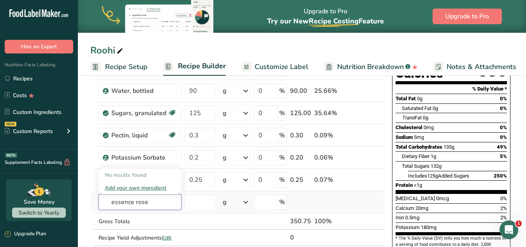
drag, startPoint x: 150, startPoint y: 205, endPoint x: 114, endPoint y: 203, distance: 36.6
click at [114, 203] on input "essence rose" at bounding box center [140, 202] width 83 height 16
type input "e"
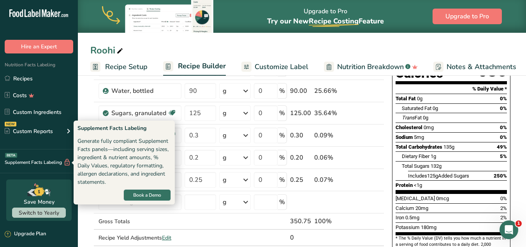
click at [84, 148] on div "Generate fully compliant Supplement Facts panels—including serving sizes, ingre…" at bounding box center [124, 161] width 93 height 49
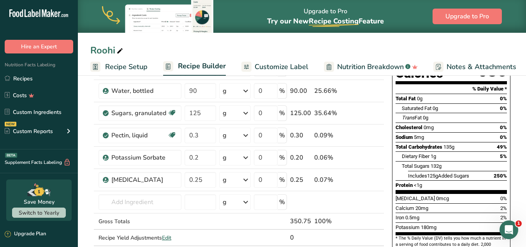
click at [93, 103] on td at bounding box center [92, 113] width 3 height 22
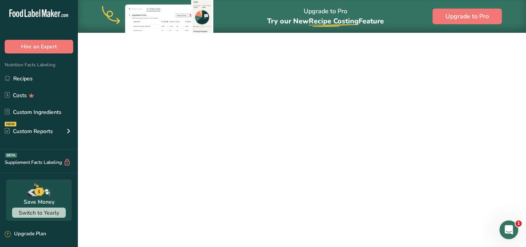
scroll to position [103, 0]
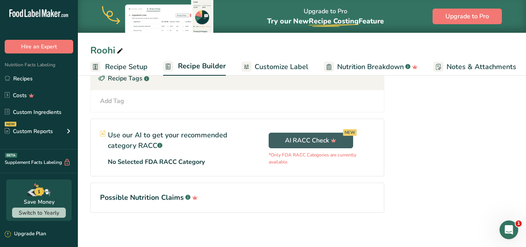
scroll to position [407, 0]
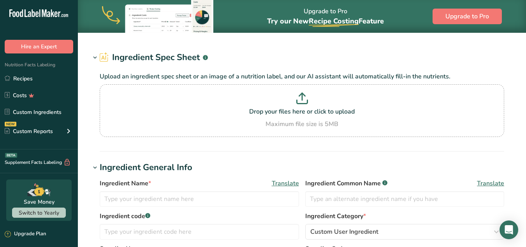
type input "Pectin, liquid"
type input "Pectin"
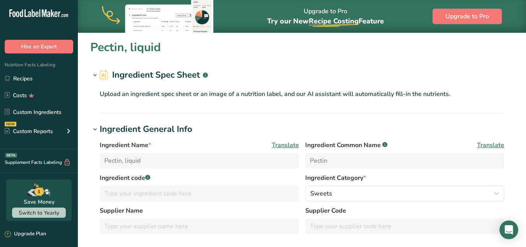
type input "11"
type KJ "46"
type Fat "0"
type input "0"
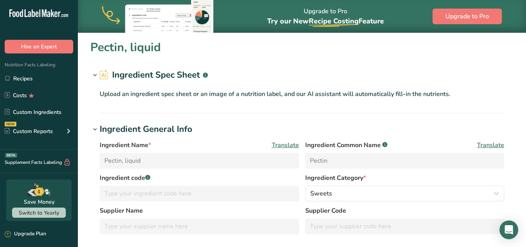
type input "0"
type Carbohydrates "2.1"
type Fiber "2.1"
type Sugars "0"
type input "0"
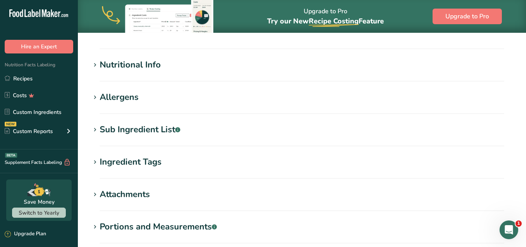
scroll to position [219, 0]
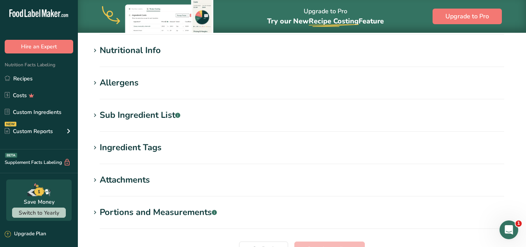
click at [137, 42] on section "Pectin, liquid Ingredient Spec Sheet .a-a{fill:#347362;}.b-a{fill:#fff;} Upload…" at bounding box center [302, 56] width 448 height 484
click at [137, 47] on div "Nutritional Info" at bounding box center [130, 50] width 61 height 13
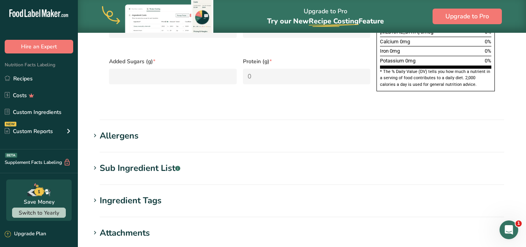
scroll to position [501, 0]
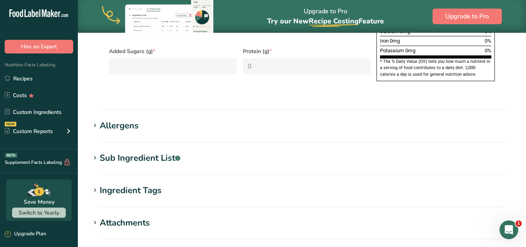
click at [113, 119] on div "Allergens" at bounding box center [119, 125] width 39 height 13
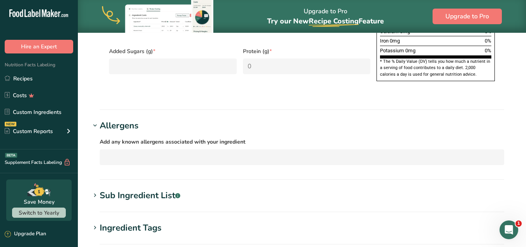
click at [169, 189] on div "Sub Ingredient List .a-a{fill:#347362;}.b-a{fill:#fff;}" at bounding box center [140, 195] width 81 height 13
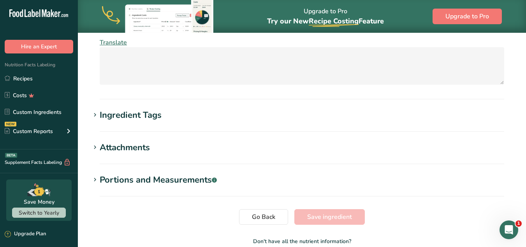
scroll to position [664, 0]
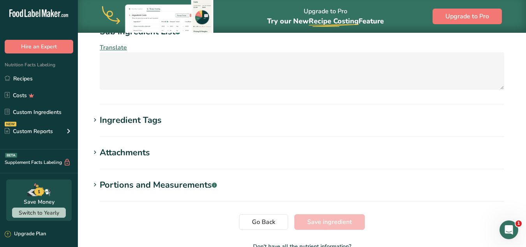
click at [173, 114] on section "Ingredient Tags Dairy free x Gluten free x Vegan x Vegetarian x Soy free x Stan…" at bounding box center [301, 125] width 423 height 23
click at [157, 114] on div "Ingredient Tags" at bounding box center [131, 120] width 62 height 13
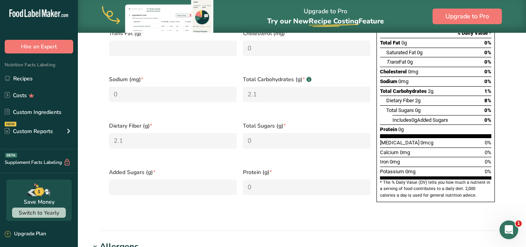
scroll to position [378, 0]
